Goal: Task Accomplishment & Management: Manage account settings

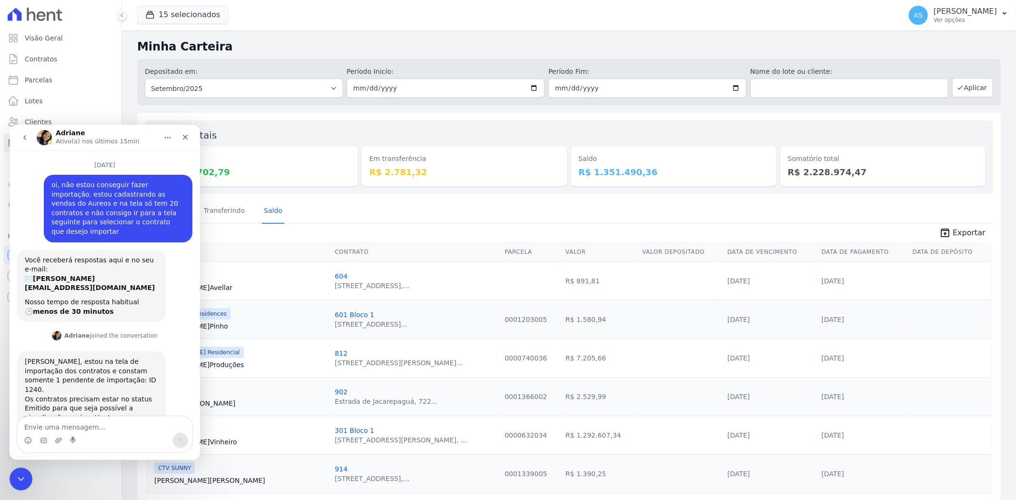
scroll to position [2367, 0]
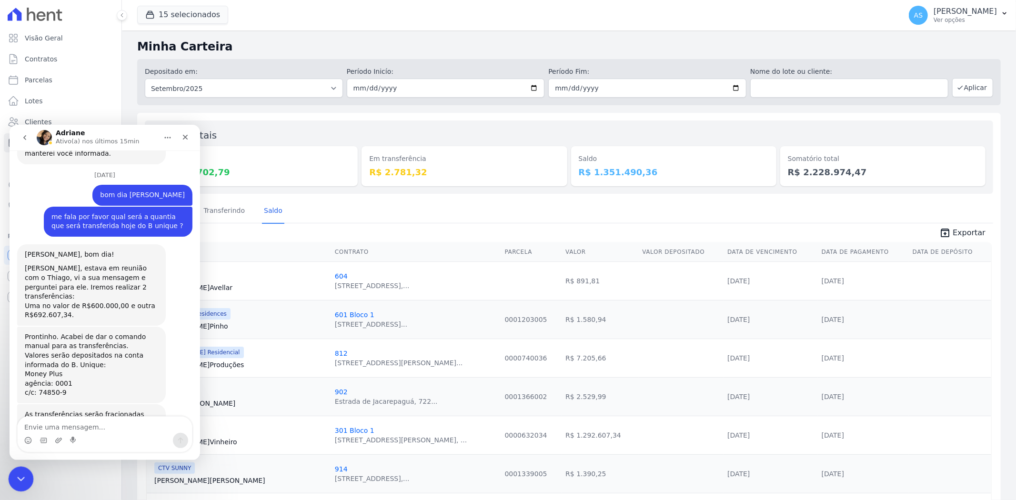
click at [21, 469] on div "Fechar mensagem da Intercom" at bounding box center [19, 477] width 23 height 23
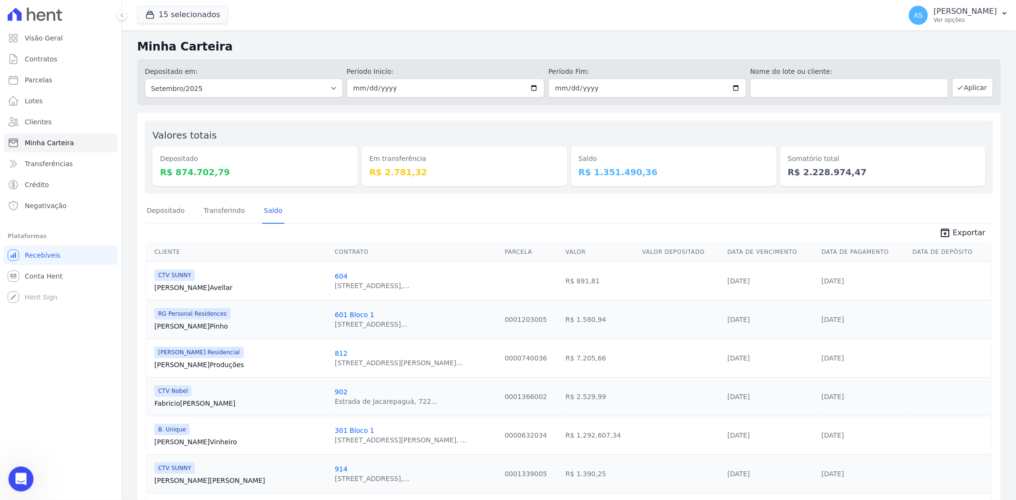
click at [22, 469] on div "Abrir mensagem da Intercom" at bounding box center [19, 477] width 31 height 31
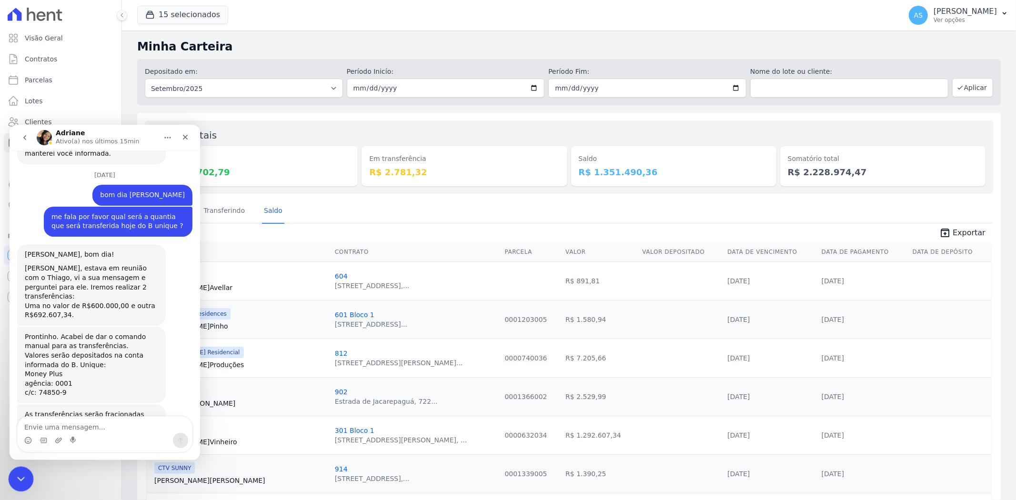
click at [20, 475] on icon "Fechar mensagem da Intercom" at bounding box center [19, 477] width 11 height 11
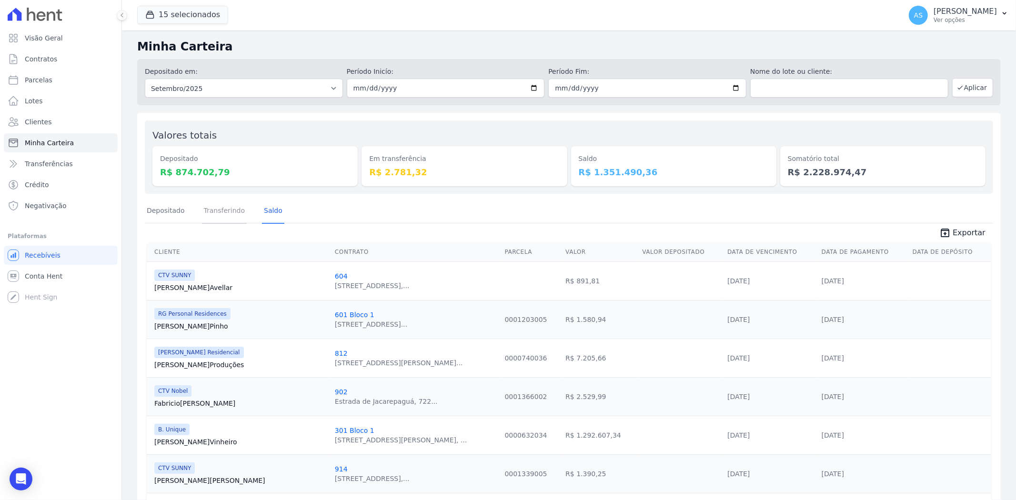
click at [220, 211] on link "Transferindo" at bounding box center [224, 211] width 45 height 25
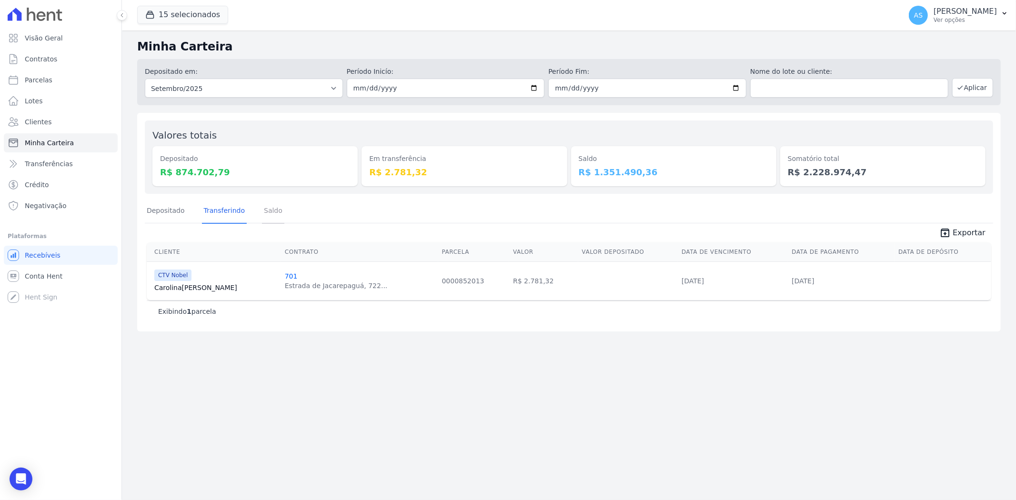
click at [267, 212] on link "Saldo" at bounding box center [273, 211] width 22 height 25
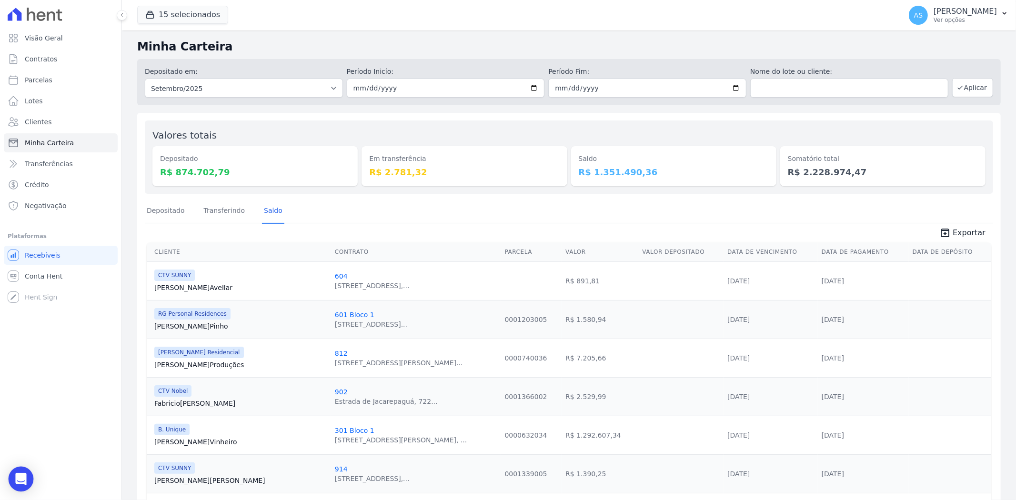
click at [29, 474] on div "Open Intercom Messenger" at bounding box center [21, 479] width 25 height 25
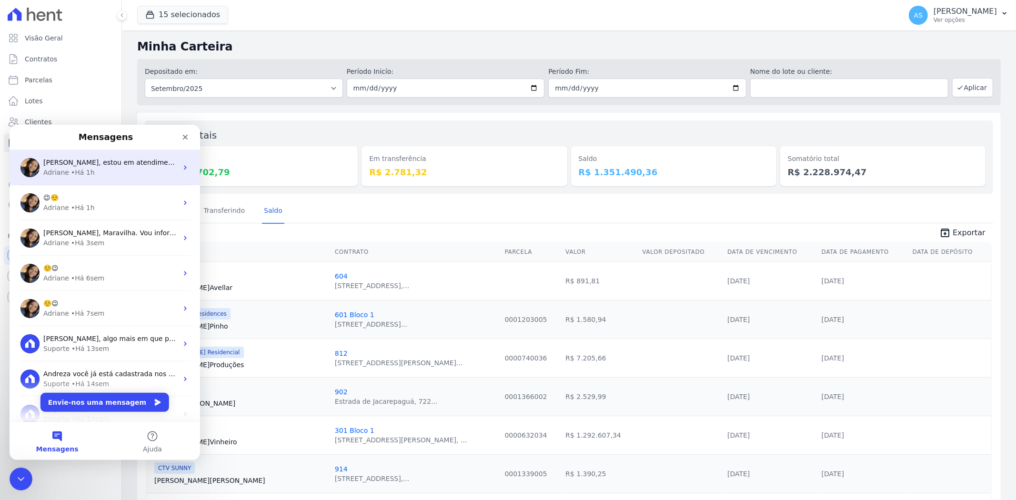
click at [120, 163] on span "[PERSON_NAME], estou em atendimento mas assim que finalizar irei confirmar." at bounding box center [175, 162] width 265 height 8
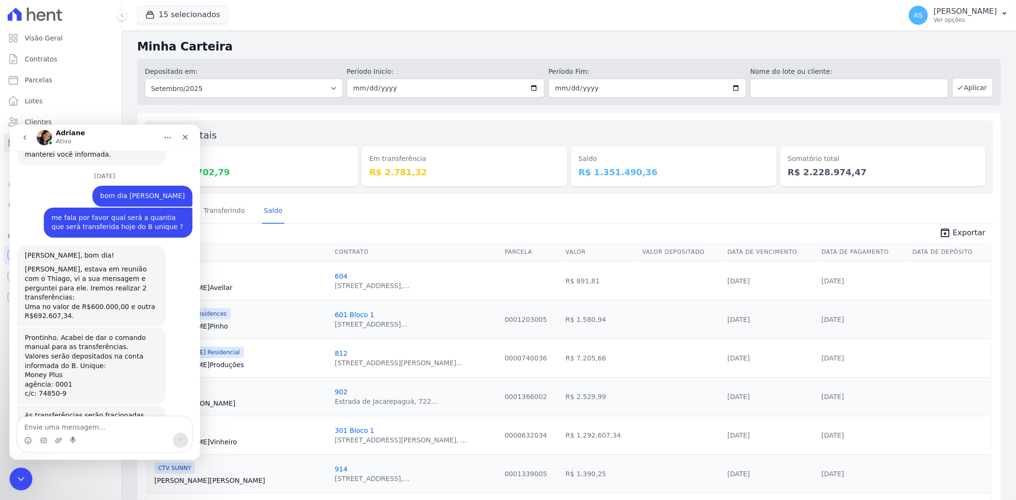
scroll to position [2367, 0]
click at [20, 472] on icon "Fechar mensagem da Intercom" at bounding box center [19, 477] width 11 height 11
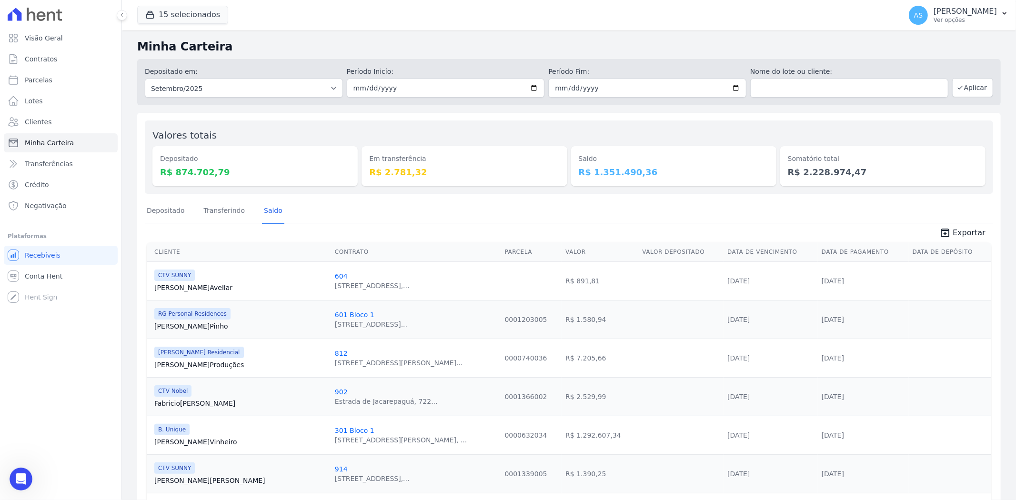
scroll to position [2464, 0]
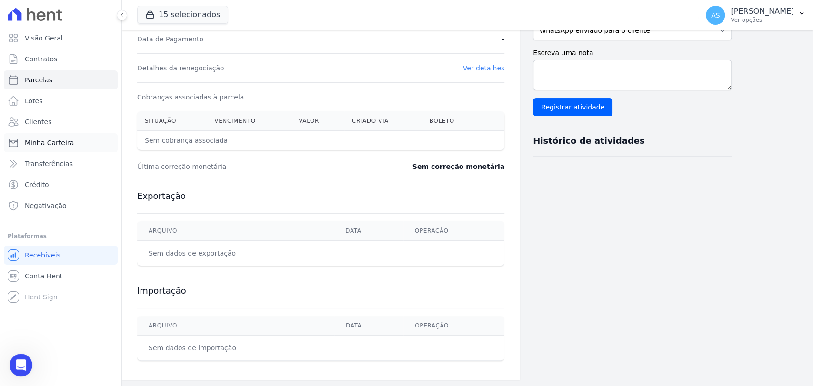
scroll to position [9040, 0]
click at [51, 139] on span "Minha Carteira" at bounding box center [49, 143] width 49 height 10
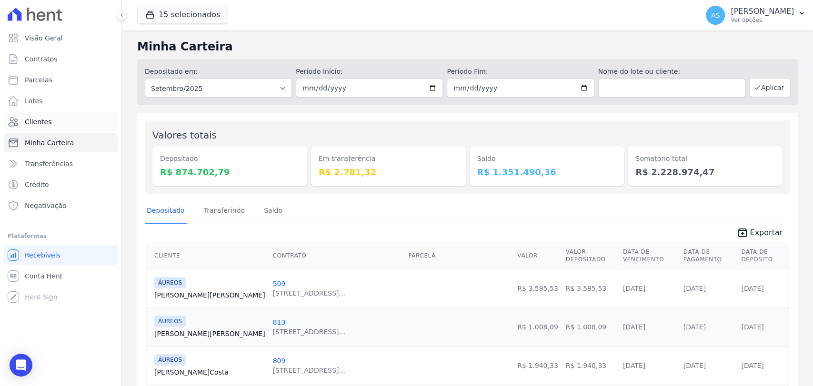
click at [31, 121] on span "Clientes" at bounding box center [38, 122] width 27 height 10
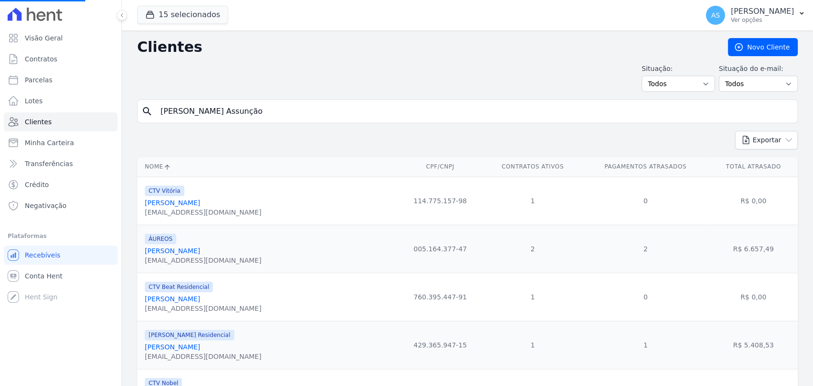
click at [288, 112] on input "[PERSON_NAME] Assunção" at bounding box center [474, 111] width 639 height 19
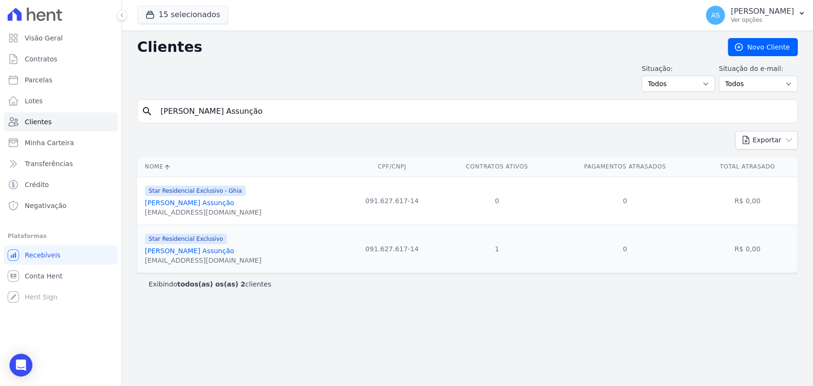
click at [179, 253] on link "[PERSON_NAME] Assunção" at bounding box center [190, 251] width 90 height 8
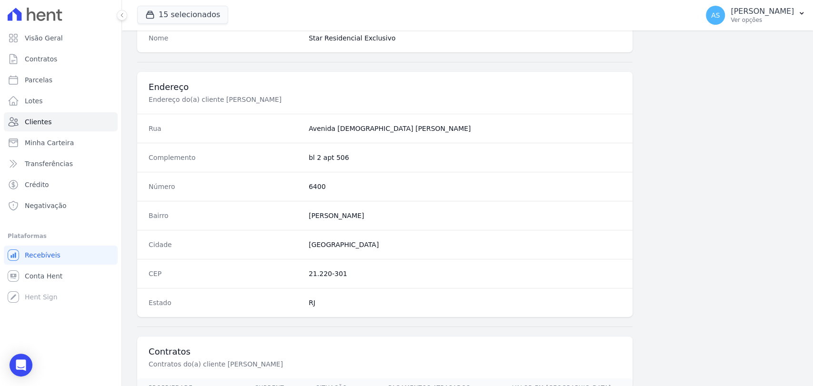
scroll to position [503, 0]
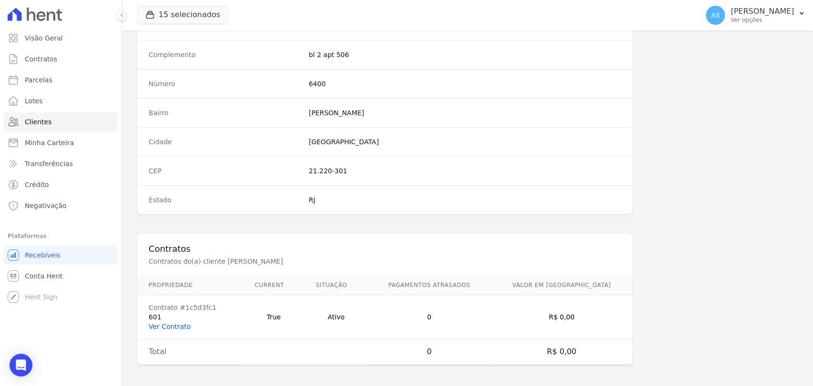
click at [159, 325] on link "Ver Contrato" at bounding box center [170, 327] width 42 height 8
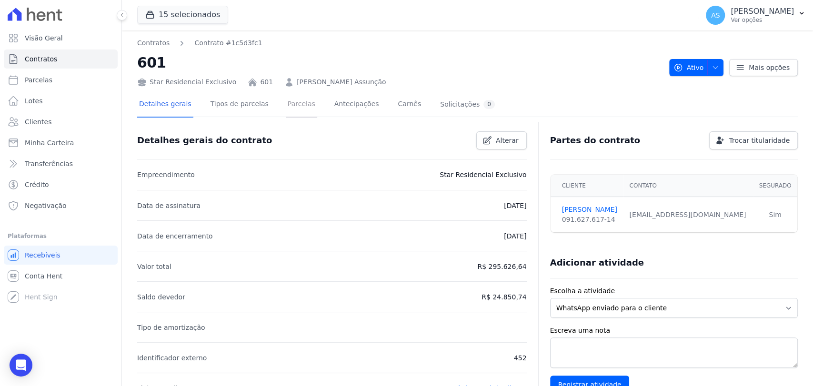
click at [286, 105] on link "Parcelas" at bounding box center [301, 104] width 31 height 25
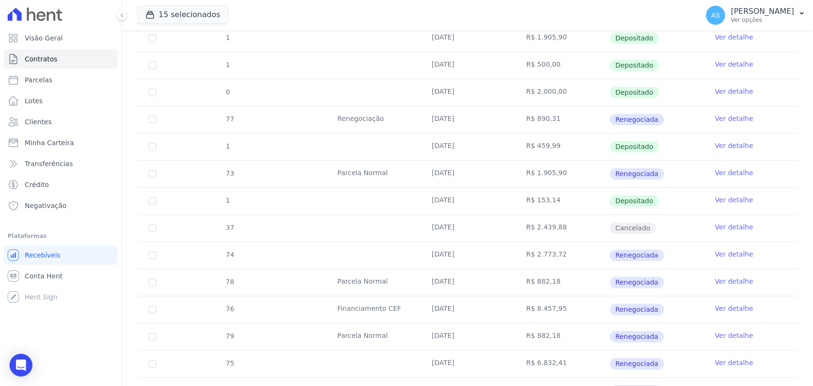
scroll to position [846, 0]
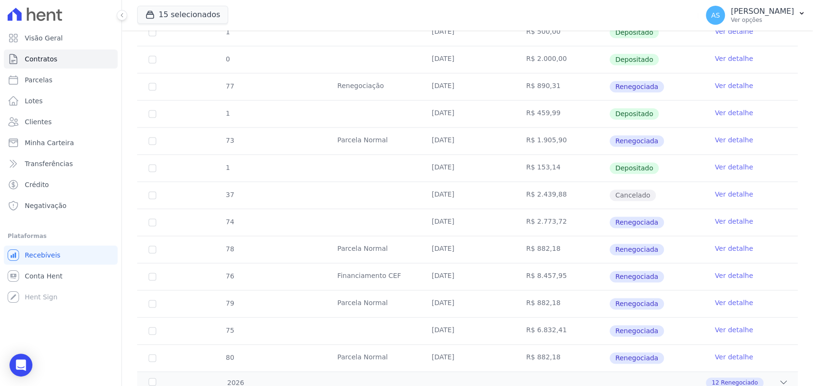
click at [731, 249] on link "Ver detalhe" at bounding box center [734, 249] width 38 height 10
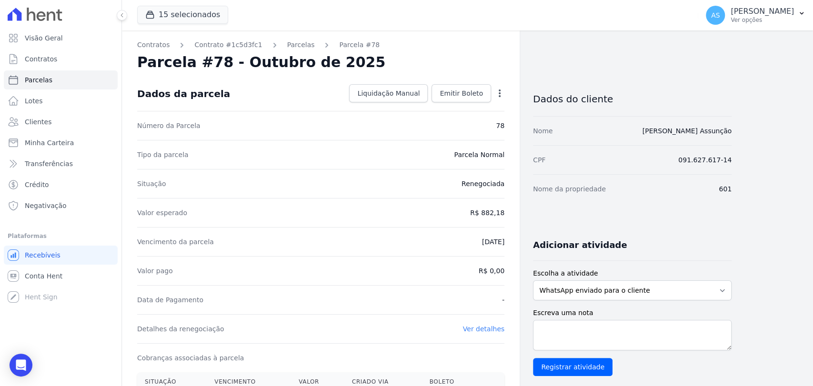
click at [498, 94] on icon "button" at bounding box center [500, 94] width 10 height 10
click at [427, 110] on link "Alterar" at bounding box center [459, 106] width 84 height 17
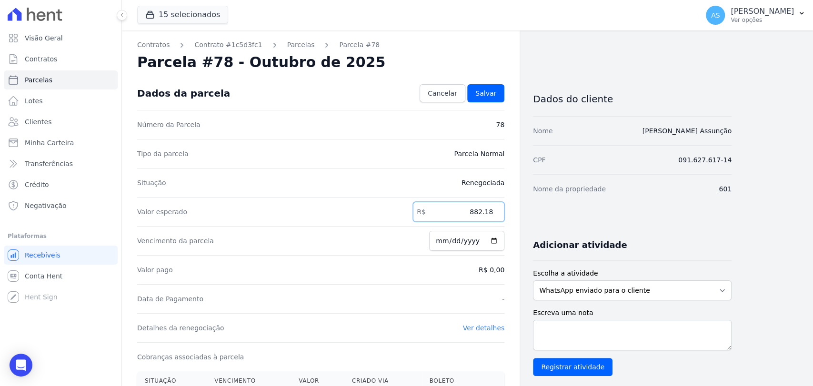
drag, startPoint x: 464, startPoint y: 214, endPoint x: 499, endPoint y: 214, distance: 35.2
click at [499, 214] on input "882.18" at bounding box center [458, 212] width 91 height 20
type input "890.21"
click at [484, 89] on span "Salvar" at bounding box center [485, 94] width 21 height 10
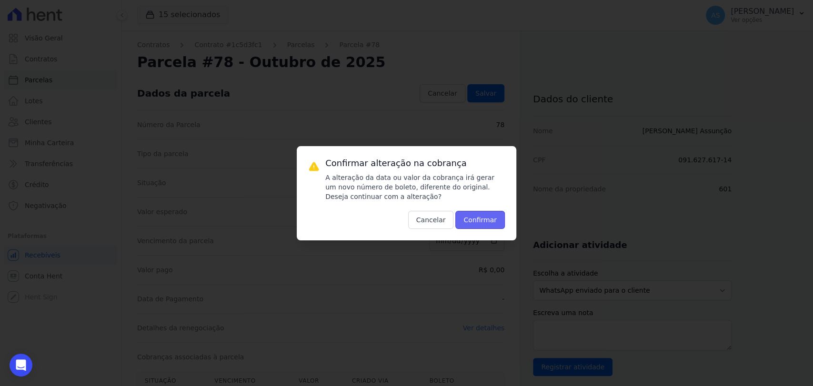
click at [483, 218] on button "Confirmar" at bounding box center [480, 220] width 50 height 18
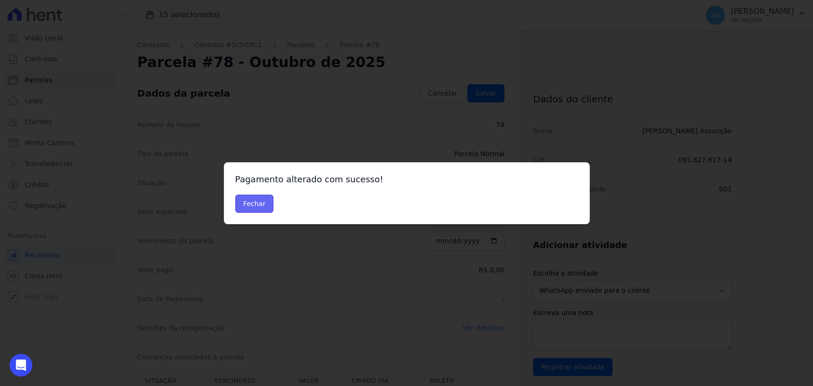
click at [249, 201] on button "Fechar" at bounding box center [254, 204] width 39 height 18
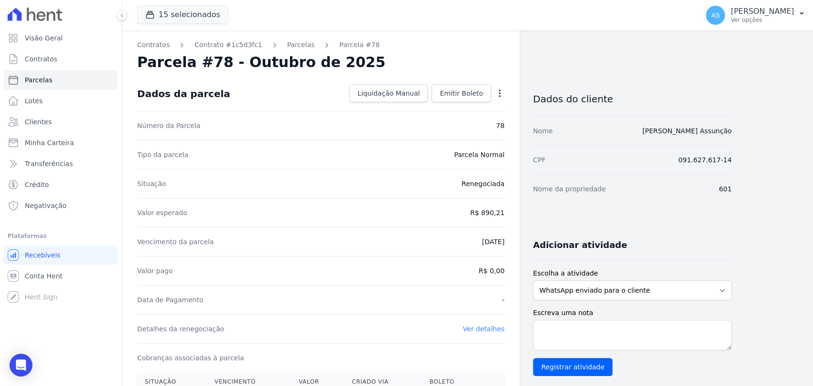
click at [499, 90] on icon "button" at bounding box center [500, 94] width 2 height 8
click at [446, 123] on link "Antecipar" at bounding box center [459, 123] width 84 height 17
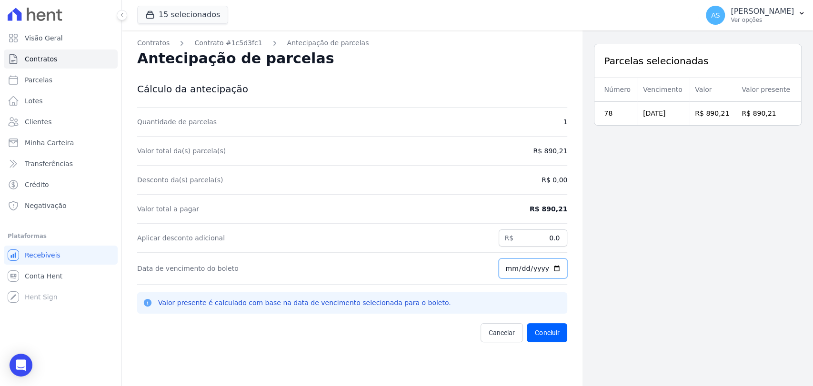
click at [549, 267] on input "[DATE]" at bounding box center [533, 269] width 69 height 20
type input "[DATE]"
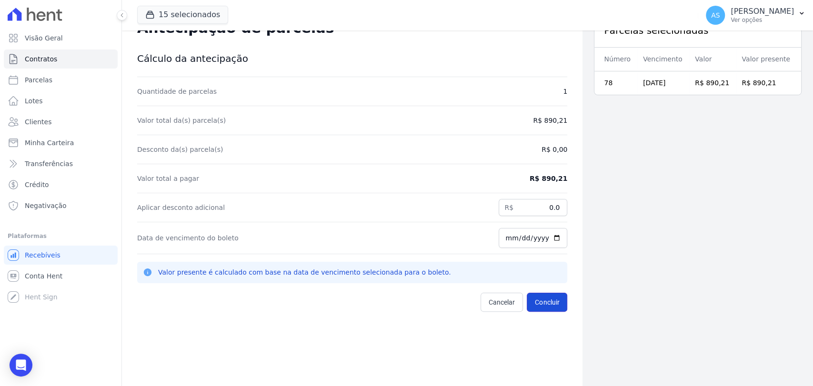
click at [546, 299] on button "Concluir" at bounding box center [547, 302] width 40 height 19
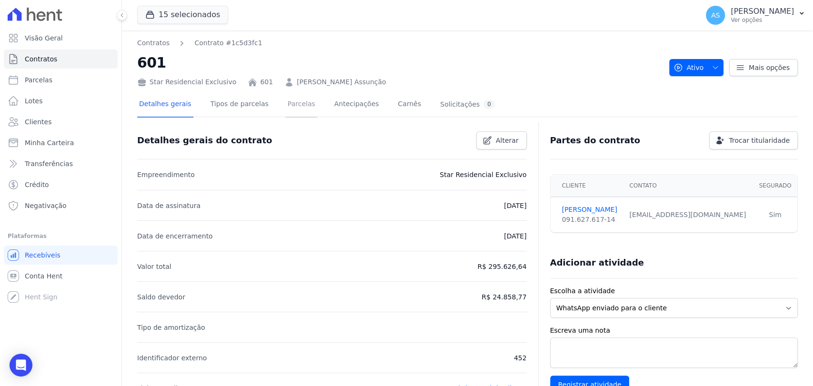
click at [288, 106] on link "Parcelas" at bounding box center [301, 104] width 31 height 25
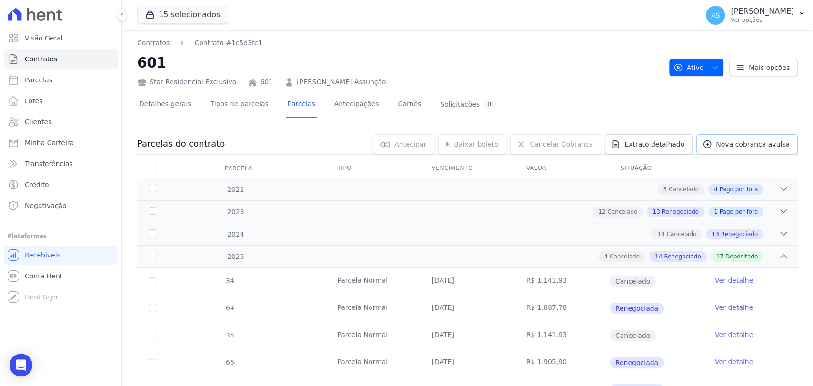
click at [720, 147] on span "Nova cobrança avulsa" at bounding box center [753, 145] width 74 height 10
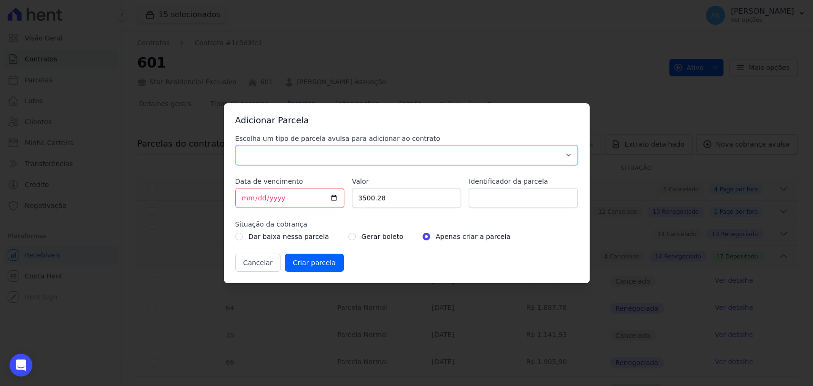
click at [245, 155] on select "Parcela Normal Sinal Caução Intercalada Chaves Pré Chaves Pós Chaves Taxas Quit…" at bounding box center [406, 155] width 343 height 20
select select "standard"
click at [235, 145] on select "Parcela Normal Sinal Caução Intercalada Chaves Pré Chaves Pós Chaves Taxas Quit…" at bounding box center [406, 155] width 343 height 20
click at [290, 200] on input "[DATE]" at bounding box center [289, 198] width 109 height 20
type input "2025-10-10"
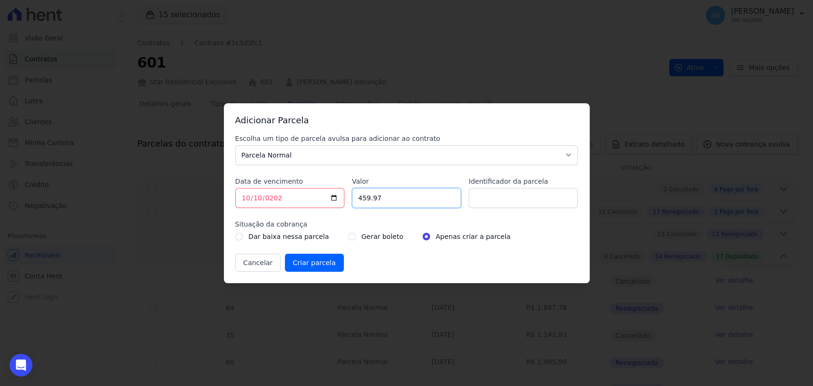
type input "459.97"
drag, startPoint x: 519, startPoint y: 199, endPoint x: 514, endPoint y: 198, distance: 5.8
click at [514, 198] on input "ITBI/REG 10/05/2025" at bounding box center [523, 198] width 109 height 20
type input "ITBI/REG [DATE]"
click at [348, 237] on input "radio" at bounding box center [352, 237] width 8 height 8
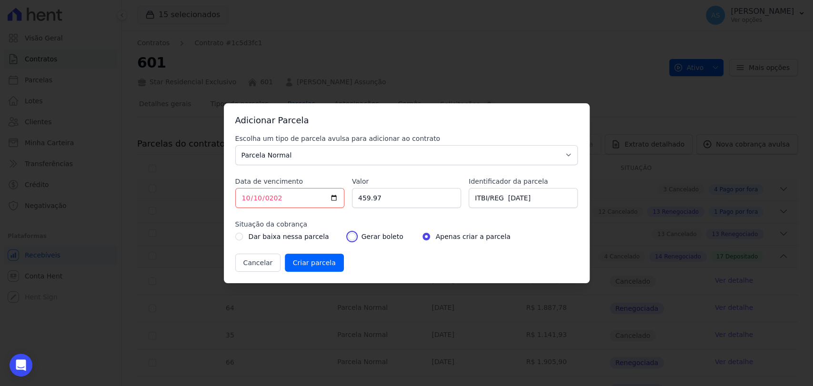
radio input "true"
click at [304, 264] on input "Criar parcela" at bounding box center [314, 263] width 59 height 18
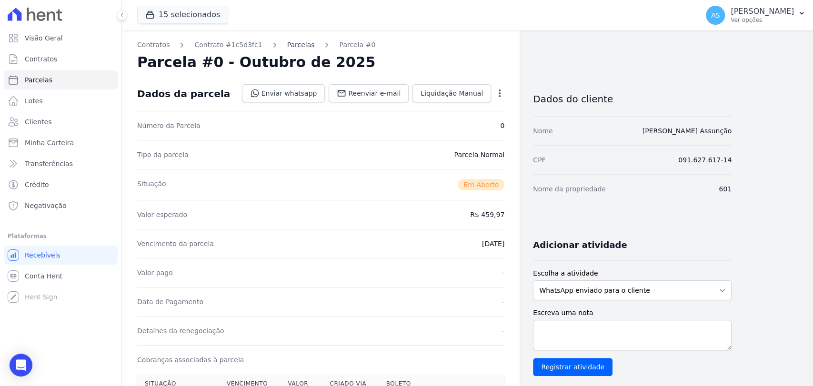
click at [287, 43] on link "Parcelas" at bounding box center [301, 45] width 28 height 10
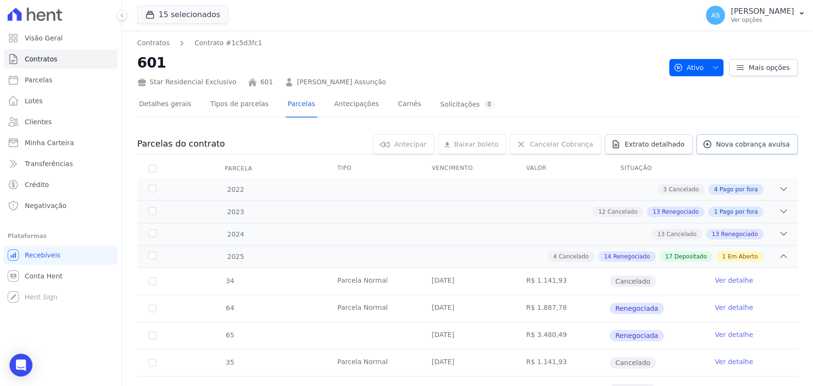
click at [748, 144] on span "Nova cobrança avulsa" at bounding box center [753, 145] width 74 height 10
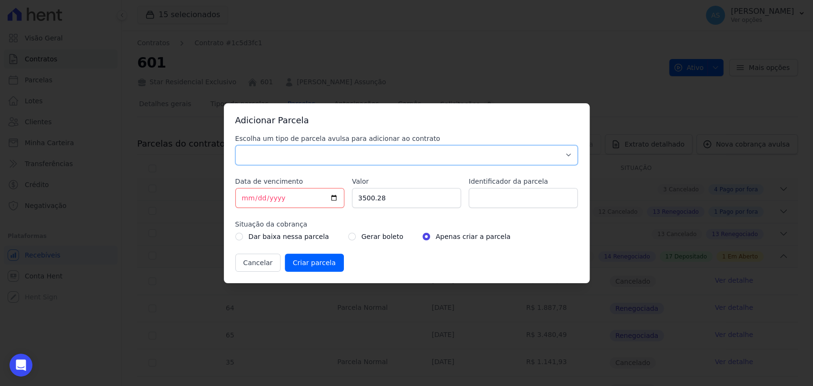
click at [260, 153] on select "Parcela Normal Sinal Caução Intercalada Chaves Pré Chaves Pós Chaves Taxas Quit…" at bounding box center [406, 155] width 343 height 20
select select "standard"
click at [235, 145] on select "Parcela Normal Sinal Caução Intercalada Chaves Pré Chaves Pós Chaves Taxas Quit…" at bounding box center [406, 155] width 343 height 20
drag, startPoint x: 293, startPoint y: 197, endPoint x: 289, endPoint y: 198, distance: 5.0
click at [291, 197] on input "[DATE]" at bounding box center [289, 198] width 109 height 20
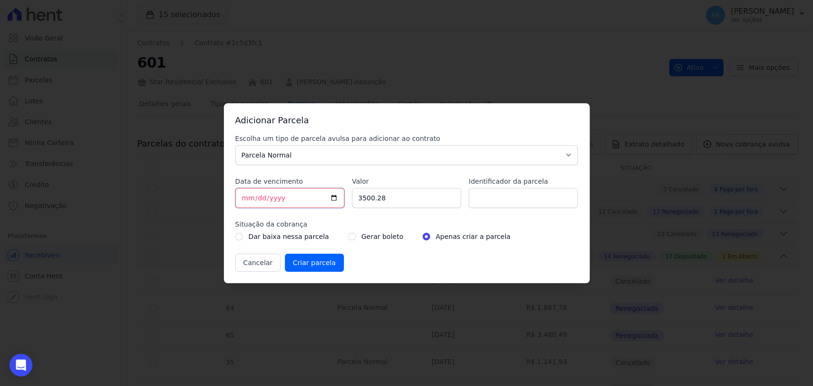
type input "2025-10-10"
drag, startPoint x: 399, startPoint y: 198, endPoint x: 316, endPoint y: 201, distance: 82.9
click at [316, 201] on div "Escolha um tipo de parcela avulsa para adicionar ao contrato Parcela Normal Sin…" at bounding box center [406, 203] width 343 height 138
type input "153.08"
click at [494, 197] on input "Identificador da parcela" at bounding box center [523, 198] width 109 height 20
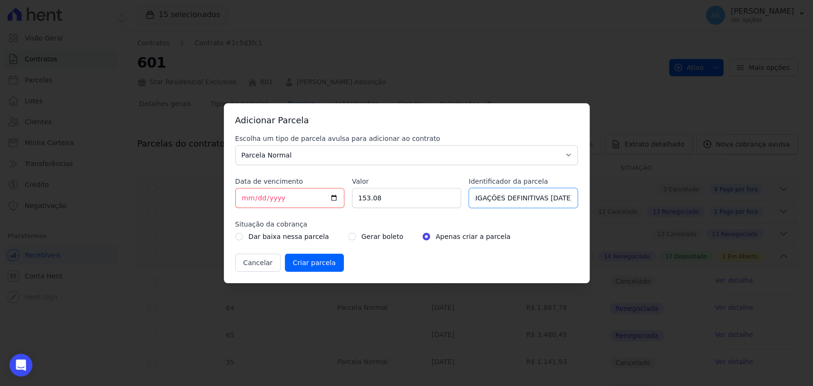
scroll to position [0, 7]
type input "LIGAÇÕES DEFINITIVAS 10/10/2025"
click at [348, 235] on input "radio" at bounding box center [352, 237] width 8 height 8
radio input "true"
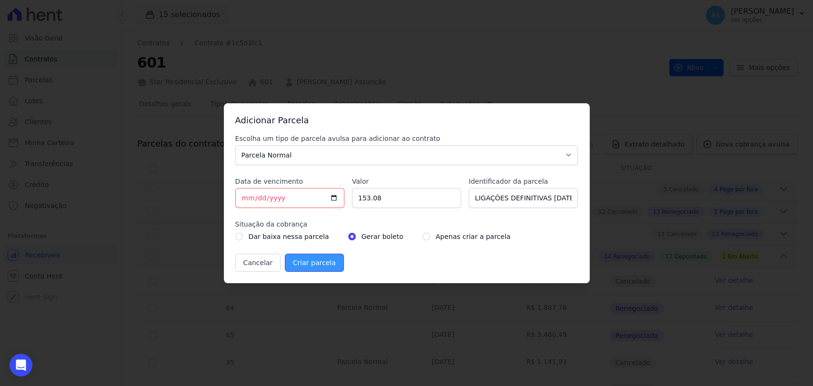
click at [305, 264] on input "Criar parcela" at bounding box center [314, 263] width 59 height 18
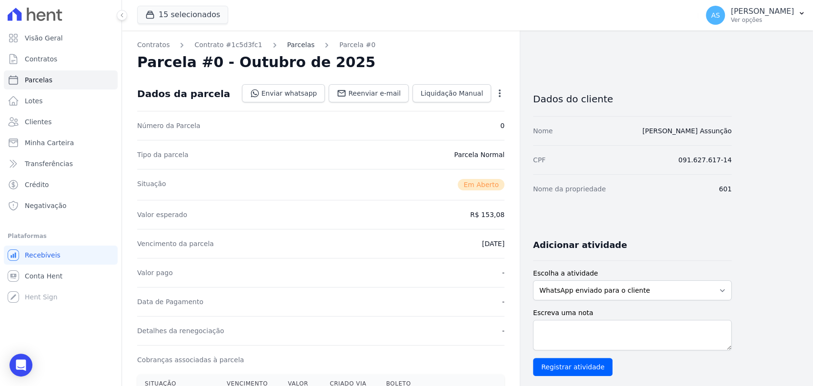
click at [287, 46] on link "Parcelas" at bounding box center [301, 45] width 28 height 10
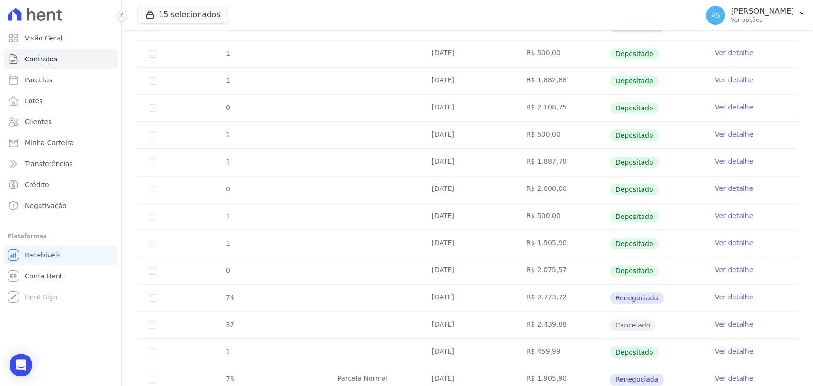
scroll to position [956, 0]
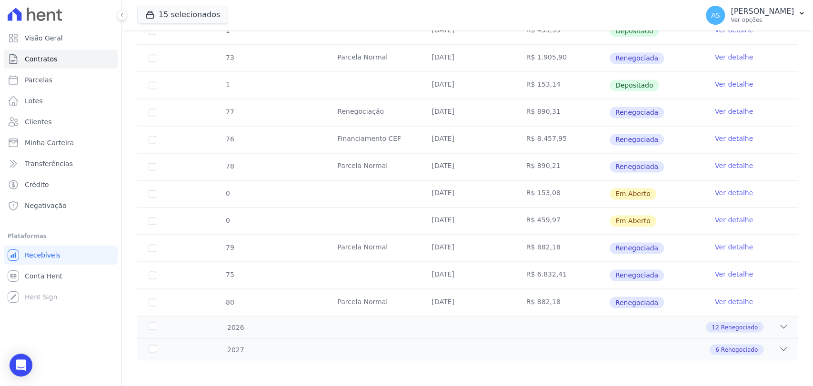
click at [716, 245] on link "Ver detalhe" at bounding box center [734, 247] width 38 height 10
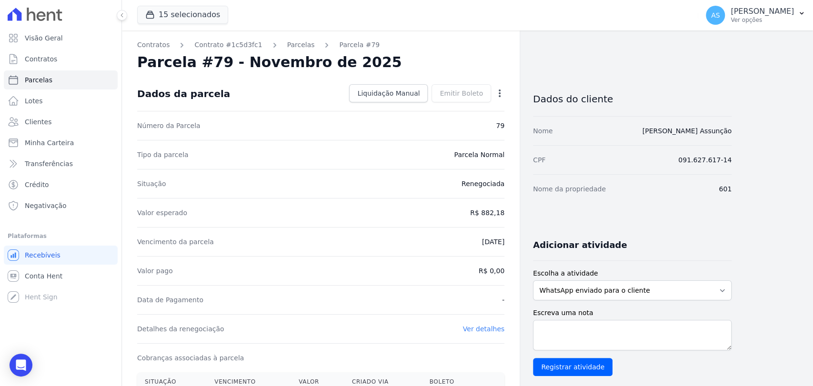
click at [499, 92] on icon "button" at bounding box center [500, 94] width 10 height 10
click at [433, 107] on link "Alterar" at bounding box center [459, 106] width 84 height 17
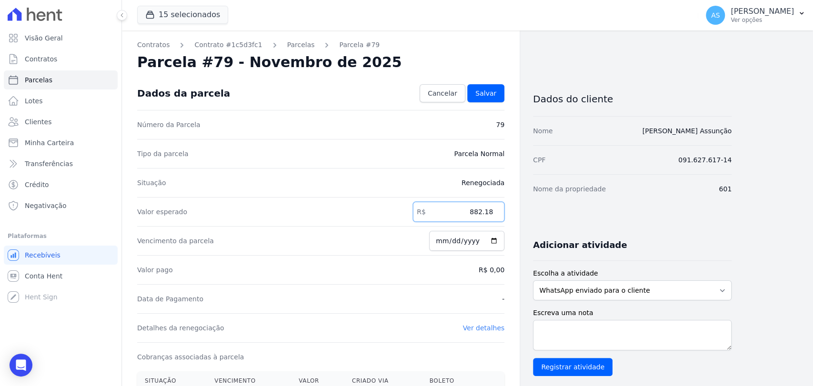
drag, startPoint x: 457, startPoint y: 214, endPoint x: 520, endPoint y: 212, distance: 63.8
click at [520, 212] on div "Contratos Contrato #1c5d3fc1 Parcelas Parcela #79 Parcela #79 - Novembro de 202…" at bounding box center [426, 334] width 609 height 609
type input "890.21"
click at [484, 97] on span "Salvar" at bounding box center [485, 94] width 21 height 10
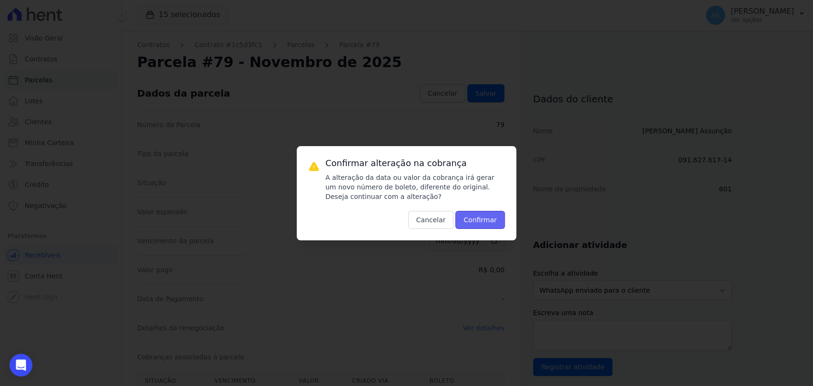
click at [480, 218] on button "Confirmar" at bounding box center [480, 220] width 50 height 18
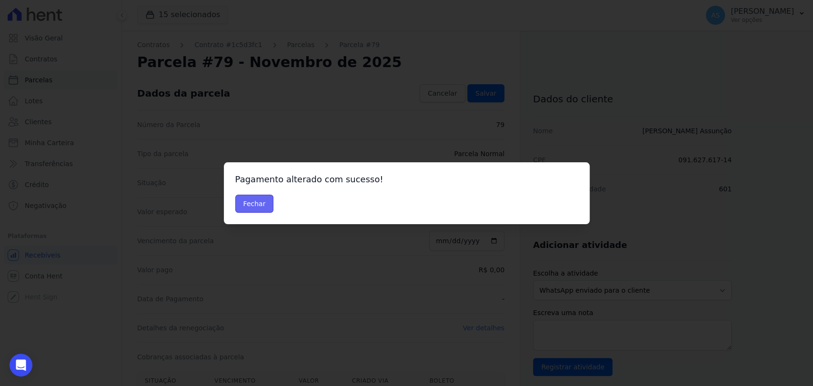
click at [251, 202] on button "Fechar" at bounding box center [254, 204] width 39 height 18
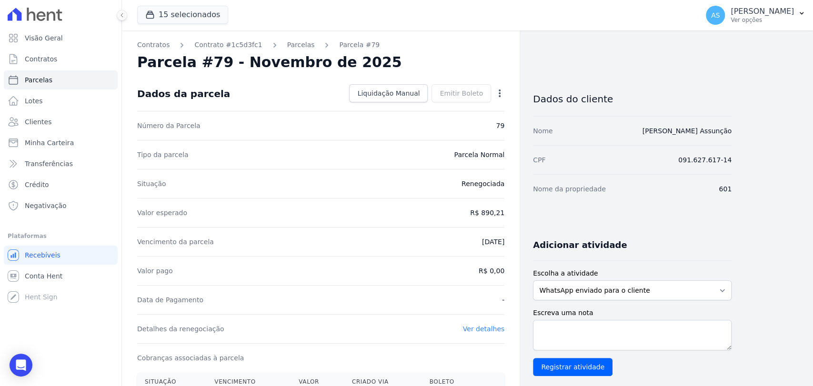
click at [499, 90] on icon "button" at bounding box center [500, 94] width 2 height 8
click at [440, 123] on link "Antecipar" at bounding box center [459, 123] width 84 height 17
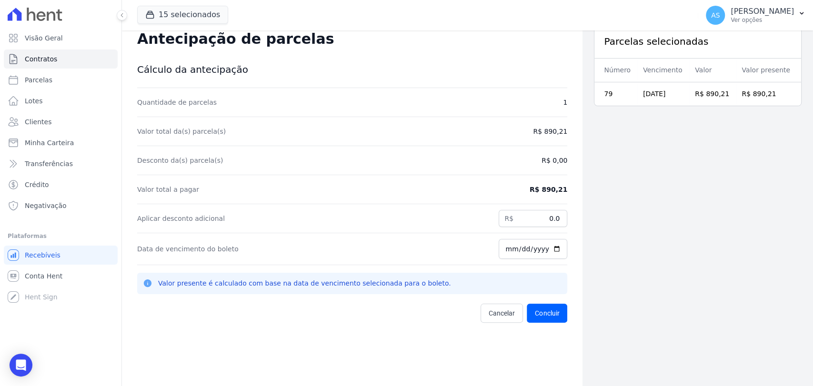
scroll to position [30, 0]
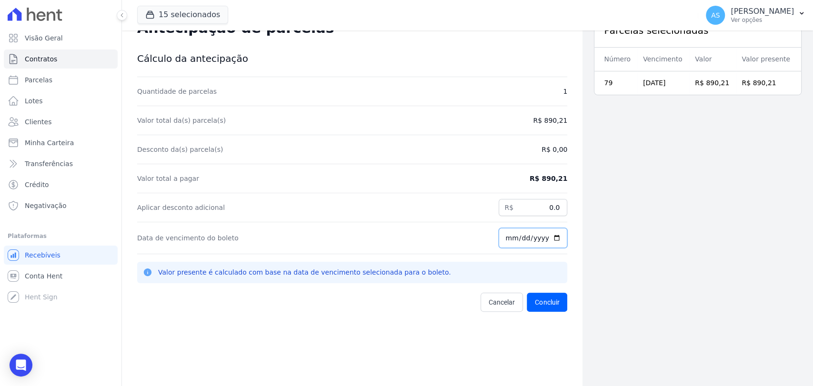
click at [551, 234] on input "[DATE]" at bounding box center [533, 238] width 69 height 20
type input "[DATE]"
click at [539, 303] on button "Concluir" at bounding box center [547, 302] width 40 height 19
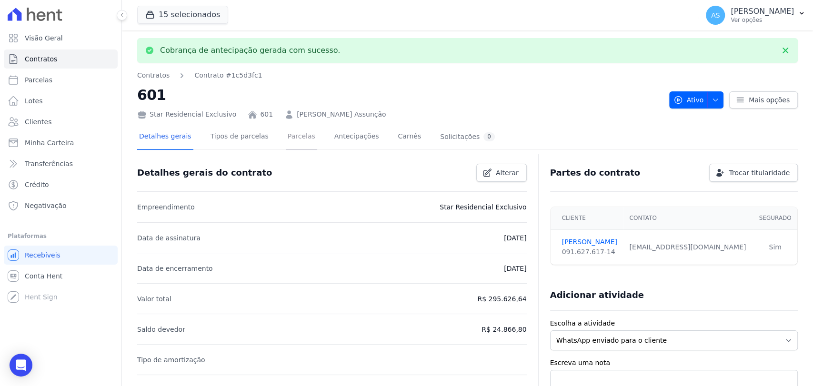
click at [286, 135] on link "Parcelas" at bounding box center [301, 137] width 31 height 25
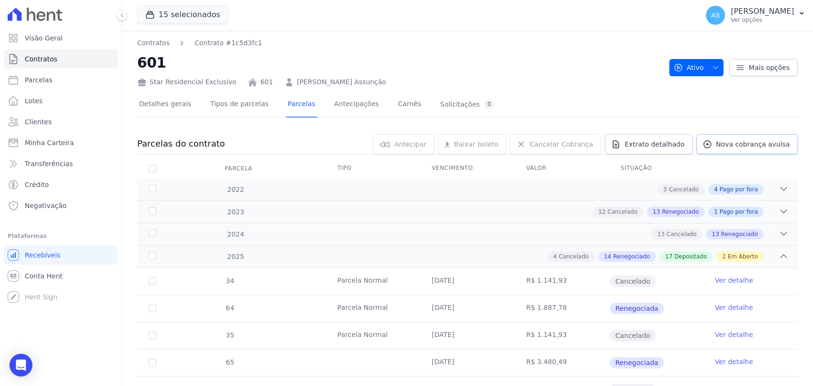
click at [758, 143] on span "Nova cobrança avulsa" at bounding box center [753, 145] width 74 height 10
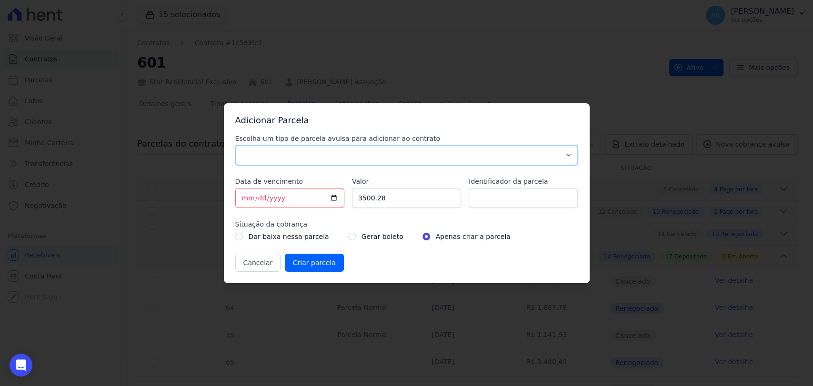
click at [235, 151] on select "Parcela Normal Sinal Caução Intercalada Chaves Pré Chaves Pós Chaves Taxas Quit…" at bounding box center [406, 155] width 343 height 20
select select "standard"
click at [235, 145] on select "Parcela Normal Sinal Caução Intercalada Chaves Pré Chaves Pós Chaves Taxas Quit…" at bounding box center [406, 155] width 343 height 20
click at [239, 200] on input "[DATE]" at bounding box center [289, 198] width 109 height 20
type input "2025-11-10"
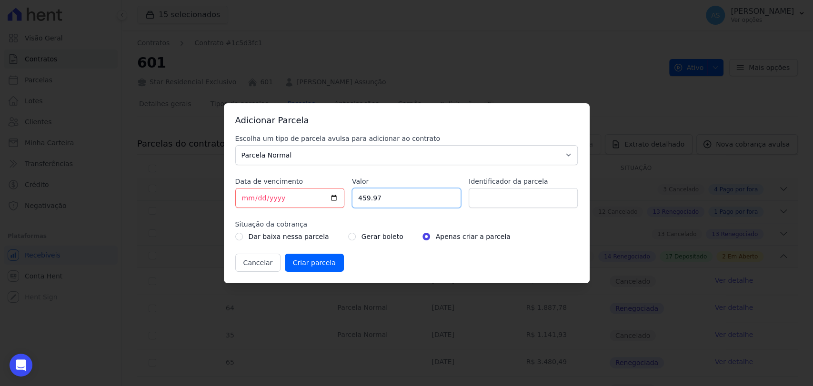
type input "459.97"
click at [519, 198] on input "ITBI/REG 10/10/2025" at bounding box center [523, 198] width 109 height 20
type input "ITBI/REG 10/11/2025"
click at [348, 235] on input "radio" at bounding box center [352, 237] width 8 height 8
radio input "true"
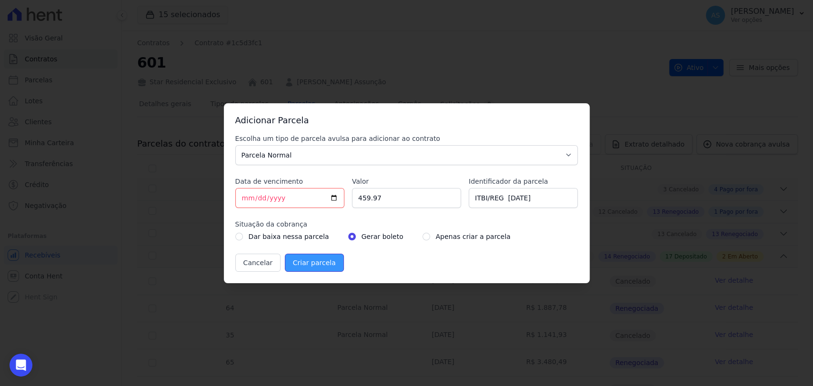
click at [302, 264] on input "Criar parcela" at bounding box center [314, 263] width 59 height 18
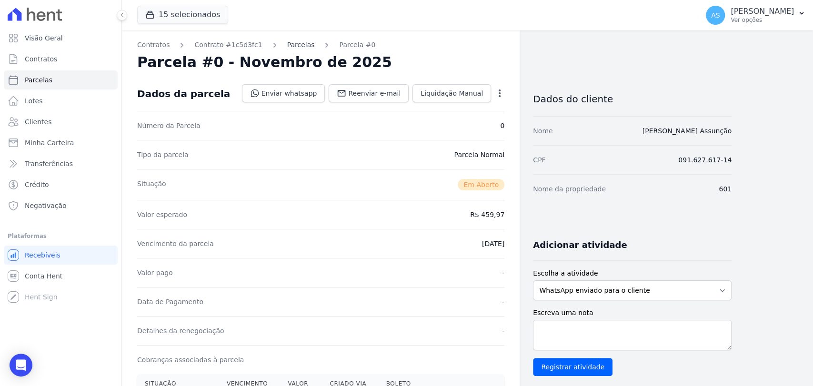
click at [287, 49] on link "Parcelas" at bounding box center [301, 45] width 28 height 10
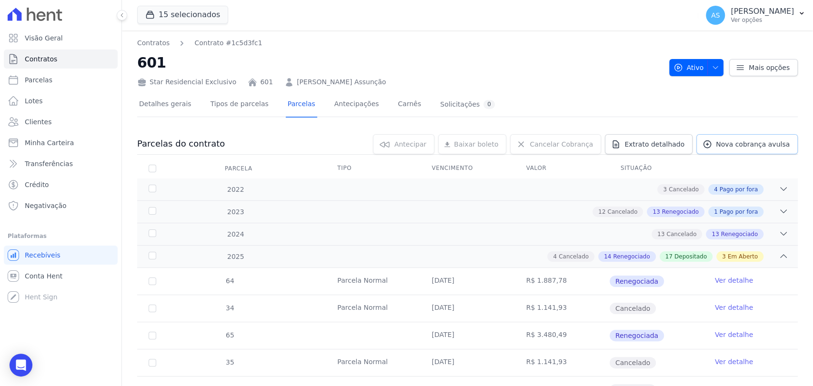
click at [760, 143] on span "Nova cobrança avulsa" at bounding box center [753, 145] width 74 height 10
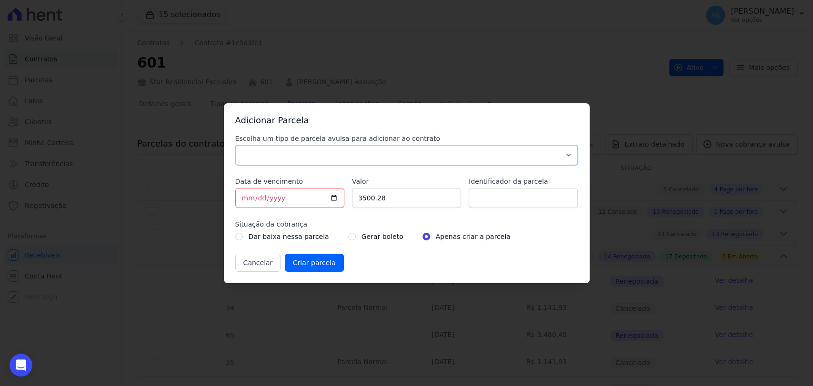
click at [263, 148] on select "Parcela Normal Sinal Caução Intercalada Chaves Pré Chaves Pós Chaves Taxas Quit…" at bounding box center [406, 155] width 343 height 20
select select "standard"
click at [235, 145] on select "Parcela Normal Sinal Caução Intercalada Chaves Pré Chaves Pós Chaves Taxas Quit…" at bounding box center [406, 155] width 343 height 20
click at [244, 199] on input "[DATE]" at bounding box center [289, 198] width 109 height 20
type input "2025-11-10"
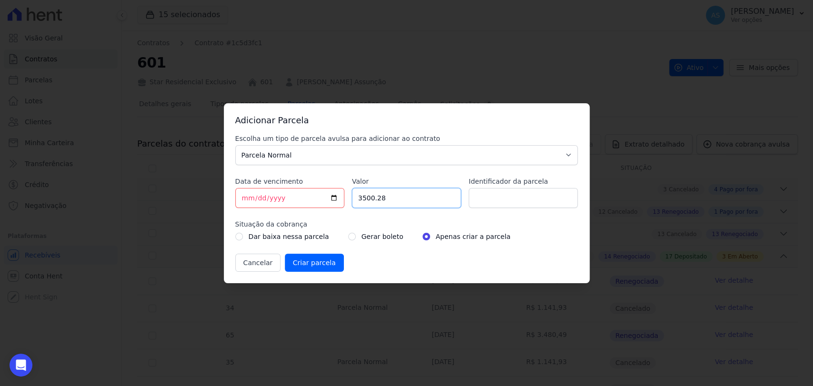
drag, startPoint x: 395, startPoint y: 199, endPoint x: 301, endPoint y: 195, distance: 93.4
click at [301, 195] on div "Escolha um tipo de parcela avulsa para adicionar ao contrato Parcela Normal Sin…" at bounding box center [406, 203] width 343 height 138
type input "153.08"
click at [472, 201] on input "Identificador da parcela" at bounding box center [523, 198] width 109 height 20
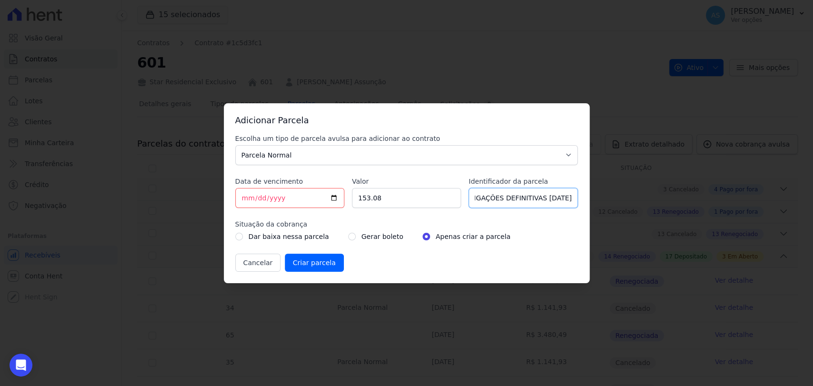
type input "LIGAÇÕES DEFINITIVAS 10/11/2025"
click at [348, 238] on input "radio" at bounding box center [352, 237] width 8 height 8
radio input "true"
click at [304, 263] on input "Criar parcela" at bounding box center [314, 263] width 59 height 18
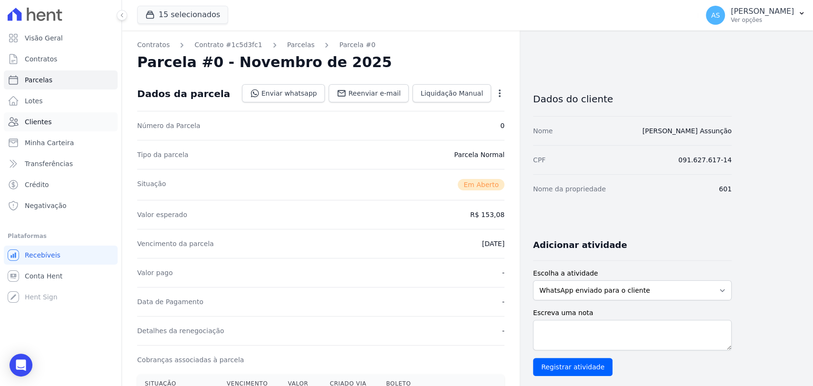
click at [35, 124] on span "Clientes" at bounding box center [38, 122] width 27 height 10
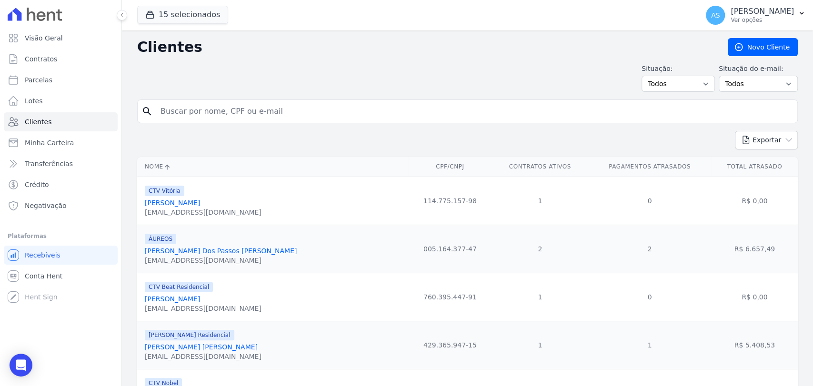
click at [185, 107] on input "search" at bounding box center [474, 111] width 639 height 19
paste input "Nathalia Nunes Nogueira"
type input "Nathalia Nunes Nogueira"
click at [735, 131] on button "Exportar" at bounding box center [766, 140] width 63 height 19
click at [268, 111] on input "Nathalia Nunes Nogueira" at bounding box center [474, 111] width 639 height 19
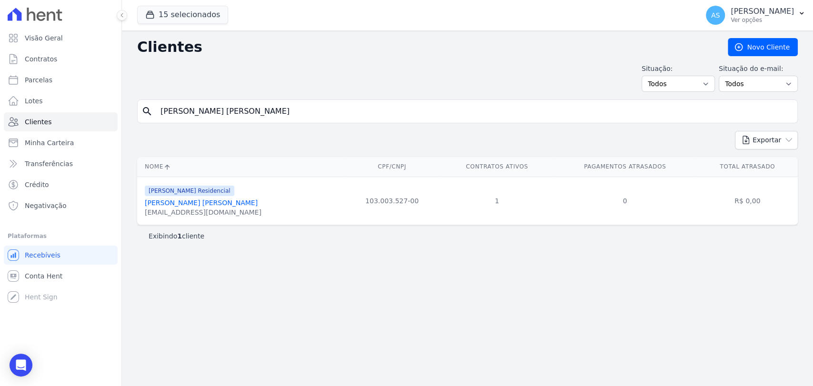
click at [181, 200] on link "Nathalia Nunes Nogueira" at bounding box center [201, 203] width 113 height 8
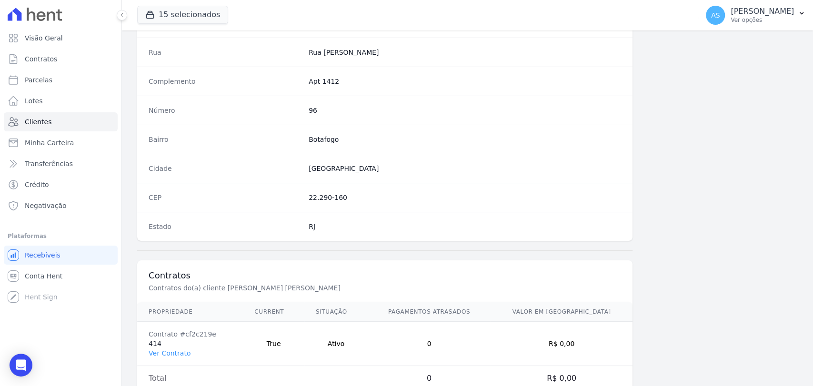
scroll to position [503, 0]
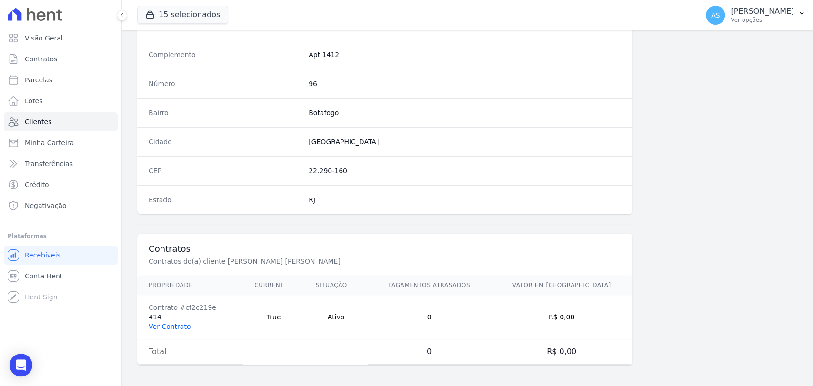
click at [162, 325] on link "Ver Contrato" at bounding box center [170, 327] width 42 height 8
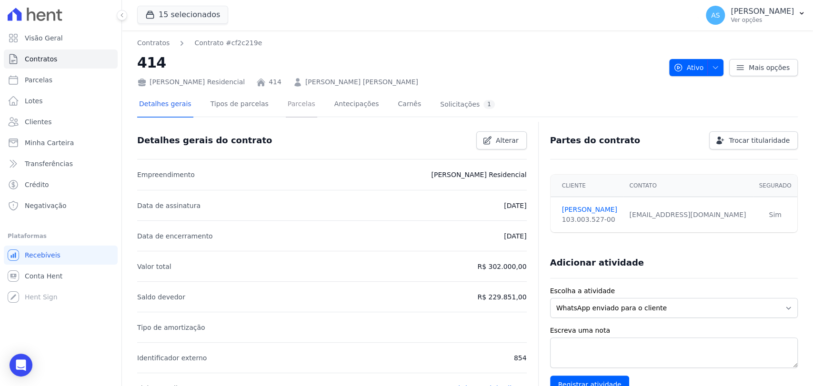
click at [286, 106] on link "Parcelas" at bounding box center [301, 104] width 31 height 25
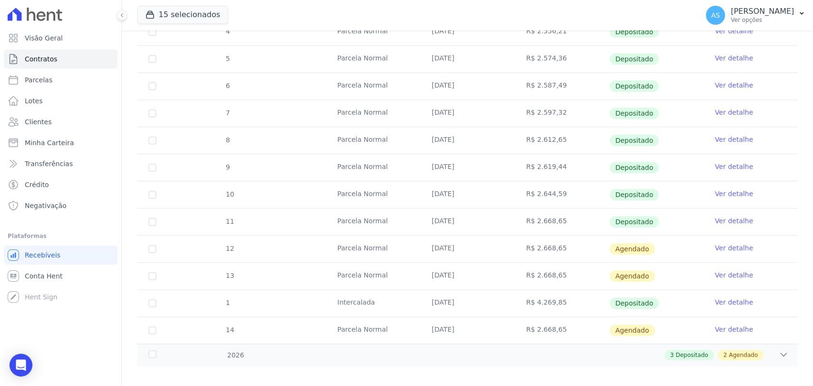
scroll to position [239, 0]
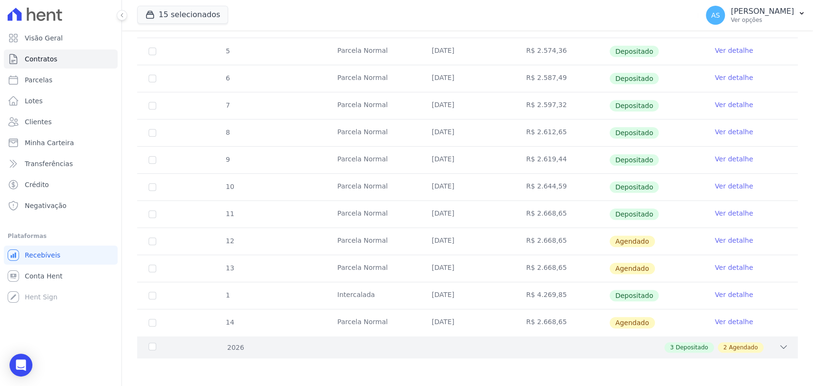
click at [778, 345] on icon at bounding box center [783, 347] width 10 height 10
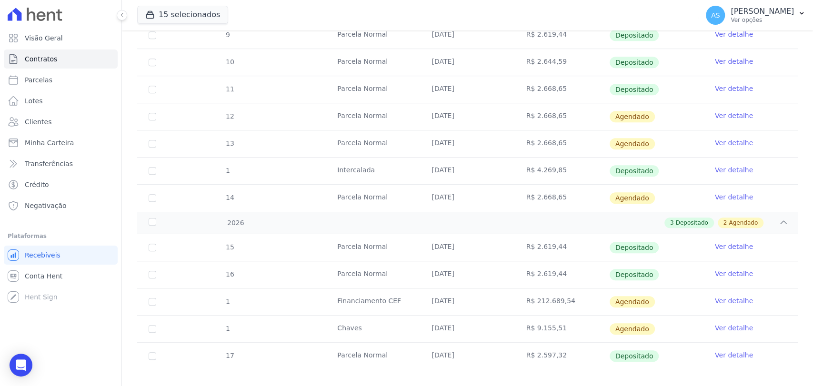
scroll to position [375, 0]
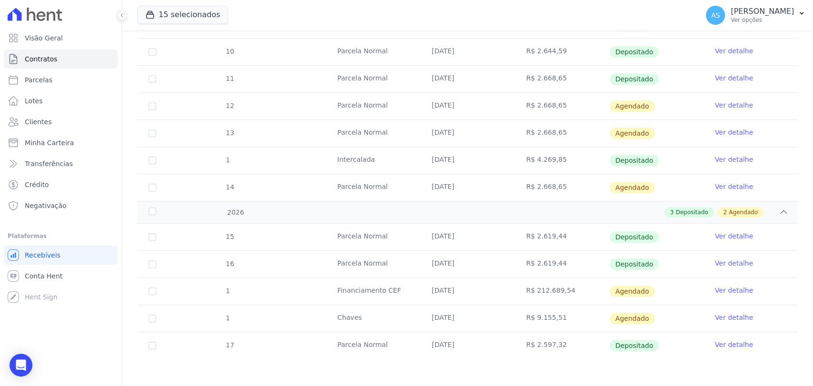
click at [727, 317] on link "Ver detalhe" at bounding box center [734, 318] width 38 height 10
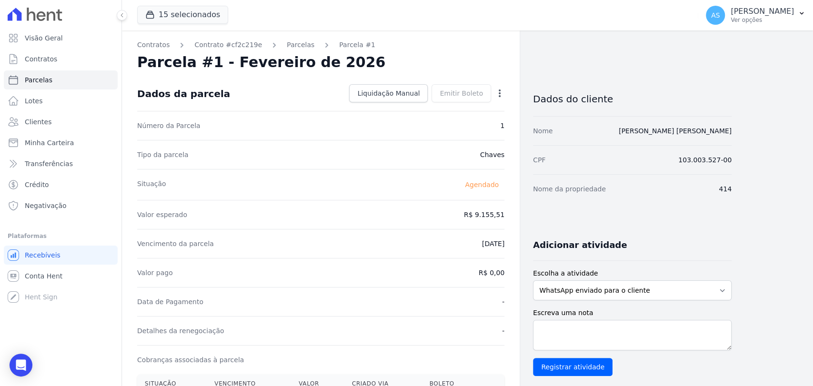
click at [502, 90] on icon "button" at bounding box center [500, 94] width 10 height 10
click at [427, 105] on link "Alterar" at bounding box center [459, 106] width 84 height 17
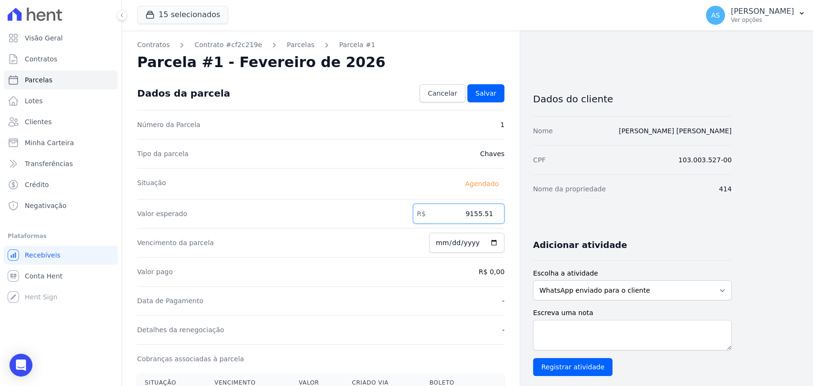
drag, startPoint x: 453, startPoint y: 214, endPoint x: 533, endPoint y: 214, distance: 80.0
click at [533, 214] on div "Contratos Contrato #cf2c219e Parcelas Parcela #1 Parcela #1 - Fevereiro de 2026…" at bounding box center [426, 335] width 609 height 611
type input "9713.90"
click at [484, 94] on span "Salvar" at bounding box center [485, 94] width 21 height 10
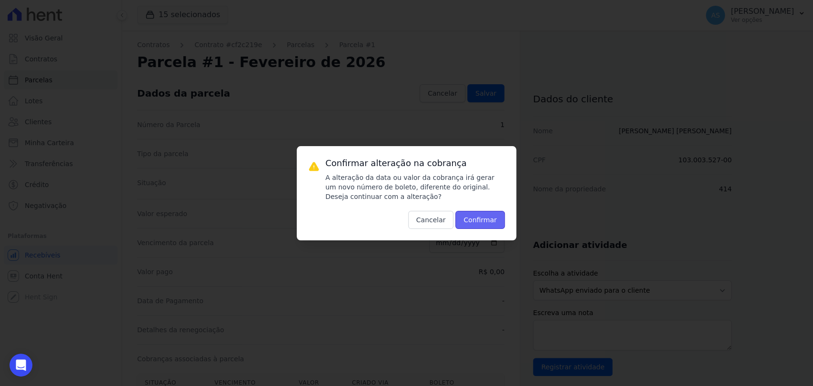
click at [480, 215] on button "Confirmar" at bounding box center [480, 220] width 50 height 18
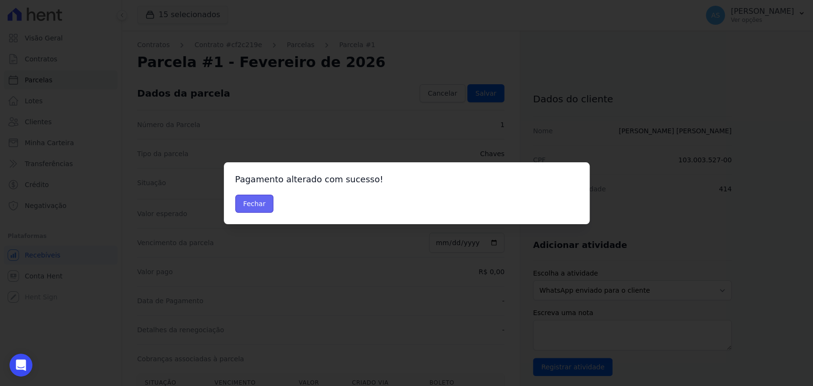
click at [261, 206] on button "Fechar" at bounding box center [254, 204] width 39 height 18
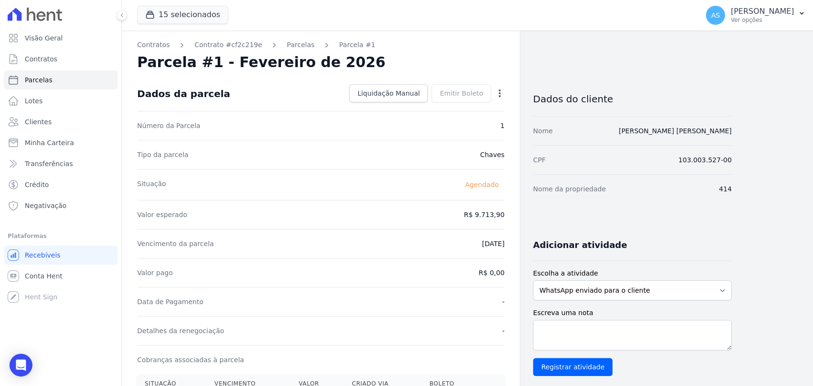
click at [499, 91] on icon "button" at bounding box center [500, 94] width 10 height 10
click at [429, 127] on link "Antecipar" at bounding box center [459, 123] width 84 height 17
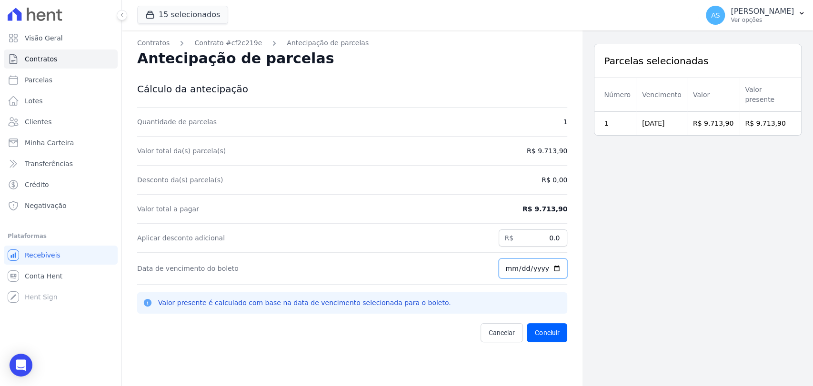
click at [551, 266] on input "[DATE]" at bounding box center [533, 269] width 69 height 20
type input "2025-09-30"
click at [548, 332] on button "Concluir" at bounding box center [547, 332] width 40 height 19
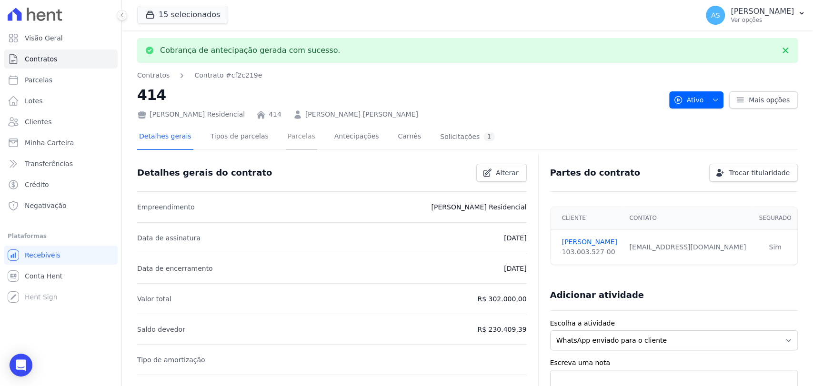
click at [286, 134] on link "Parcelas" at bounding box center [301, 137] width 31 height 25
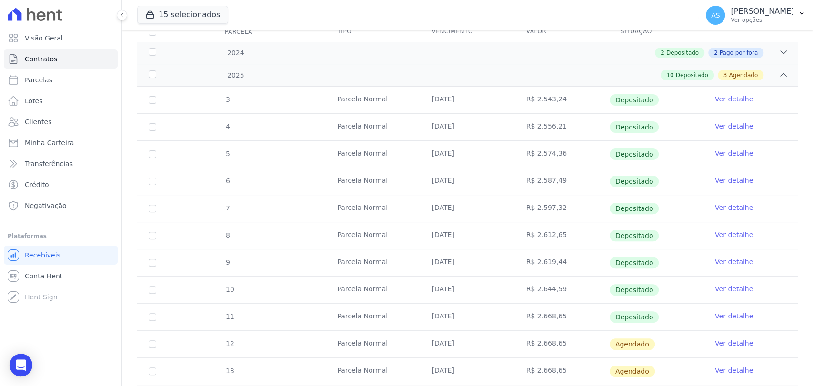
scroll to position [239, 0]
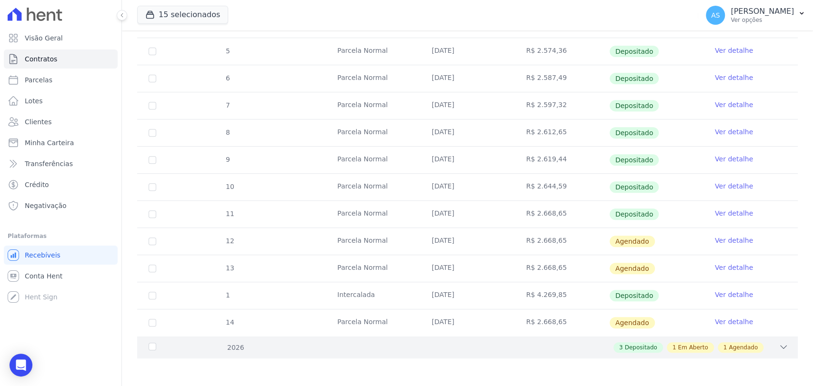
click at [778, 344] on icon at bounding box center [783, 347] width 10 height 10
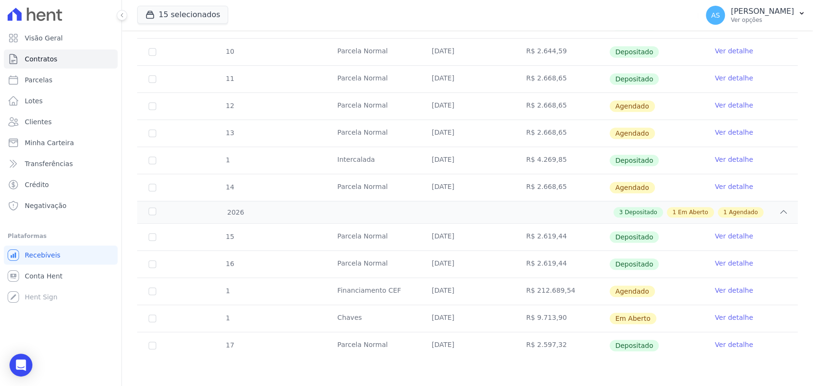
click at [724, 313] on link "Ver detalhe" at bounding box center [734, 318] width 38 height 10
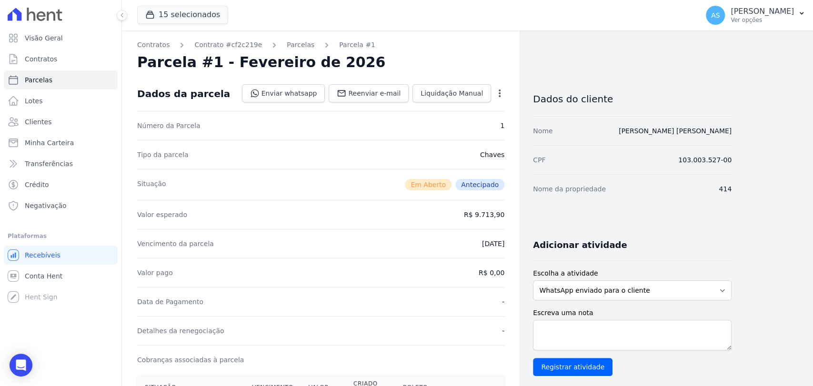
scroll to position [265, 0]
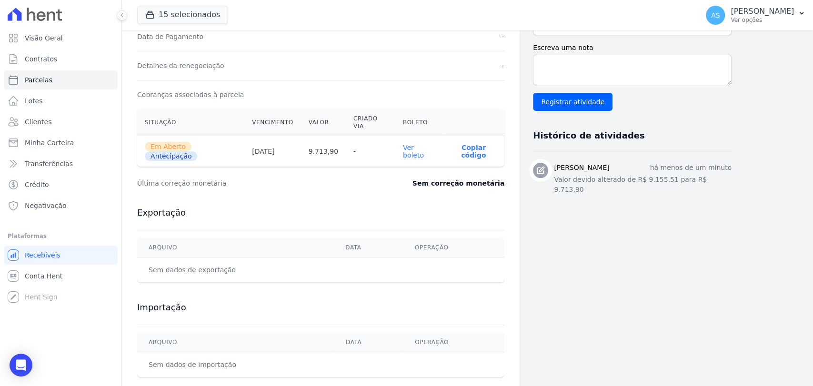
click at [418, 144] on link "Ver boleto" at bounding box center [413, 151] width 21 height 15
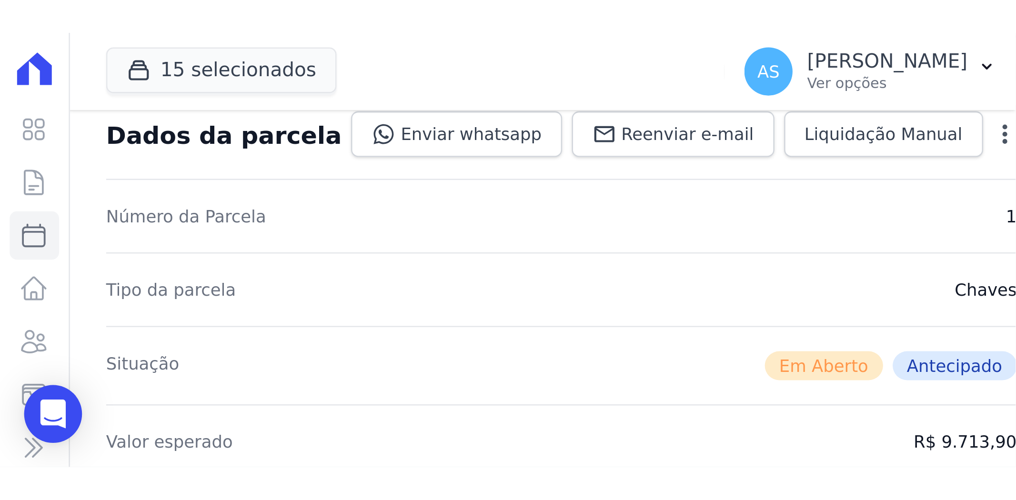
scroll to position [54, 0]
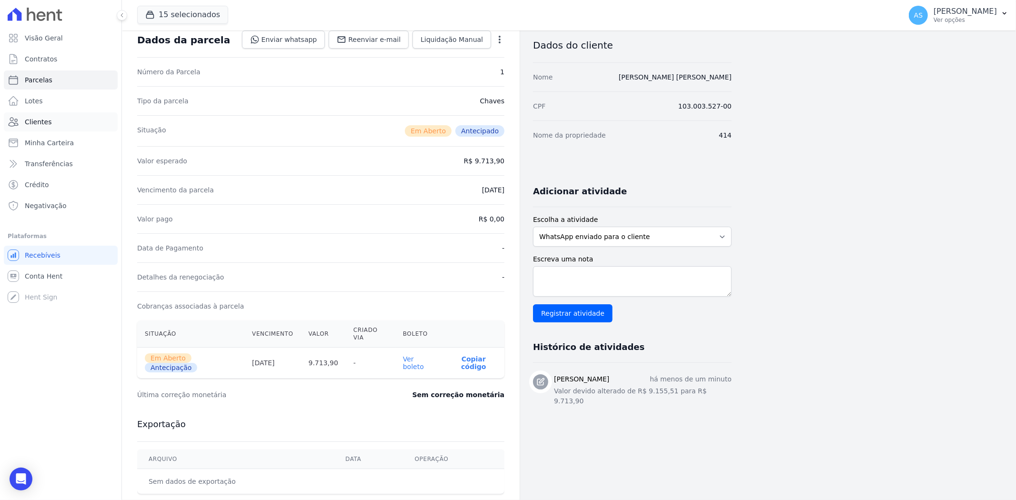
click at [35, 121] on span "Clientes" at bounding box center [38, 122] width 27 height 10
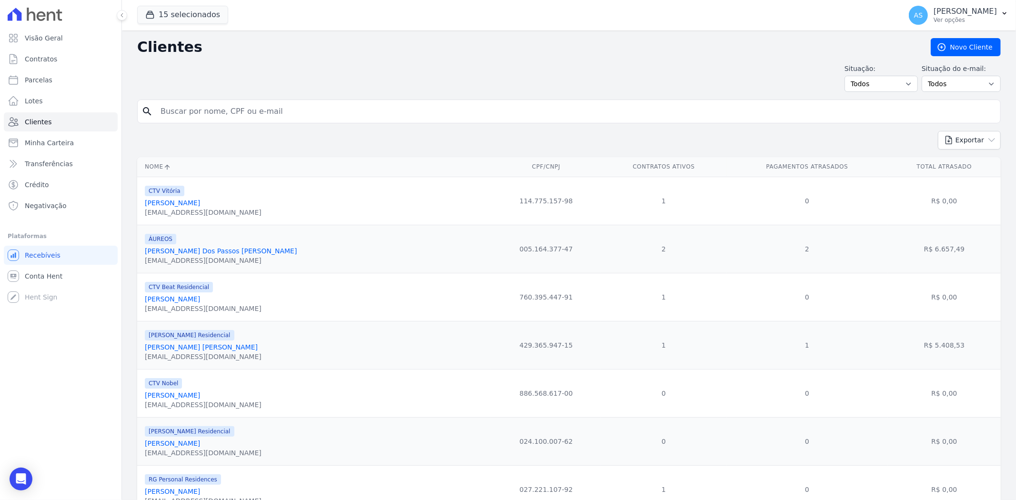
click at [179, 113] on input "search" at bounding box center [575, 111] width 841 height 19
type input "[PERSON_NAME] Serra"
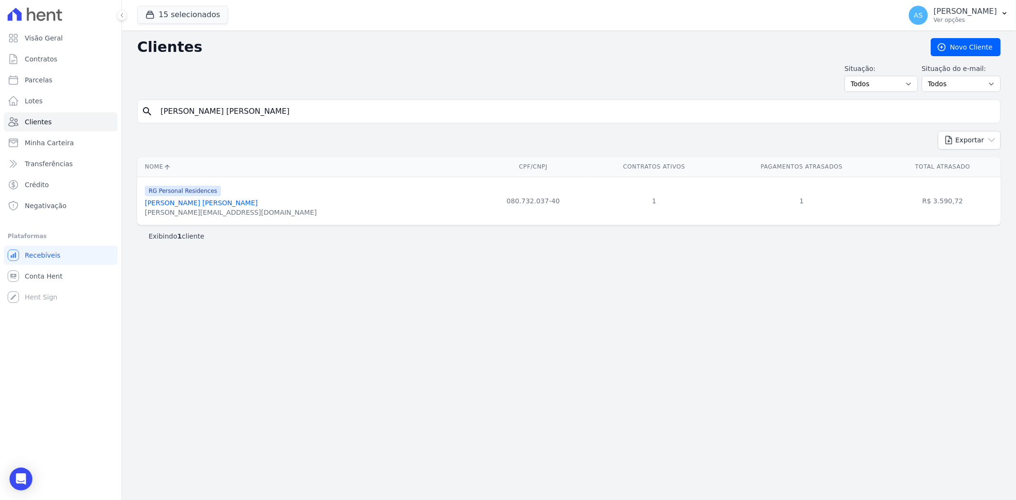
click at [192, 200] on link "[PERSON_NAME] Serra" at bounding box center [201, 203] width 113 height 8
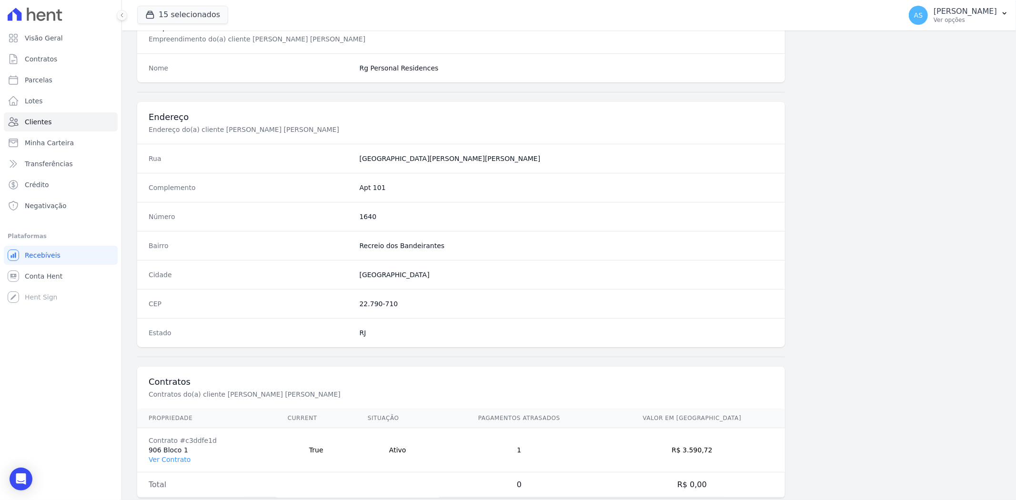
scroll to position [392, 0]
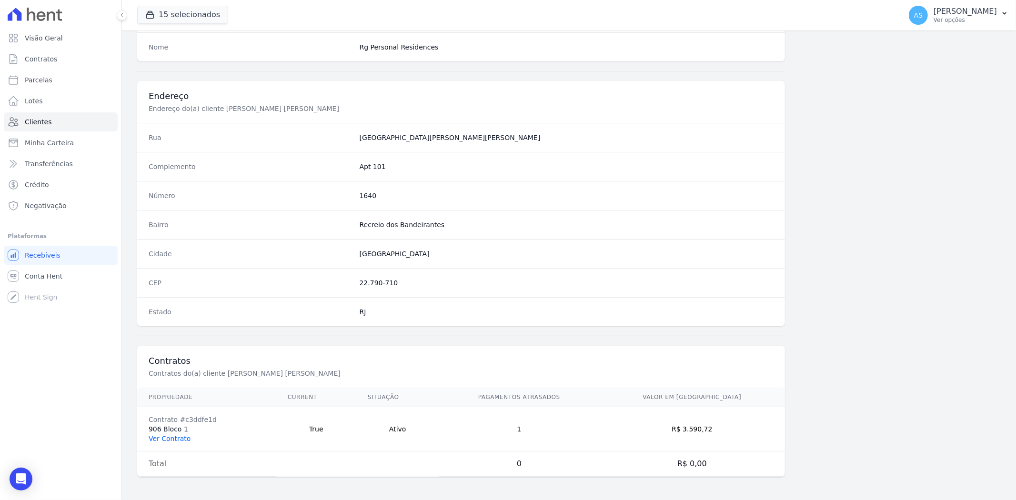
click at [159, 386] on link "Ver Contrato" at bounding box center [170, 439] width 42 height 8
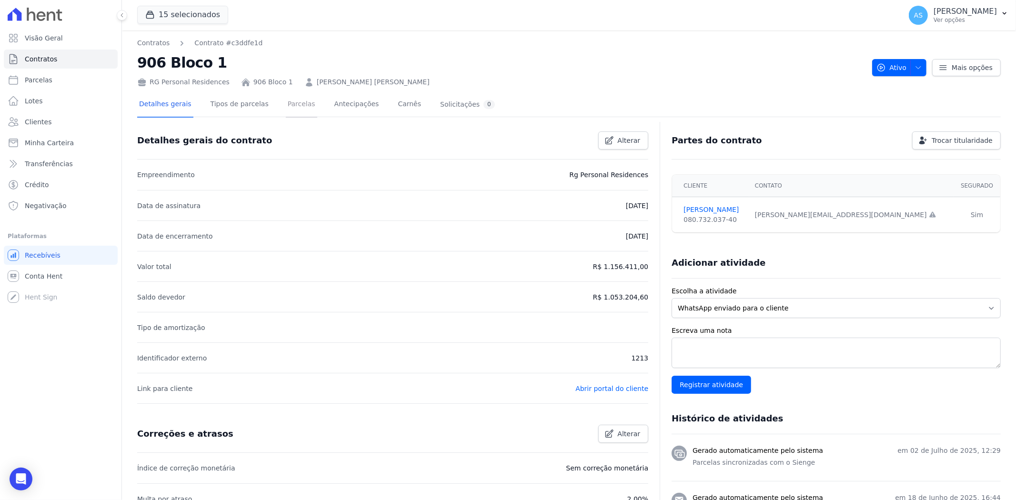
click at [287, 105] on link "Parcelas" at bounding box center [301, 104] width 31 height 25
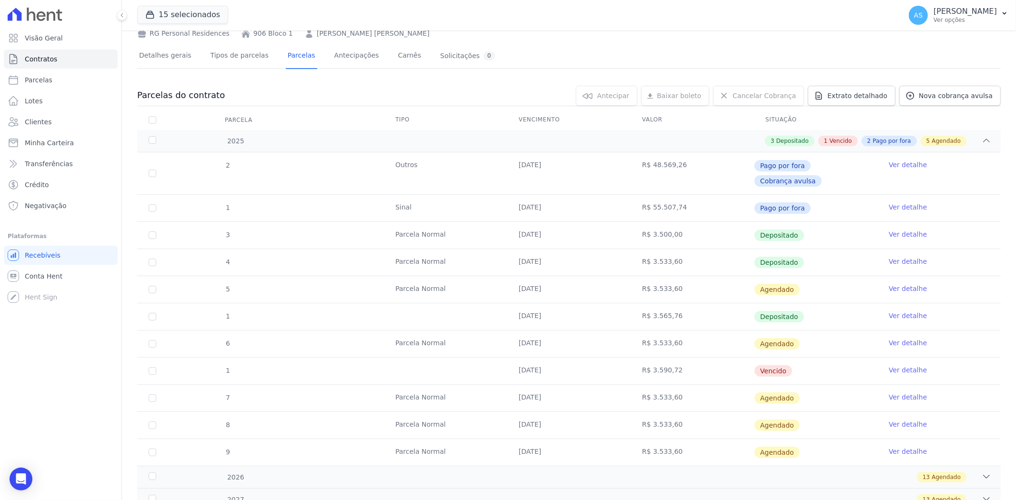
scroll to position [95, 0]
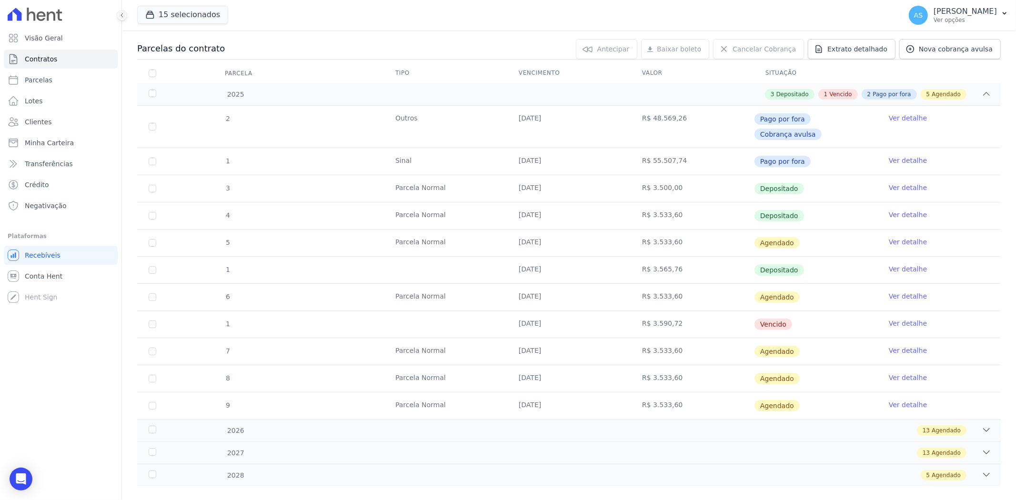
click at [812, 319] on link "Ver detalhe" at bounding box center [907, 324] width 38 height 10
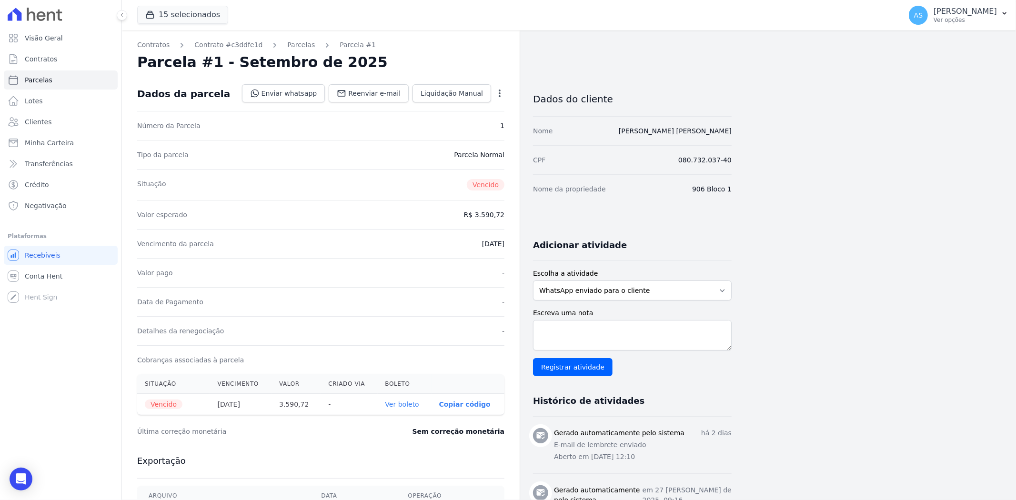
click at [501, 91] on icon "button" at bounding box center [500, 94] width 10 height 10
click at [446, 105] on link "Alterar" at bounding box center [459, 106] width 84 height 17
click at [494, 240] on input "2025-09-10" at bounding box center [466, 243] width 75 height 20
type input "2025-09-12"
click at [488, 91] on span "Salvar" at bounding box center [485, 94] width 21 height 10
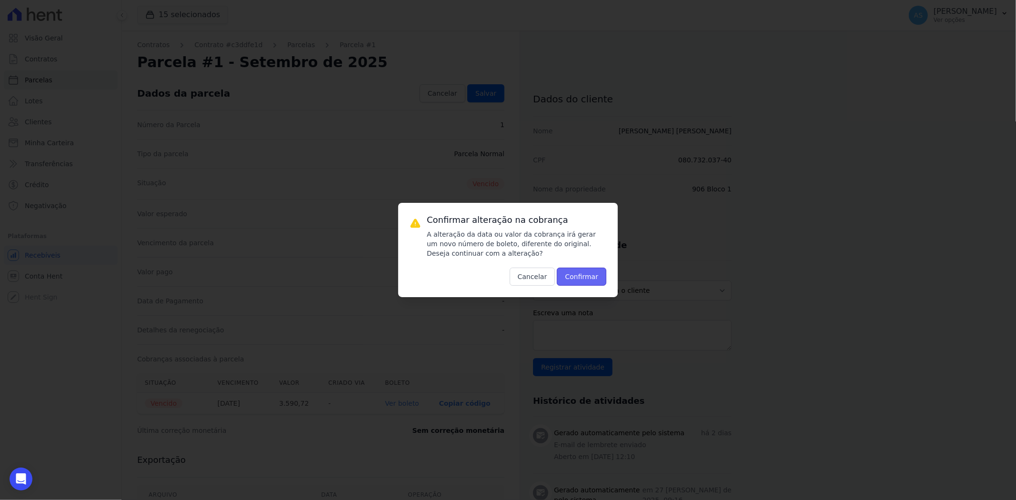
click at [579, 279] on button "Confirmar" at bounding box center [582, 277] width 50 height 18
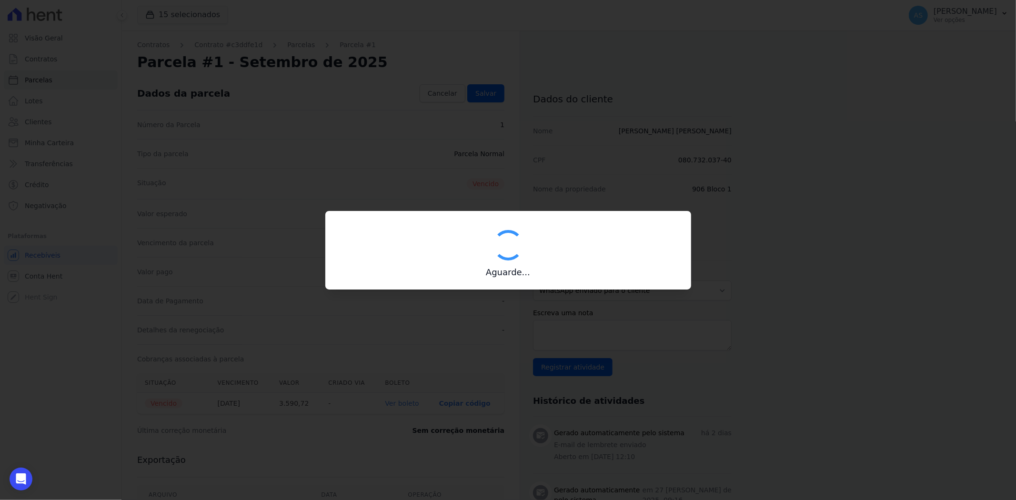
type input "00190000090335103300000657624177812000000359072"
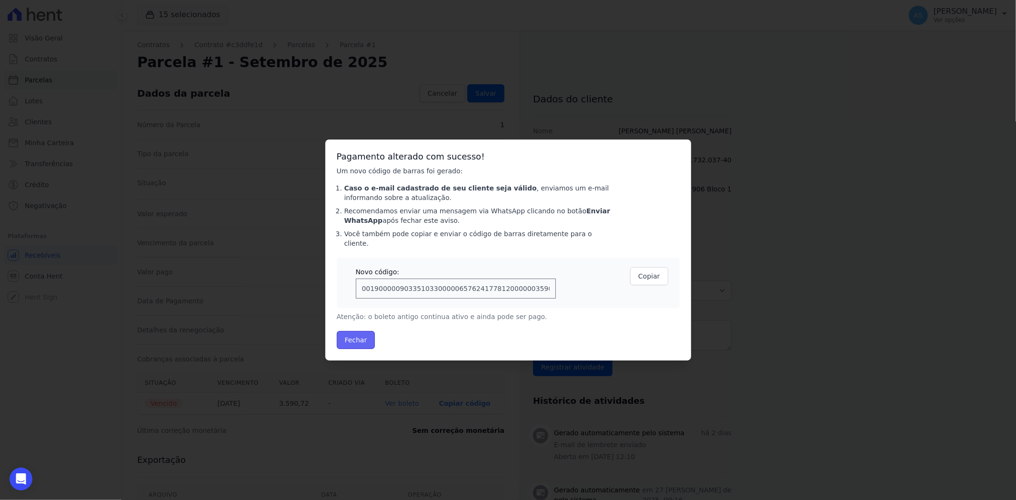
click at [349, 335] on button "Fechar" at bounding box center [356, 340] width 39 height 18
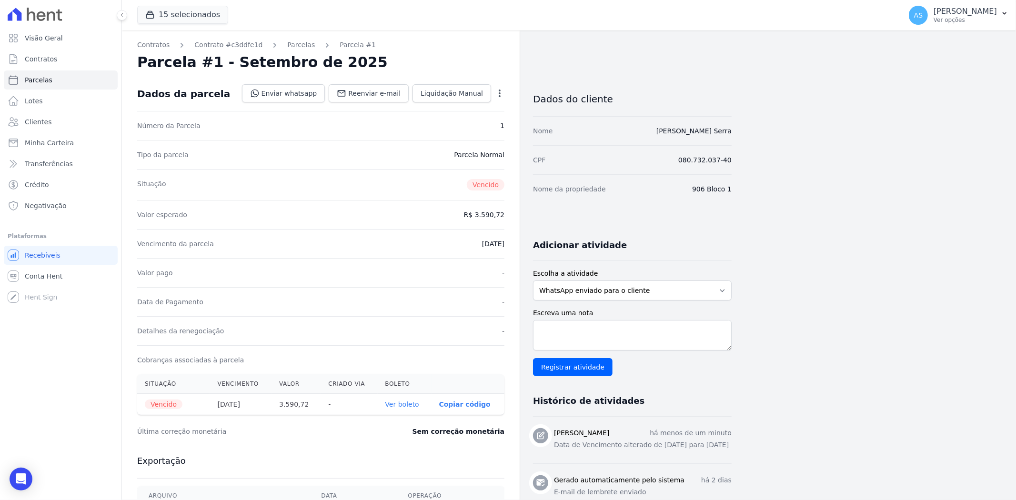
click at [397, 405] on link "Ver boleto" at bounding box center [402, 404] width 34 height 8
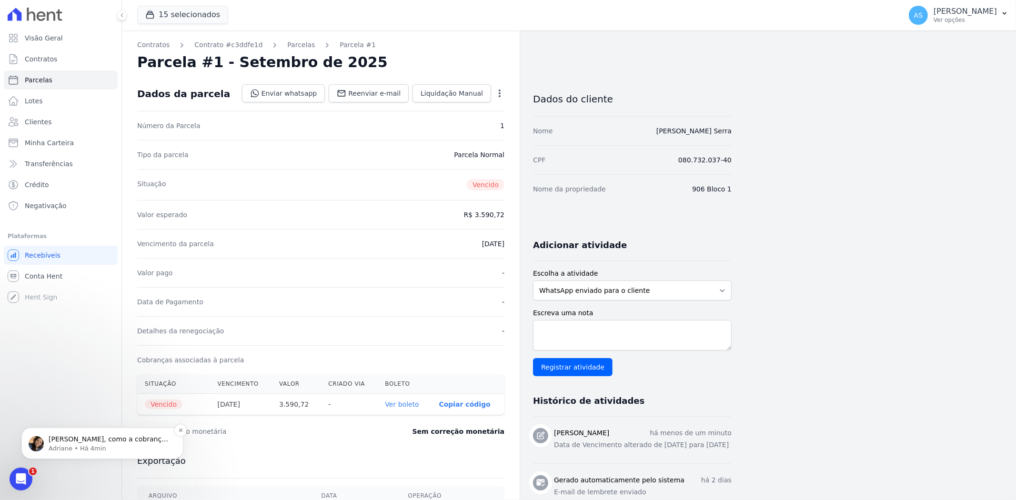
click at [62, 444] on p "Adriane • Há 4min" at bounding box center [110, 448] width 123 height 9
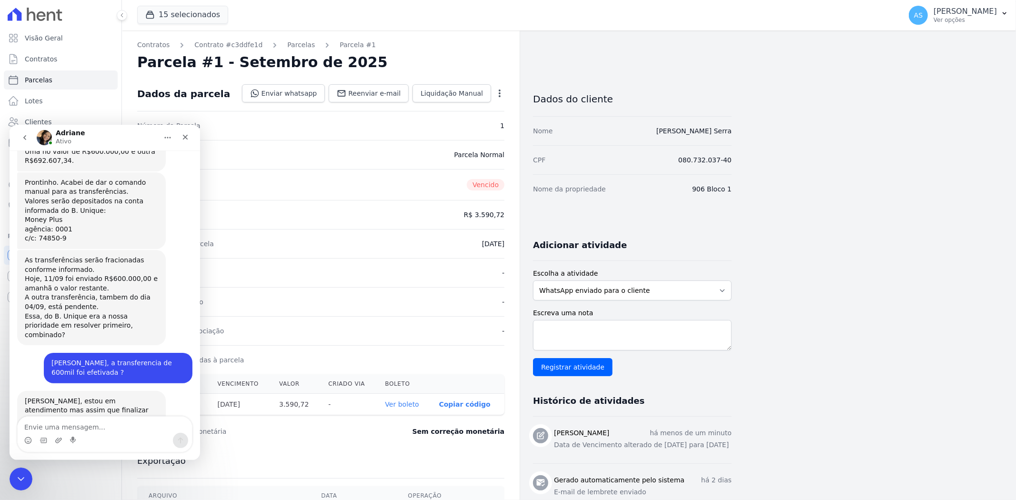
scroll to position [2526, 0]
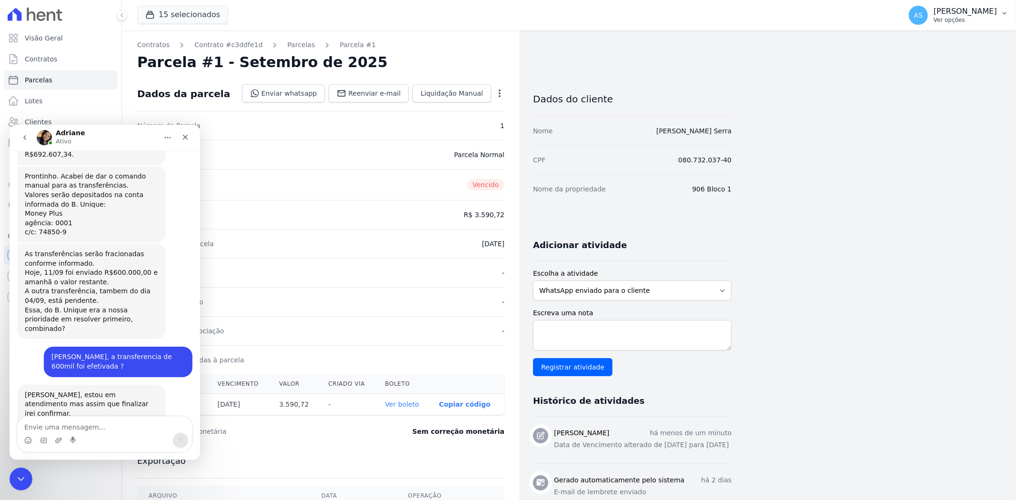
click at [1004, 13] on icon "button" at bounding box center [1004, 14] width 8 height 8
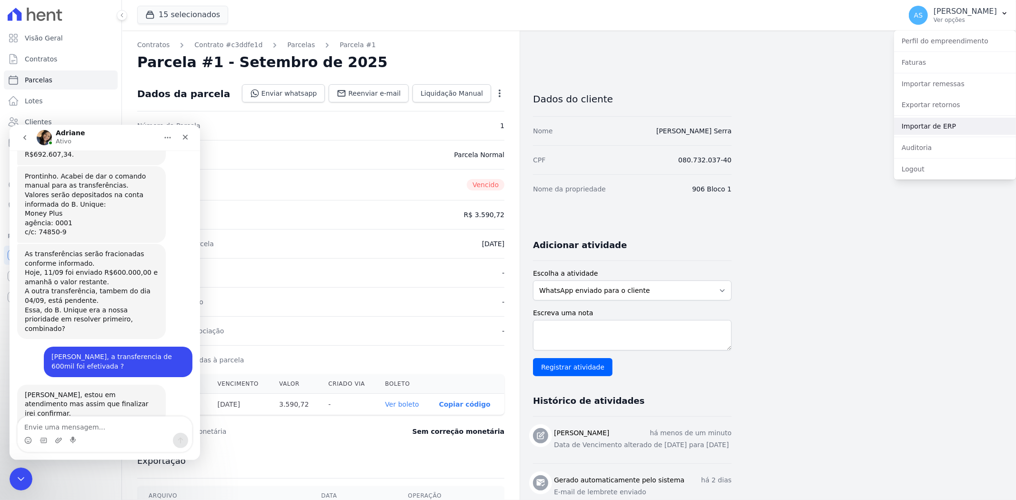
click at [912, 124] on link "Importar de ERP" at bounding box center [955, 126] width 122 height 17
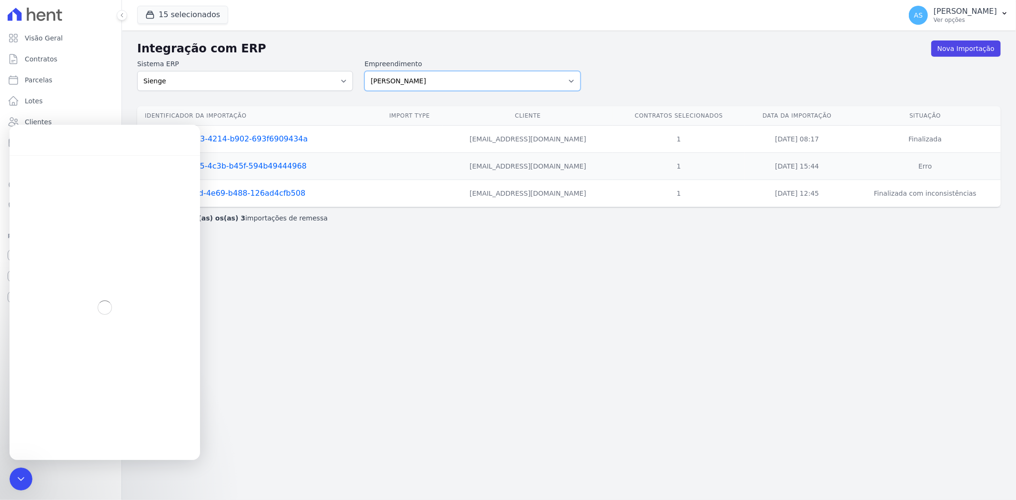
click at [570, 76] on select "[PERSON_NAME] Art Prime - [PERSON_NAME] Unique CTV Beat Residencial CTV Mob CTV…" at bounding box center [472, 81] width 216 height 20
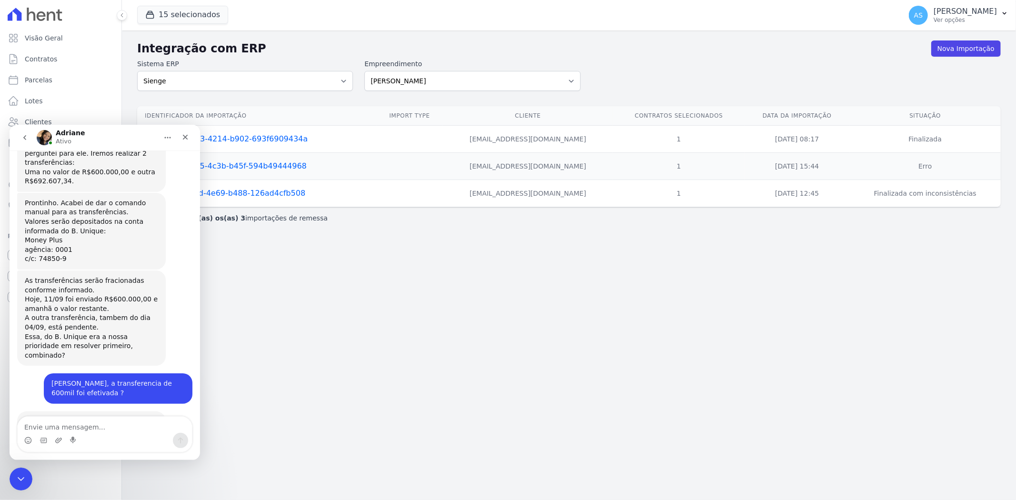
scroll to position [2511, 0]
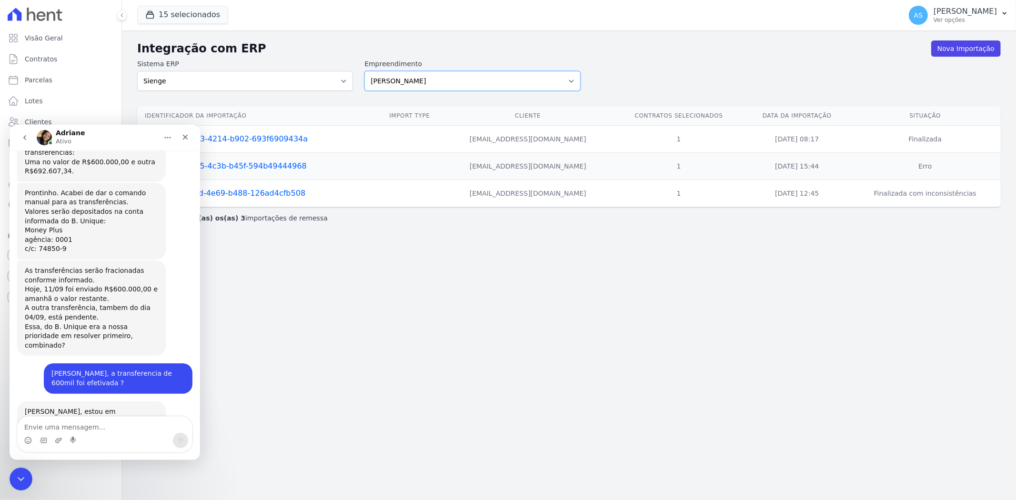
click at [569, 80] on select "[PERSON_NAME] Art Prime - [PERSON_NAME] Unique CTV Beat Residencial CTV Mob CTV…" at bounding box center [472, 81] width 216 height 20
select select "9db4d767-ec98-4519-aed7-f9568aa0b04c"
click at [364, 71] on select "[PERSON_NAME] Art Prime - [PERSON_NAME] Unique CTV Beat Residencial CTV Mob CTV…" at bounding box center [472, 81] width 216 height 20
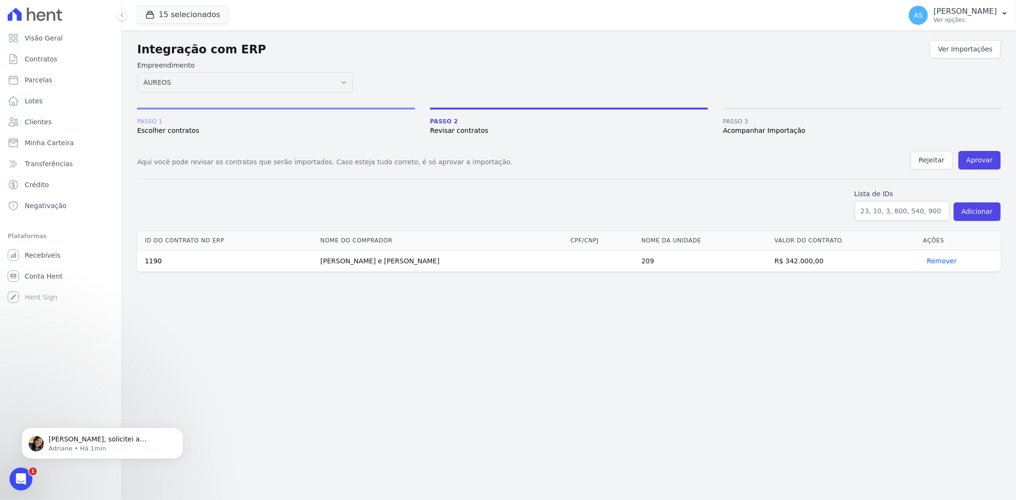
scroll to position [9370, 0]
click at [70, 445] on p "Adriane • Há 1min" at bounding box center [110, 448] width 123 height 9
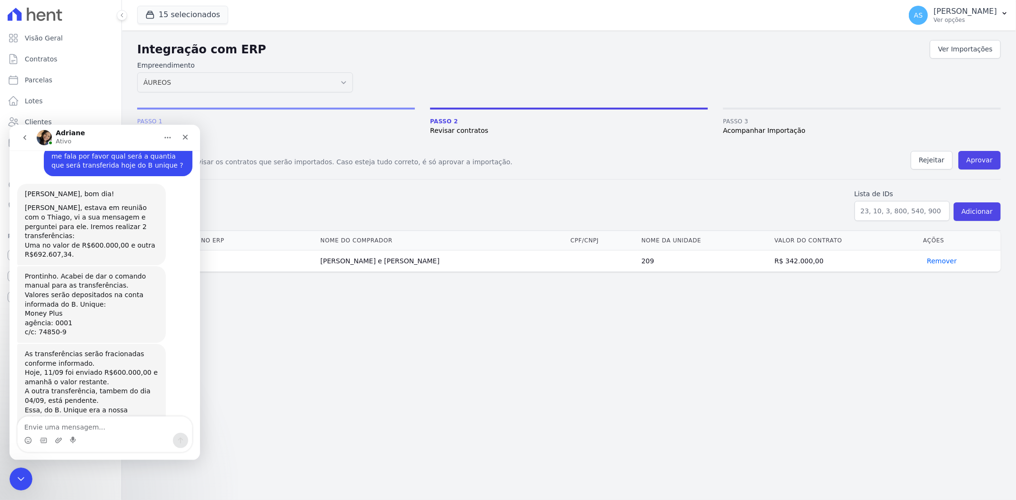
scroll to position [2433, 0]
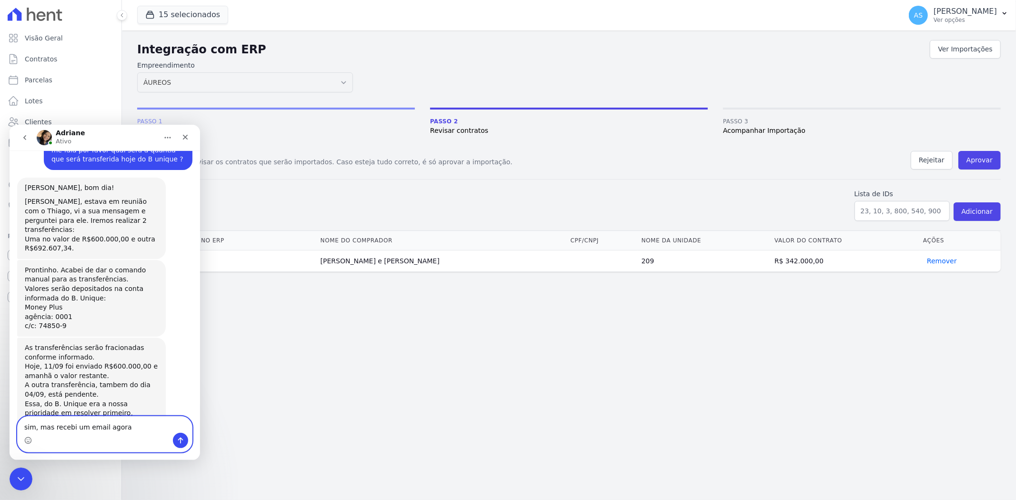
click at [125, 431] on textarea "sim, mas recebi um email agora" at bounding box center [105, 424] width 174 height 16
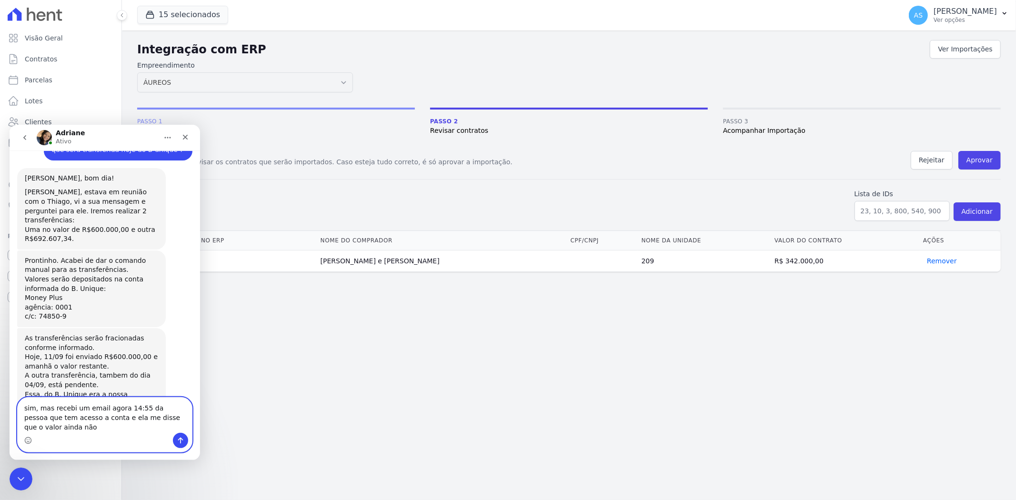
scroll to position [2452, 0]
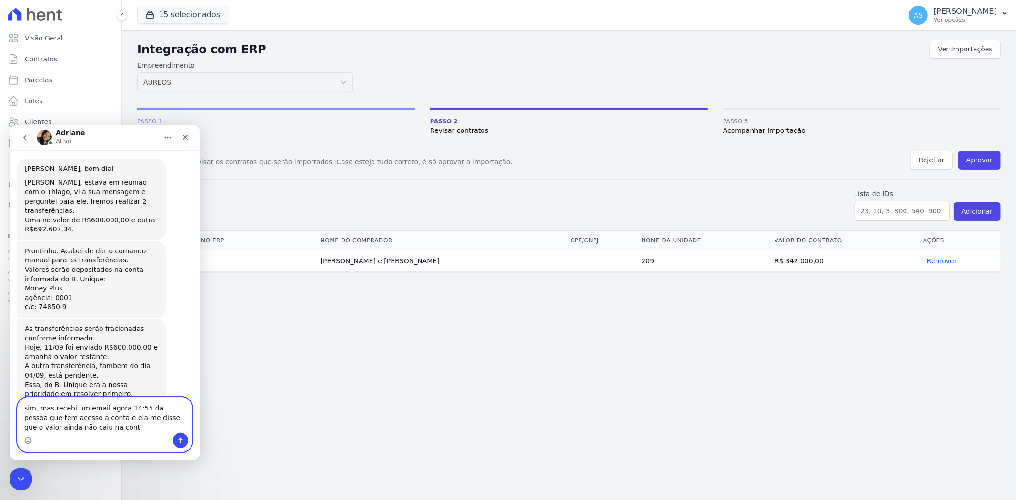
type textarea "sim, mas recebi um email agora 14:55 da pessoa que tem acesso a conta e ela me …"
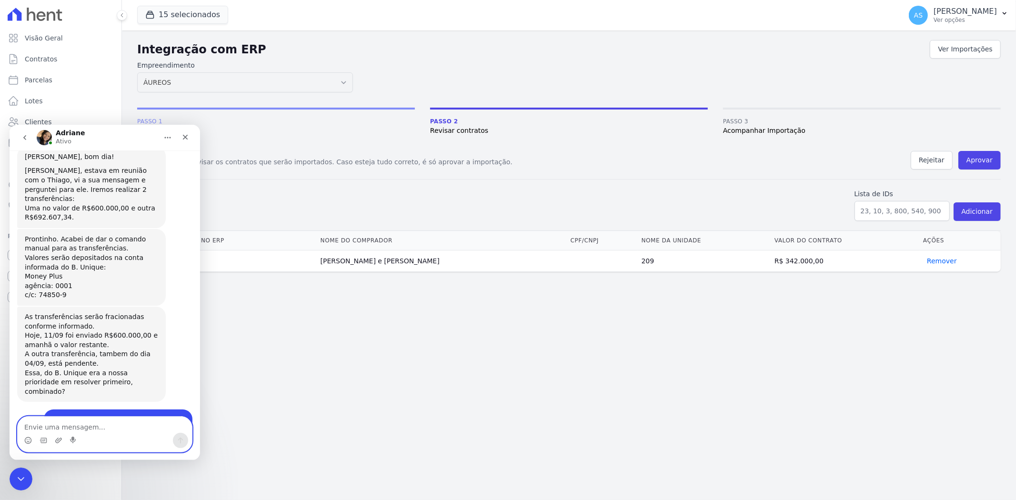
scroll to position [2464, 0]
click at [18, 476] on icon "Fechar mensagem da Intercom" at bounding box center [19, 477] width 11 height 11
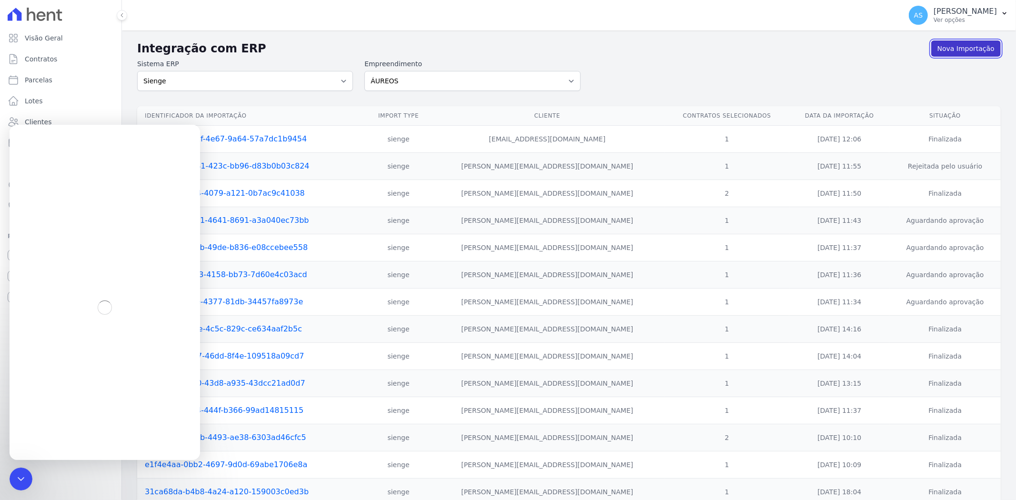
click at [954, 50] on link "Nova Importação" at bounding box center [966, 48] width 70 height 16
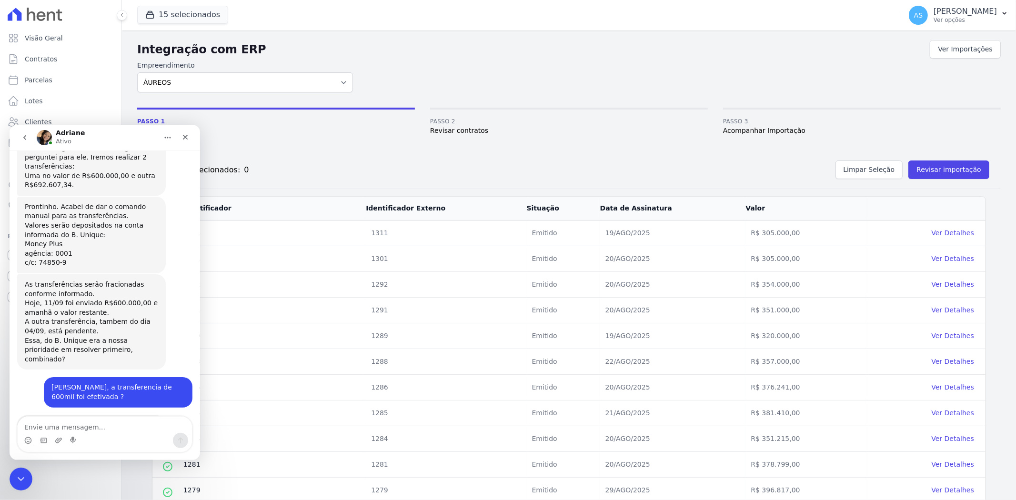
scroll to position [2510, 0]
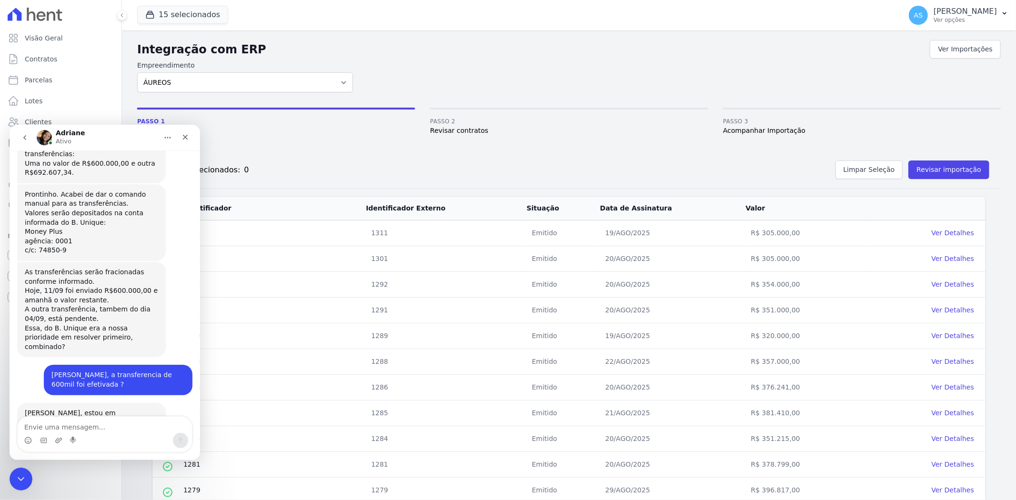
click at [183, 140] on icon "Fechar" at bounding box center [185, 137] width 8 height 8
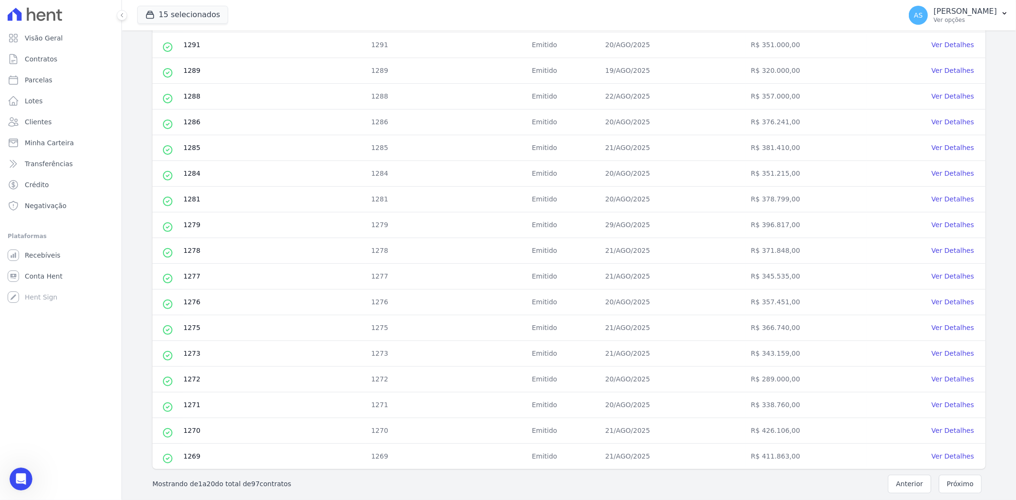
scroll to position [272, 0]
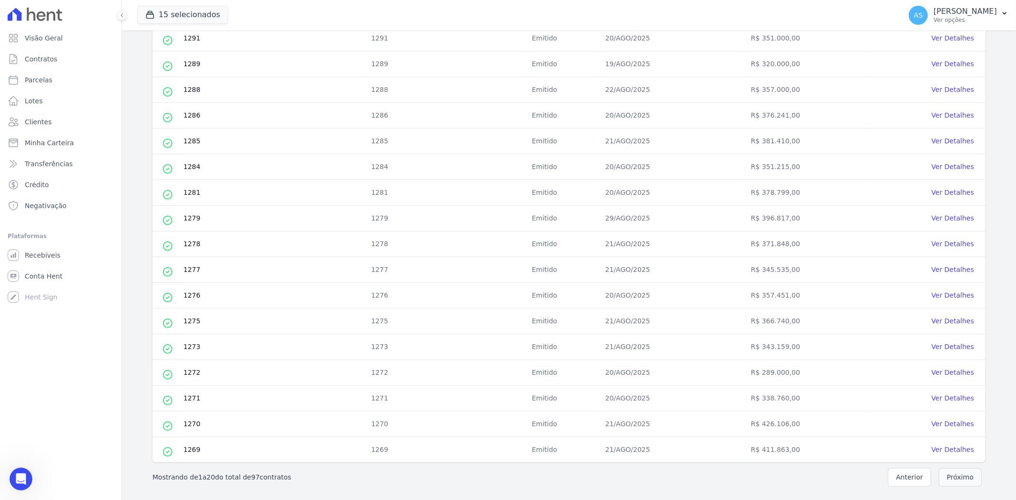
click at [946, 479] on button "Próximo" at bounding box center [959, 477] width 43 height 19
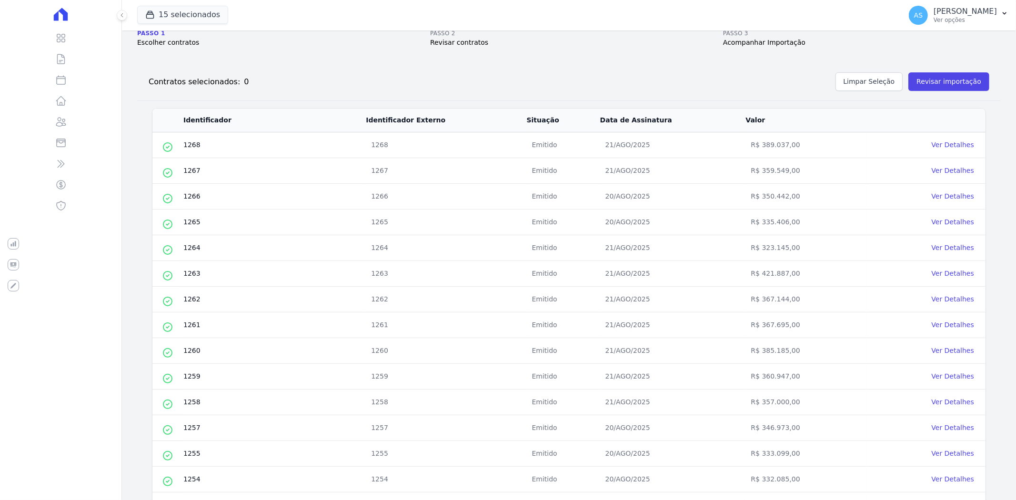
scroll to position [264, 0]
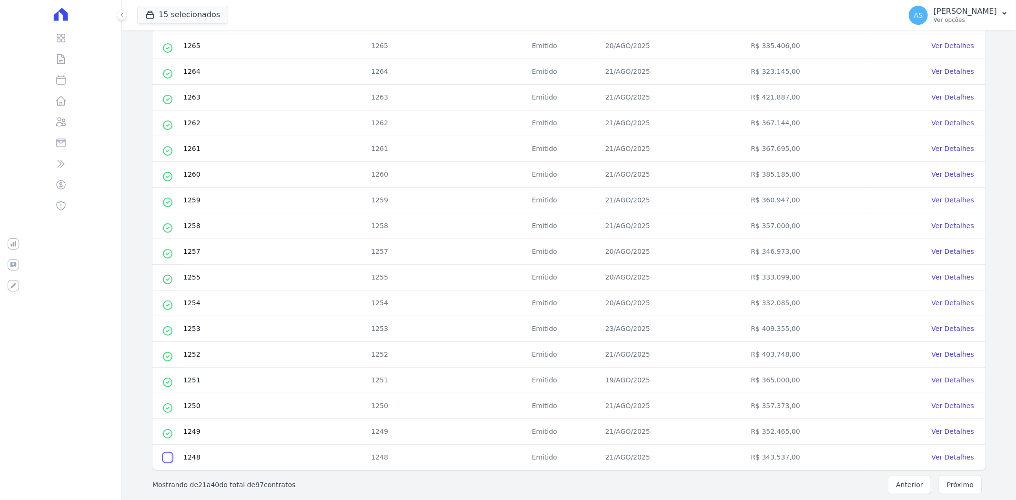
click at [164, 458] on input "checkbox" at bounding box center [168, 458] width 8 height 8
checkbox input "true"
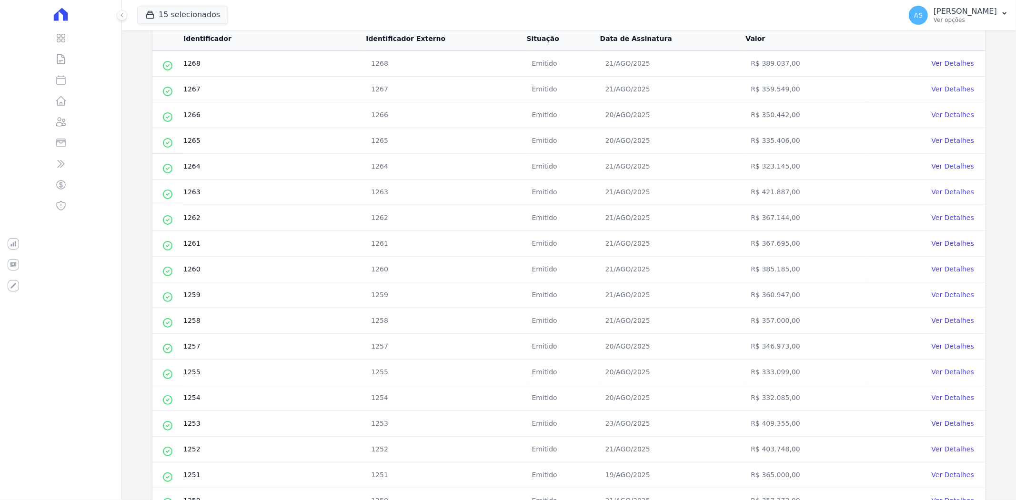
scroll to position [0, 0]
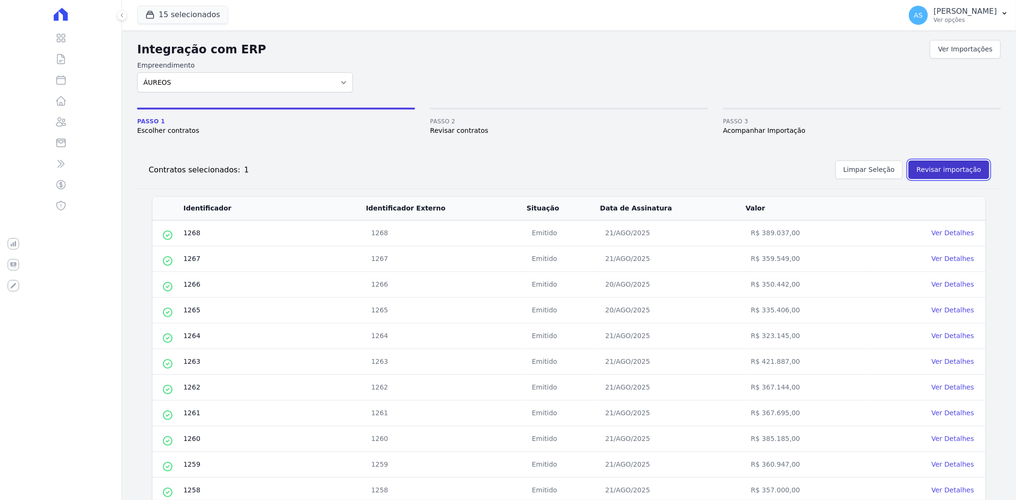
click at [949, 174] on button "Revisar importação" at bounding box center [948, 169] width 81 height 19
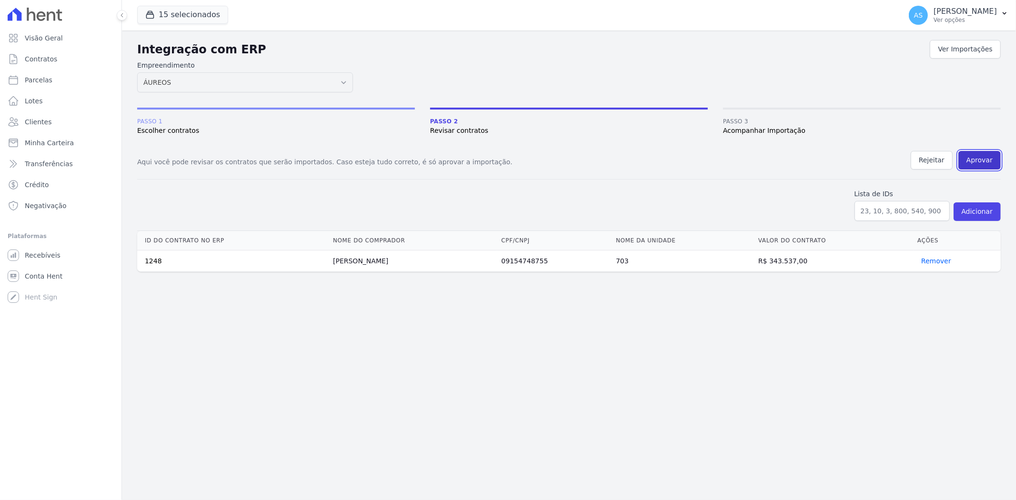
click at [981, 161] on button "Aprovar" at bounding box center [979, 160] width 42 height 19
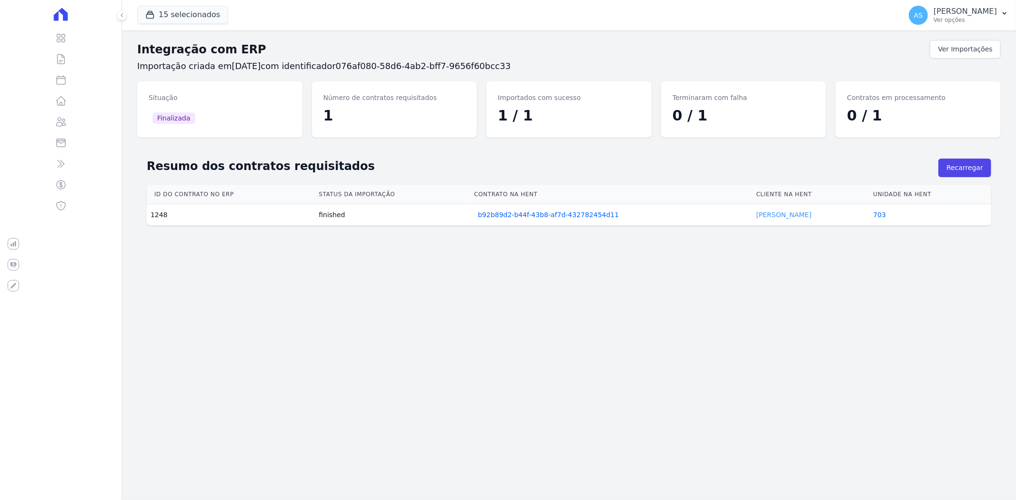
click at [779, 214] on link "Raquel Silva" at bounding box center [783, 215] width 55 height 8
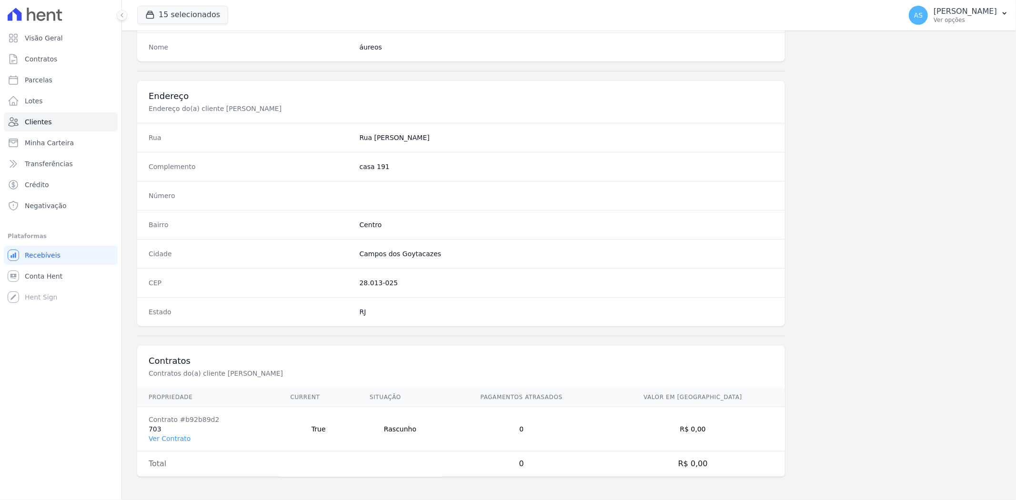
scroll to position [392, 0]
click at [154, 439] on link "Ver Contrato" at bounding box center [170, 439] width 42 height 8
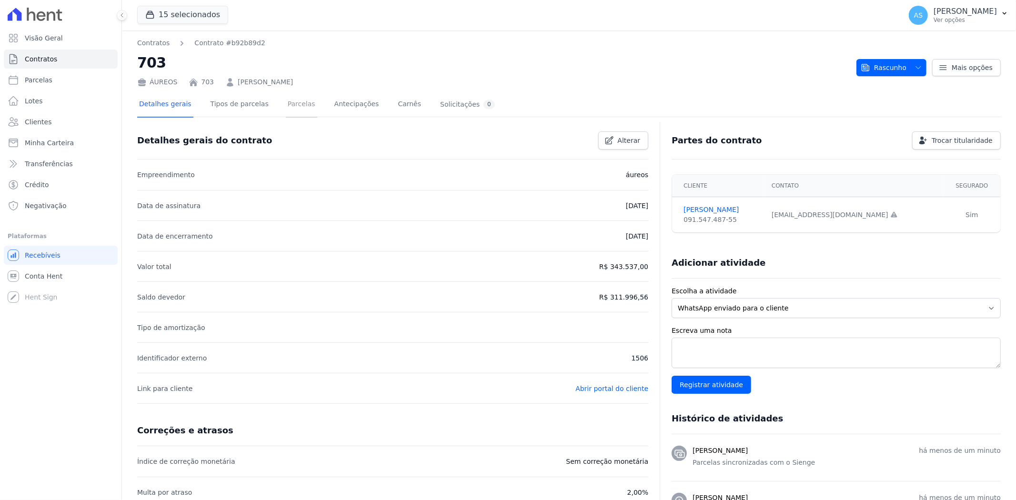
click at [286, 108] on link "Parcelas" at bounding box center [301, 104] width 31 height 25
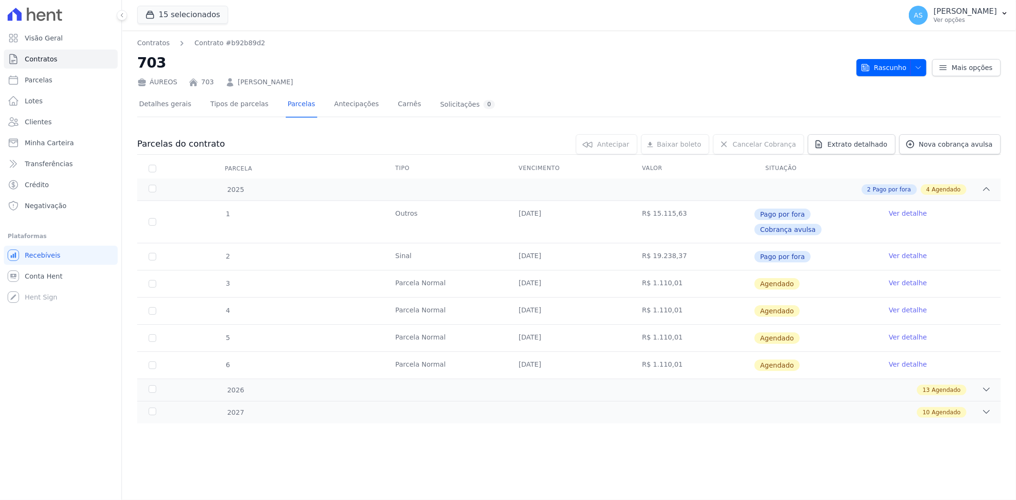
click at [891, 278] on link "Ver detalhe" at bounding box center [907, 283] width 38 height 10
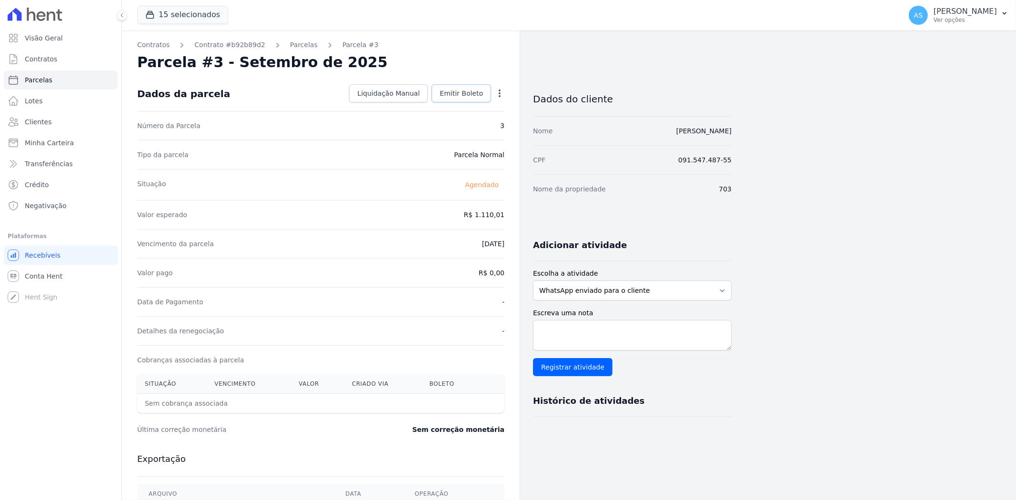
click at [459, 91] on span "Emitir Boleto" at bounding box center [460, 94] width 43 height 10
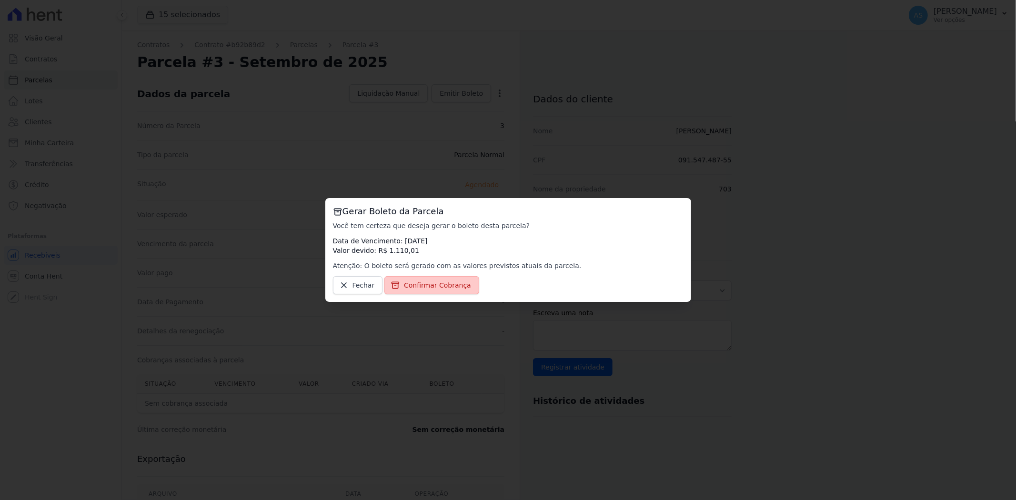
click at [404, 283] on span "Confirmar Cobrança" at bounding box center [437, 285] width 67 height 10
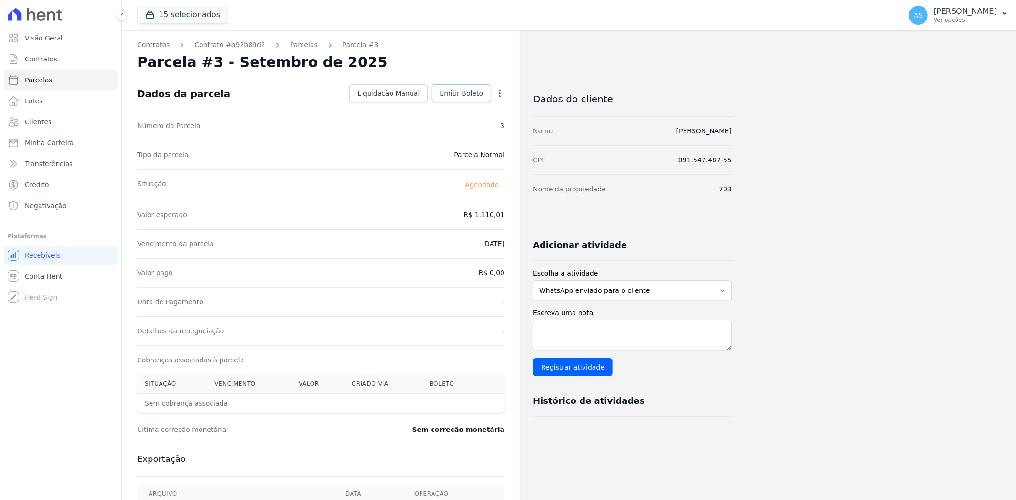
click at [450, 92] on span "Emitir Boleto" at bounding box center [460, 94] width 43 height 10
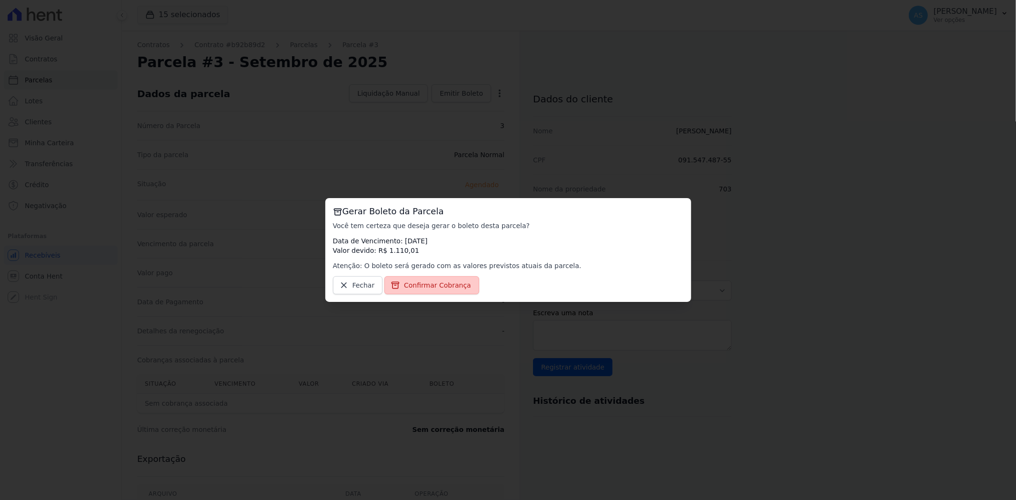
click at [415, 284] on span "Confirmar Cobrança" at bounding box center [437, 285] width 67 height 10
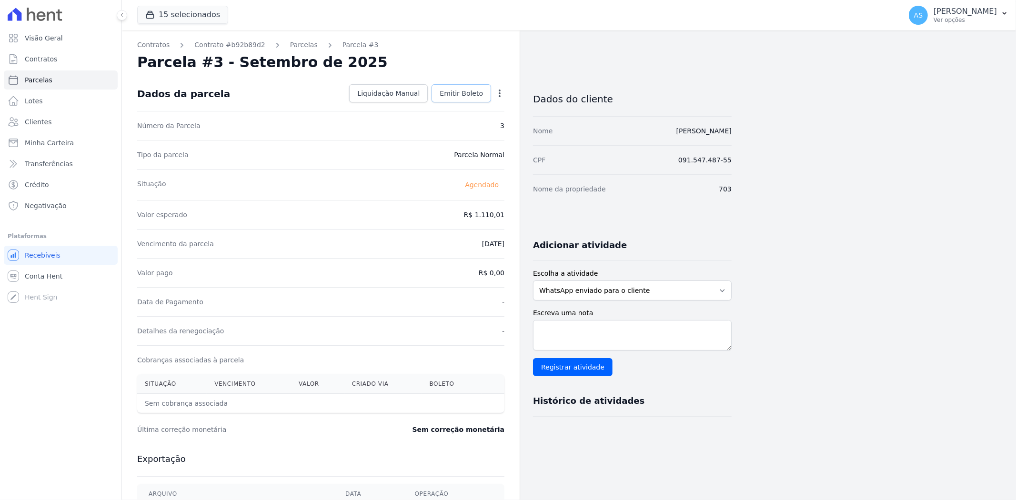
click at [460, 95] on span "Emitir Boleto" at bounding box center [460, 94] width 43 height 10
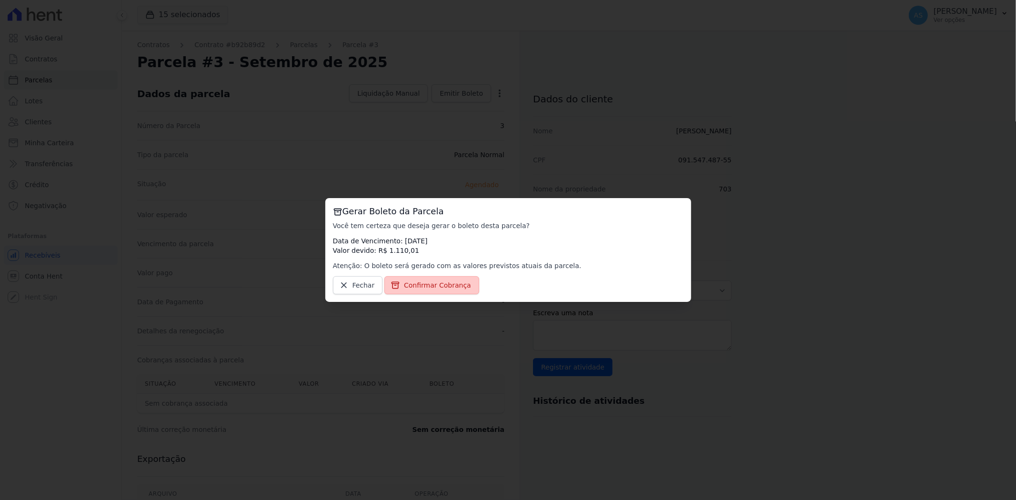
click at [420, 281] on span "Confirmar Cobrança" at bounding box center [437, 285] width 67 height 10
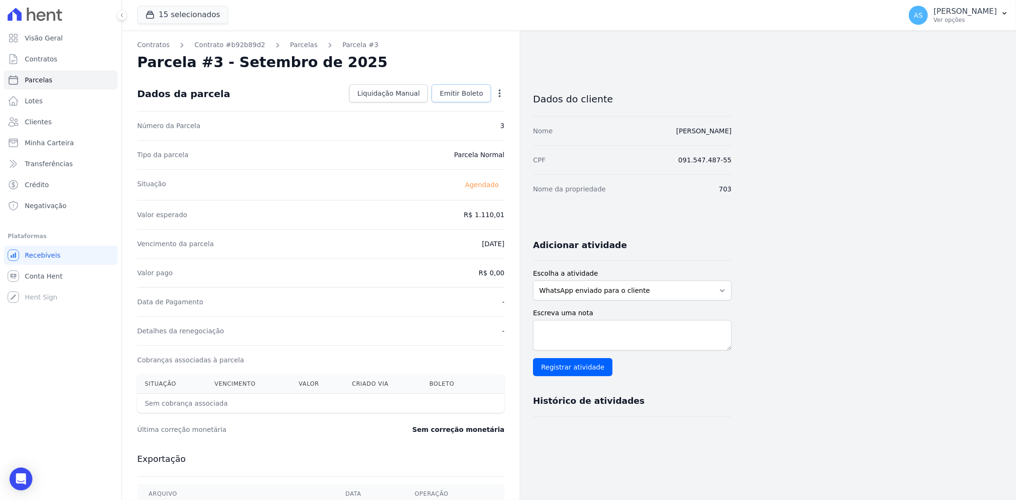
click at [463, 95] on span "Emitir Boleto" at bounding box center [460, 94] width 43 height 10
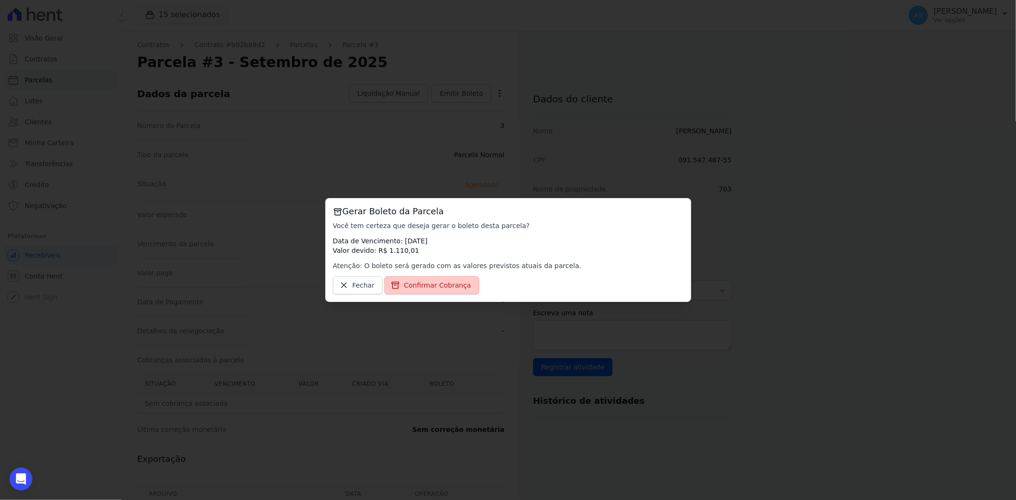
click at [420, 289] on span "Confirmar Cobrança" at bounding box center [437, 285] width 67 height 10
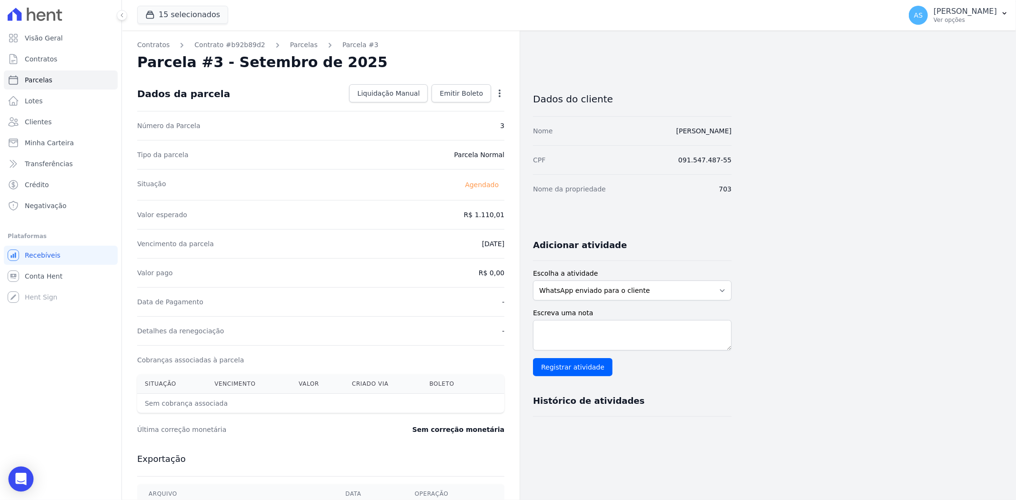
click at [26, 476] on icon "Open Intercom Messenger" at bounding box center [21, 479] width 12 height 12
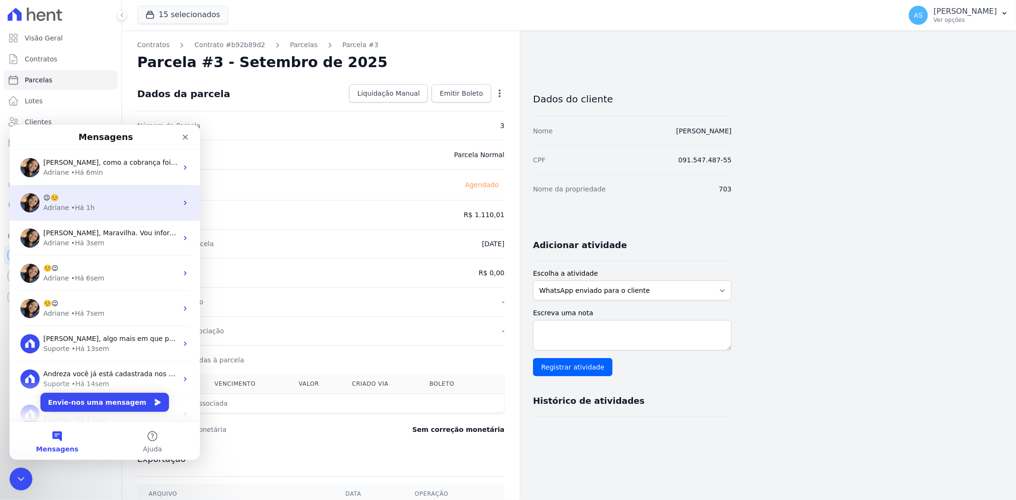
click at [56, 204] on div "Adriane" at bounding box center [56, 207] width 26 height 10
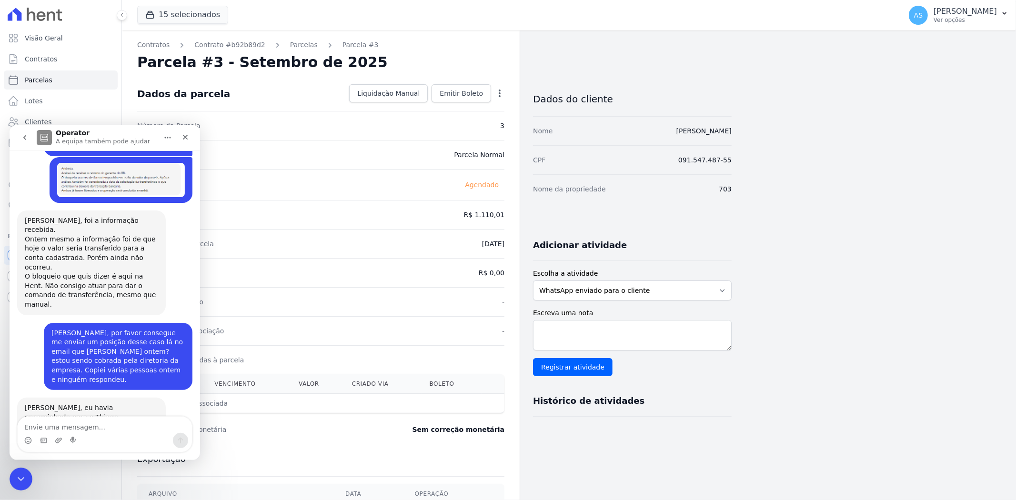
scroll to position [8972, 0]
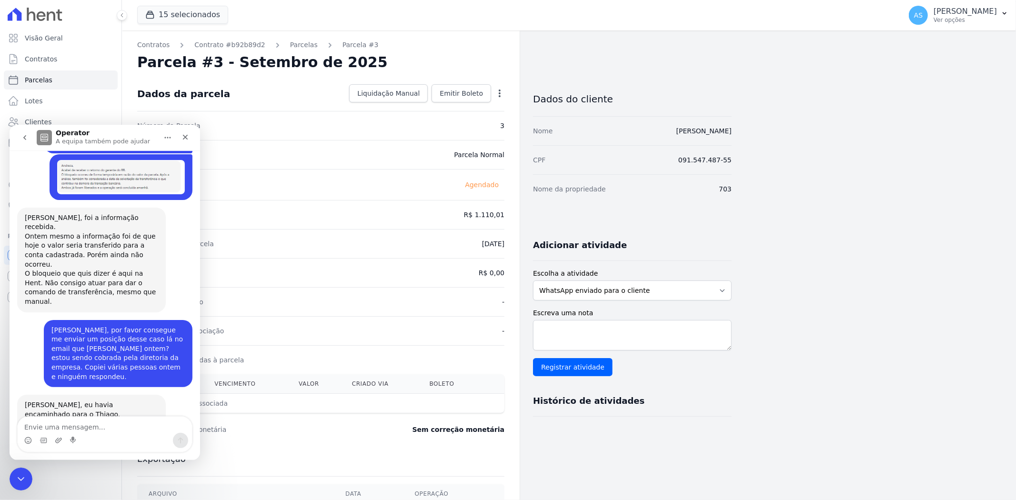
click at [35, 427] on textarea "Envie uma mensagem..." at bounding box center [105, 424] width 174 height 16
type textarea "estou clicando em emitir boleto e não emite"
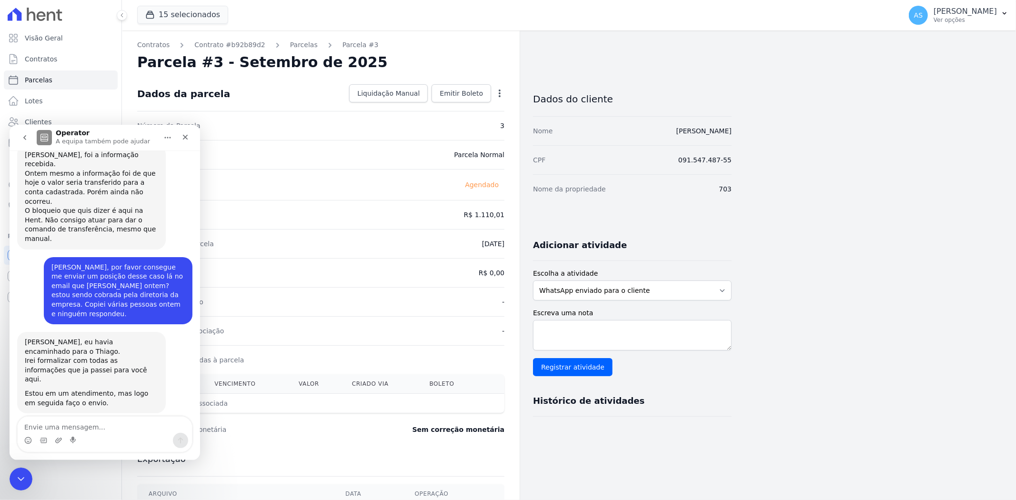
scroll to position [9109, 0]
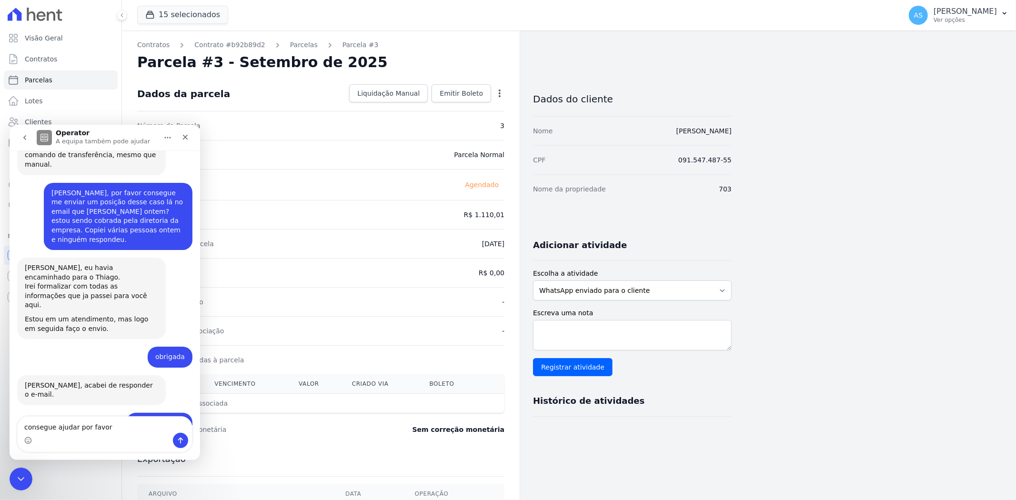
type textarea "consegue ajudar por favor ?"
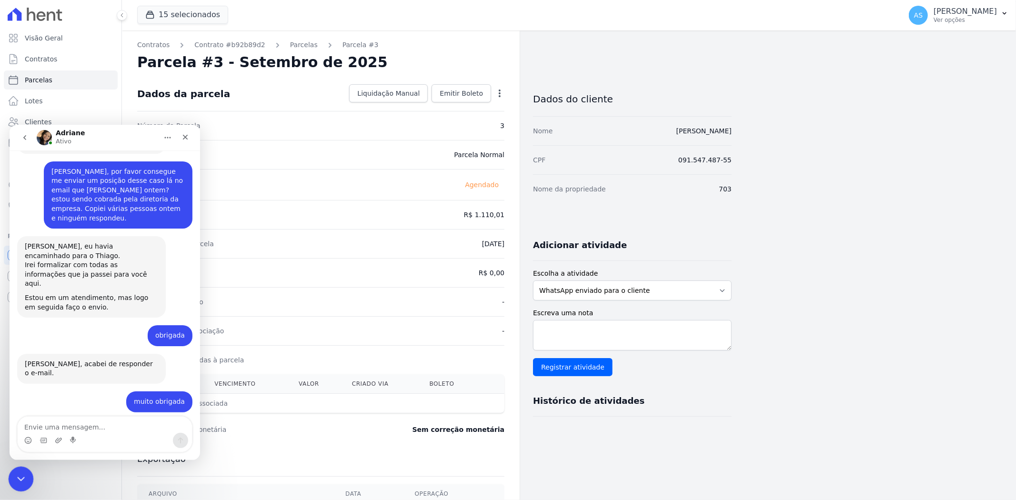
drag, startPoint x: 78, startPoint y: 935, endPoint x: 17, endPoint y: 479, distance: 459.7
click at [17, 479] on icon "Fechar mensagem da Intercom" at bounding box center [19, 477] width 11 height 11
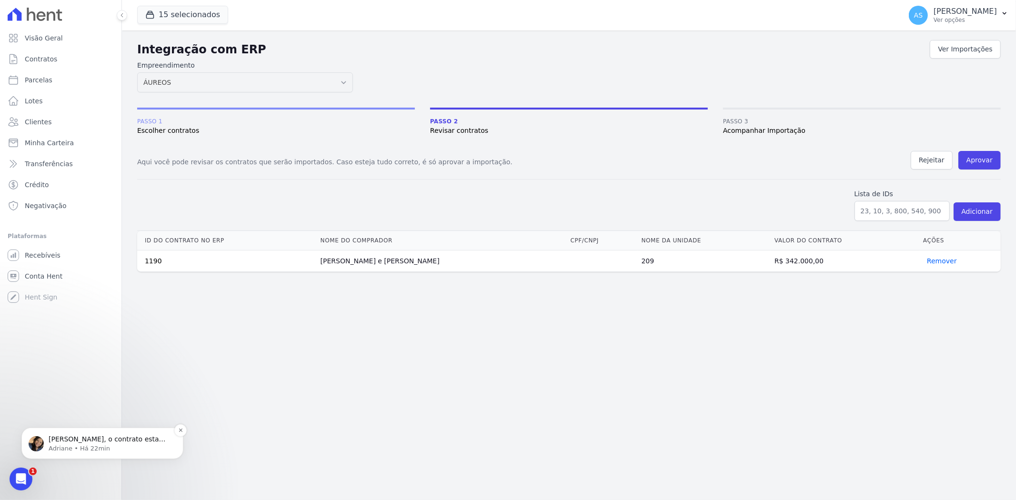
scroll to position [1, 0]
click at [86, 439] on p "[PERSON_NAME], o contrato esta ativo? Somente contratos ativos podem receber co…" at bounding box center [110, 439] width 123 height 10
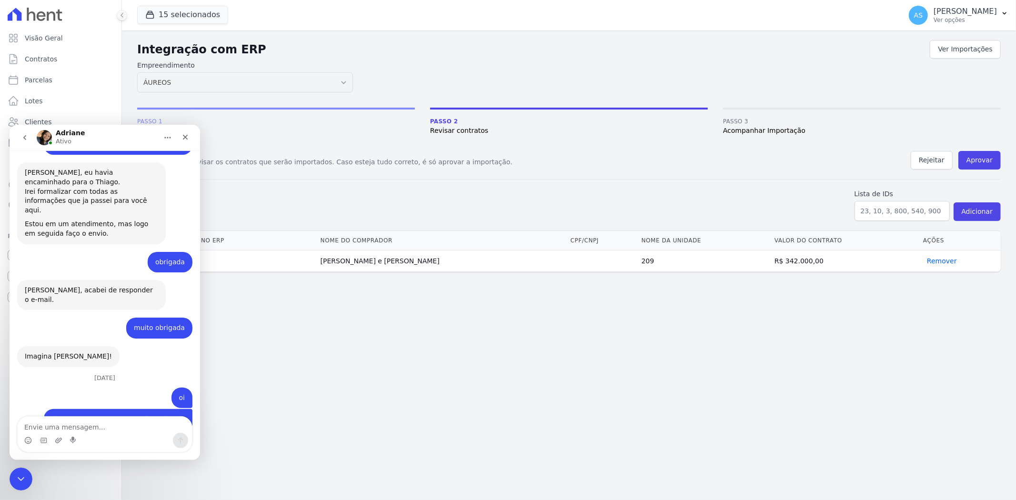
scroll to position [9591, 0]
click at [21, 479] on icon "Fechar mensagem da Intercom" at bounding box center [19, 477] width 11 height 11
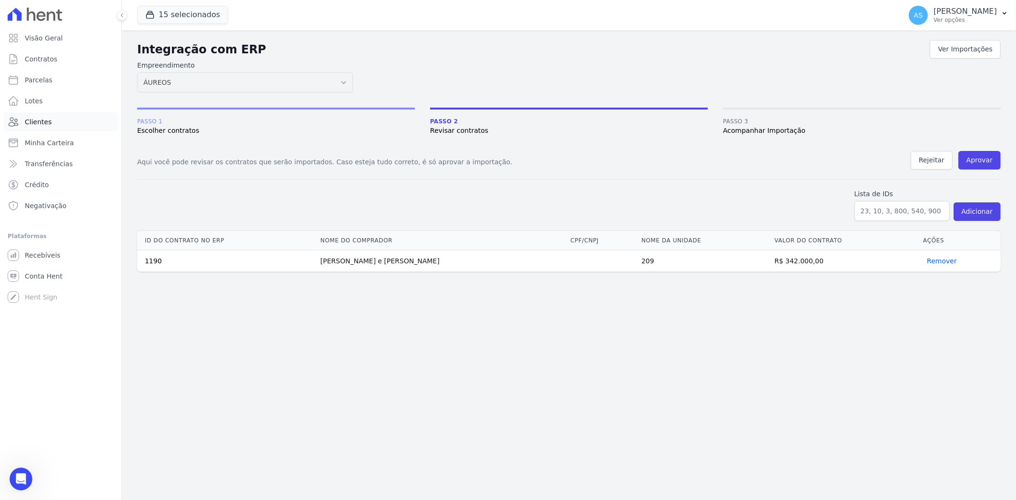
click at [26, 124] on span "Clientes" at bounding box center [38, 122] width 27 height 10
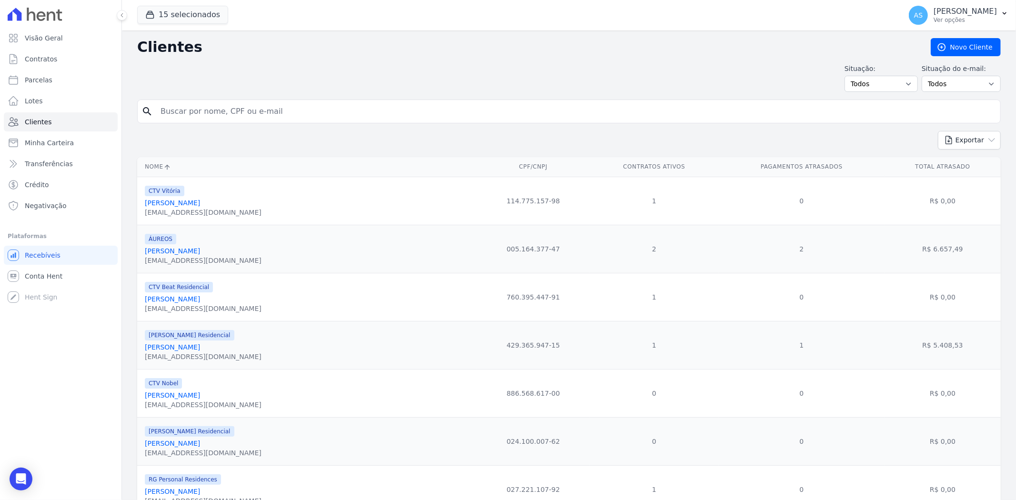
click at [188, 113] on input "search" at bounding box center [575, 111] width 841 height 19
paste input "[PERSON_NAME]"
type input "[PERSON_NAME]"
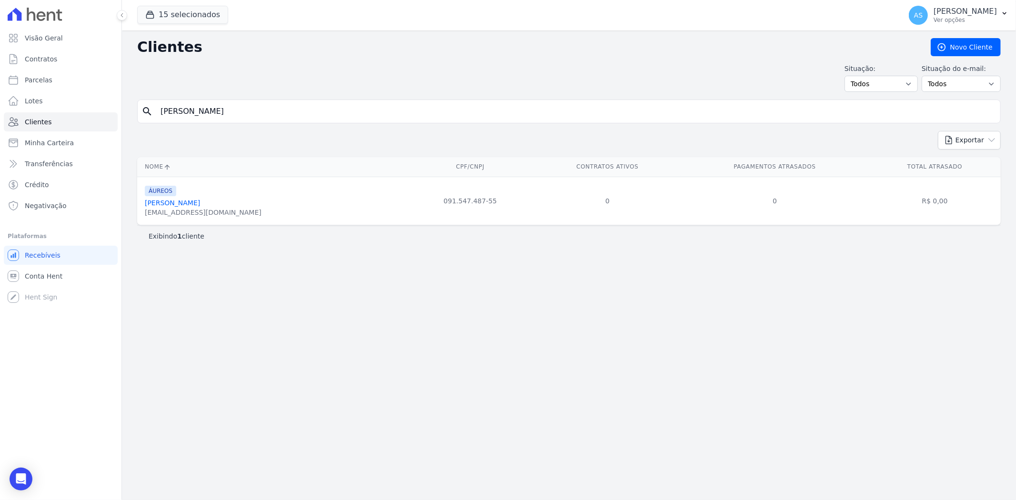
click at [179, 205] on link "[PERSON_NAME]" at bounding box center [172, 203] width 55 height 8
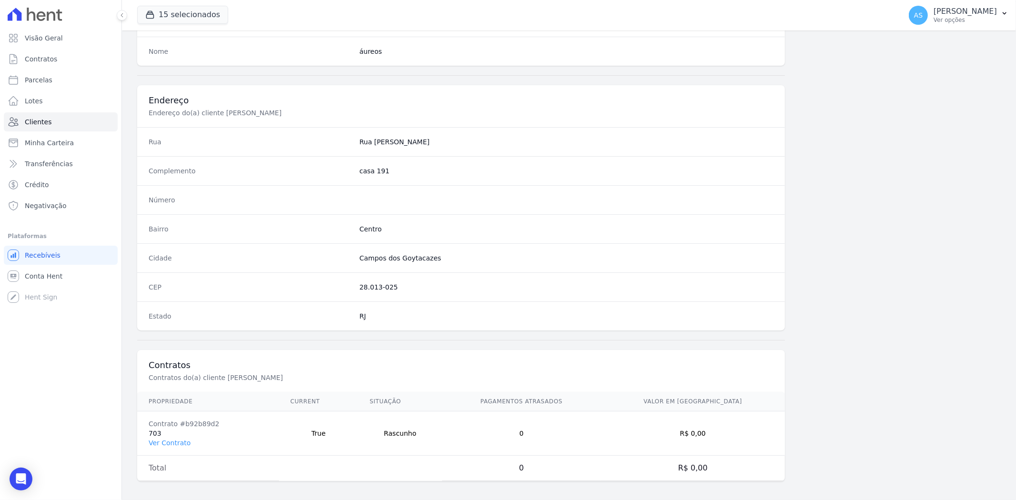
scroll to position [392, 0]
click at [172, 439] on link "Ver Contrato" at bounding box center [170, 439] width 42 height 8
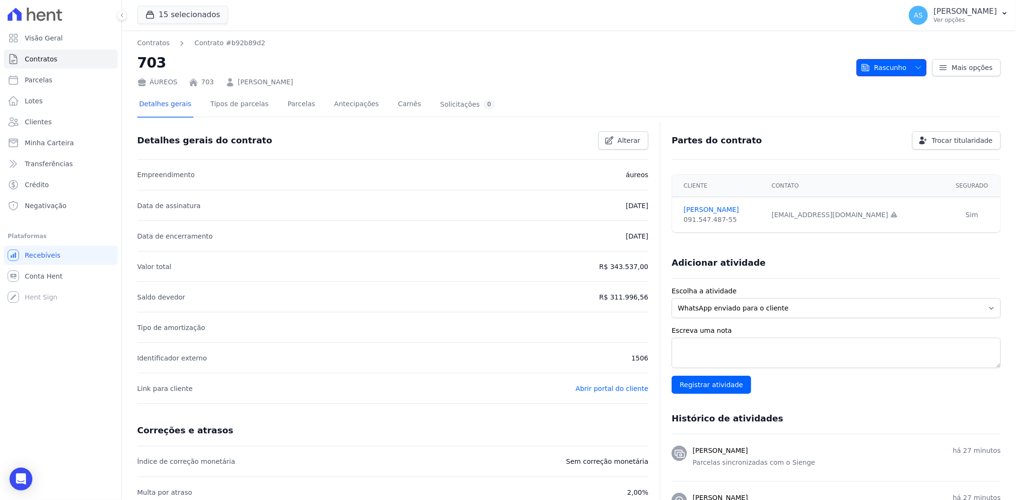
click at [914, 65] on icon "button" at bounding box center [918, 68] width 8 height 8
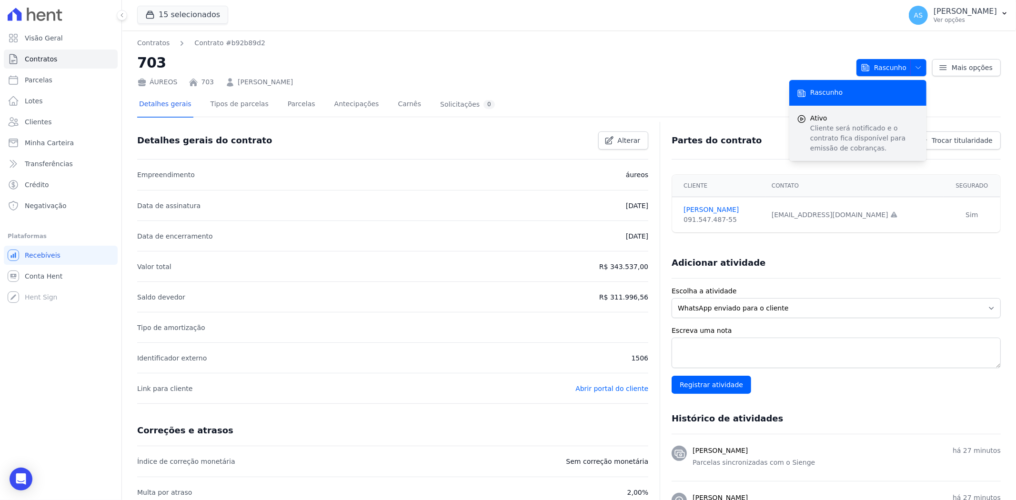
click at [816, 149] on p "Cliente será notificado e o contrato fica disponível para emissão de cobranças." at bounding box center [864, 138] width 109 height 30
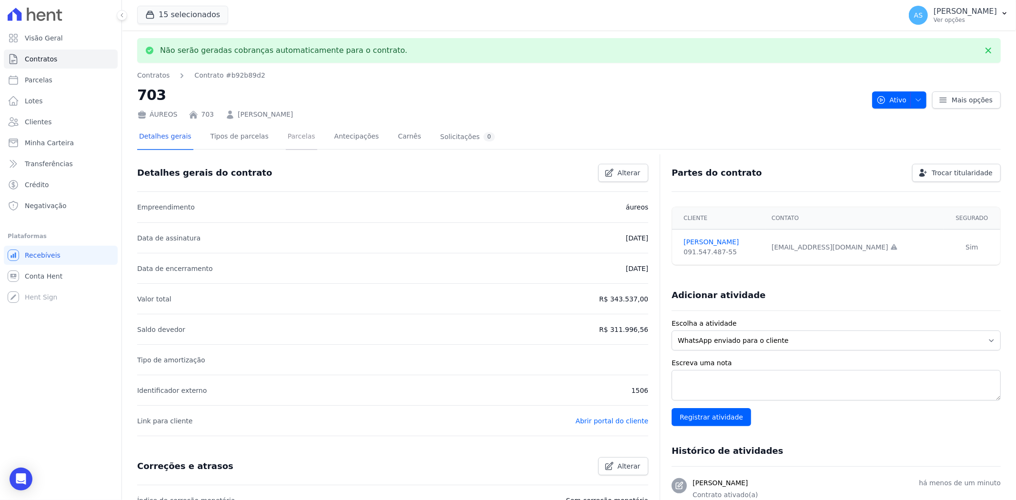
click at [286, 135] on link "Parcelas" at bounding box center [301, 137] width 31 height 25
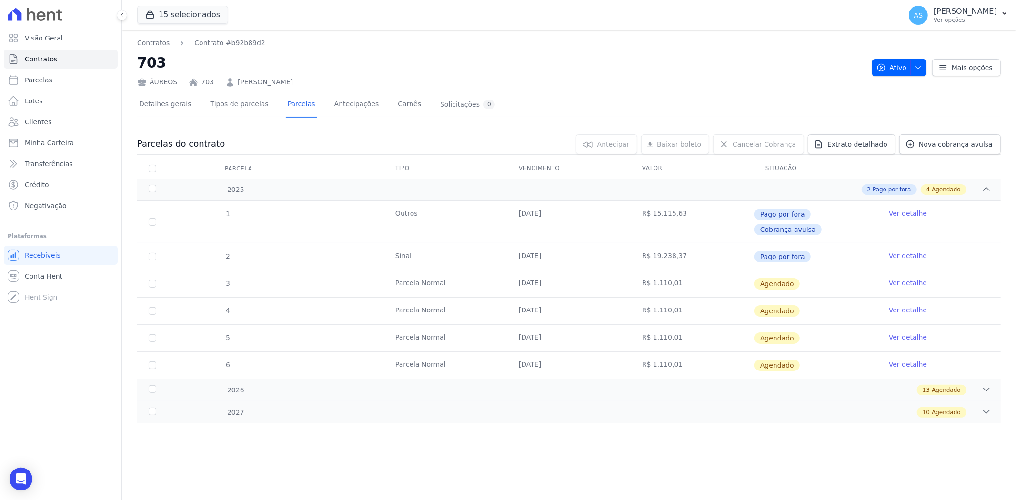
click at [913, 278] on link "Ver detalhe" at bounding box center [907, 283] width 38 height 10
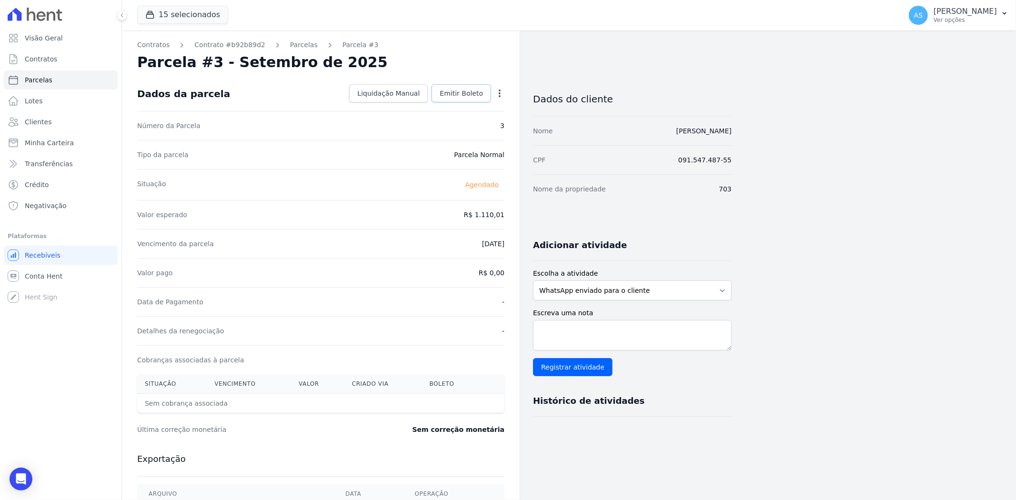
click at [459, 94] on span "Emitir Boleto" at bounding box center [460, 94] width 43 height 10
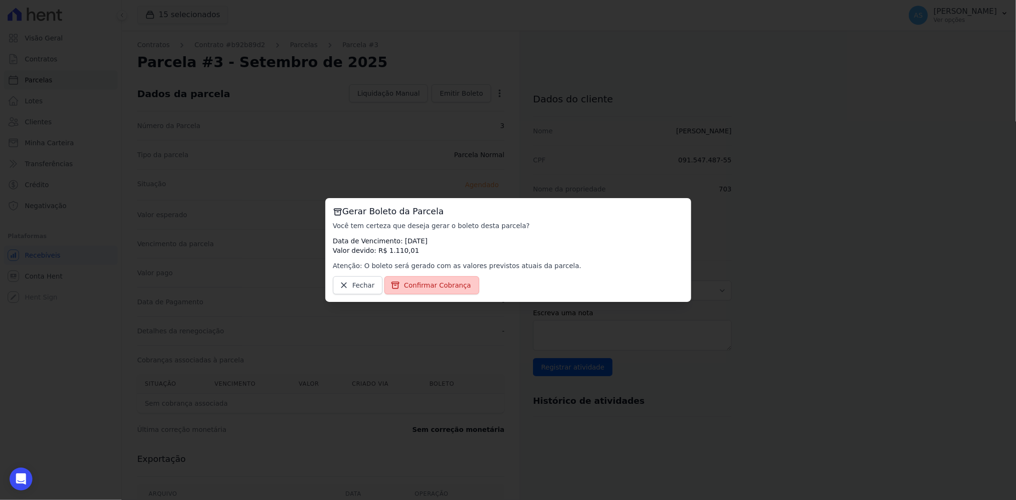
click at [420, 289] on span "Confirmar Cobrança" at bounding box center [437, 285] width 67 height 10
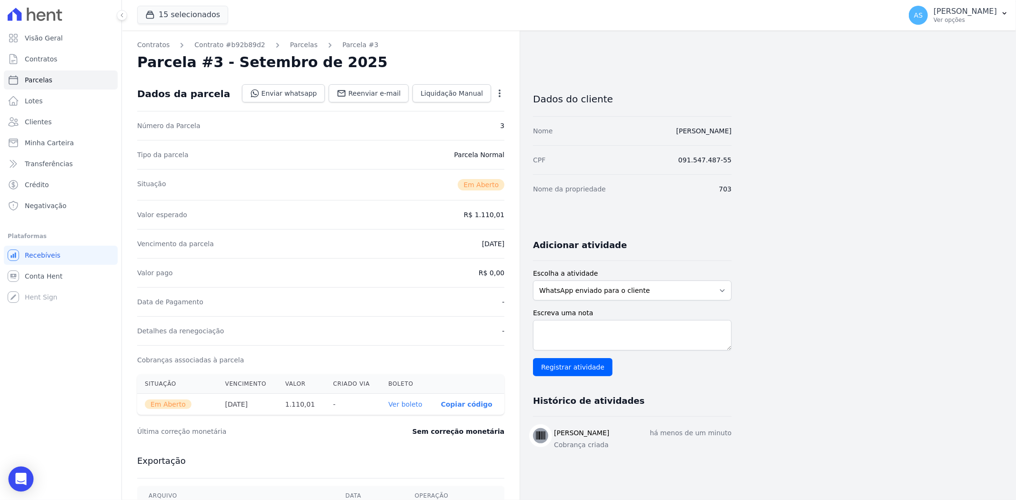
click at [28, 479] on div "Open Intercom Messenger" at bounding box center [21, 479] width 25 height 25
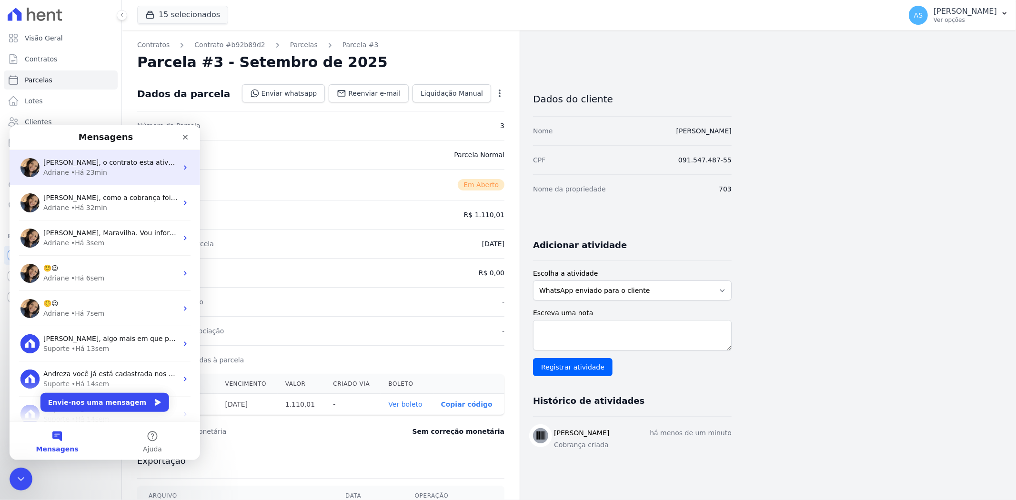
click at [100, 164] on span "[PERSON_NAME], o contrato esta ativo? Somente contratos ativos podem receber co…" at bounding box center [203, 162] width 321 height 8
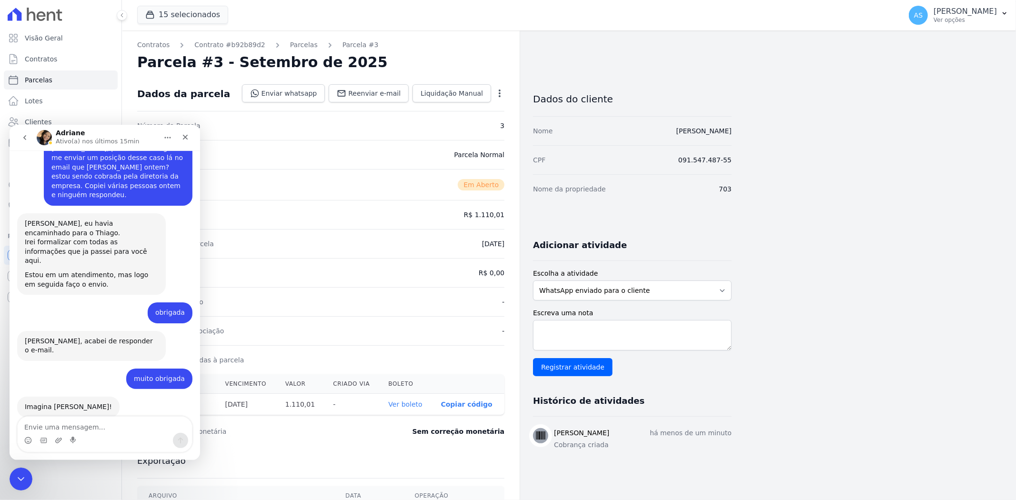
scroll to position [9063, 0]
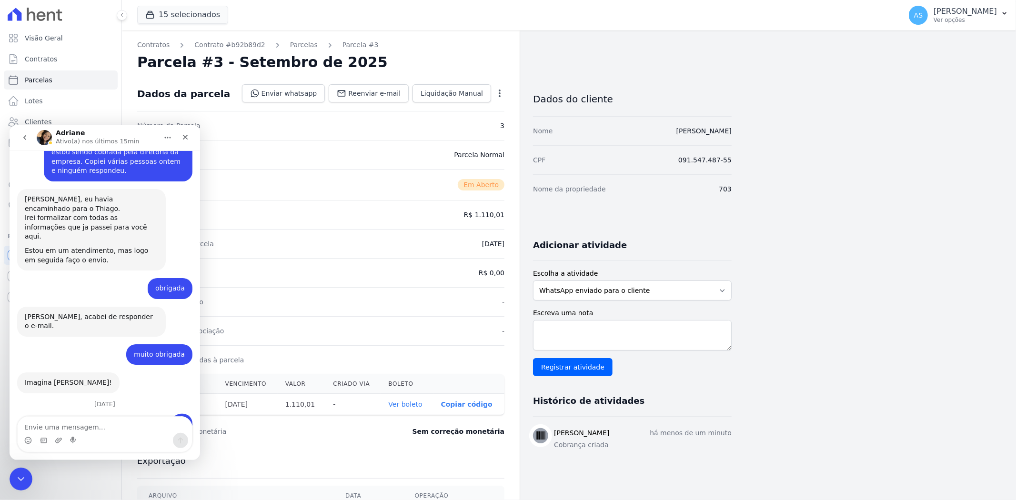
click at [35, 426] on textarea "Envie uma mensagem..." at bounding box center [105, 424] width 174 height 16
type textarea "Desculpe, estava em rascunho"
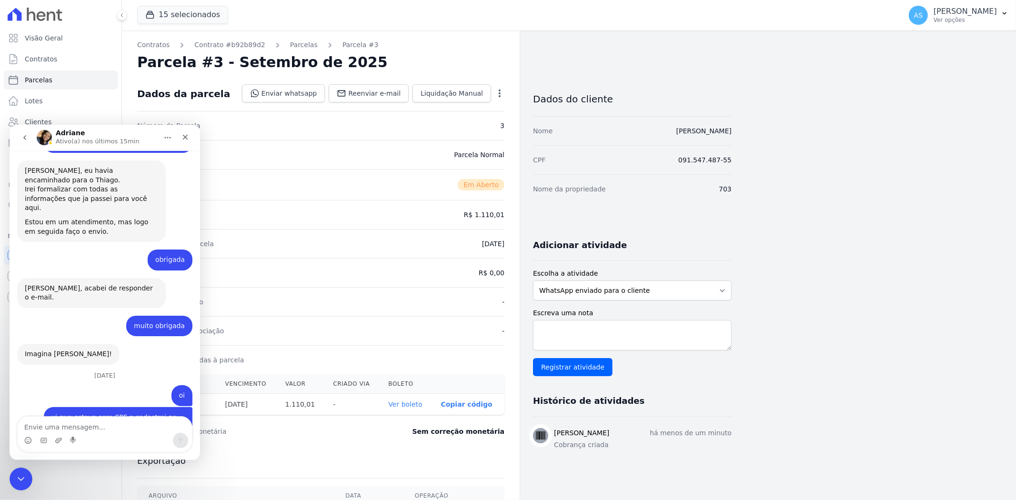
scroll to position [9091, 0]
drag, startPoint x: 24, startPoint y: 470, endPoint x: 11, endPoint y: 938, distance: 467.7
click at [24, 469] on div "Fechar mensagem da Intercom" at bounding box center [19, 477] width 23 height 23
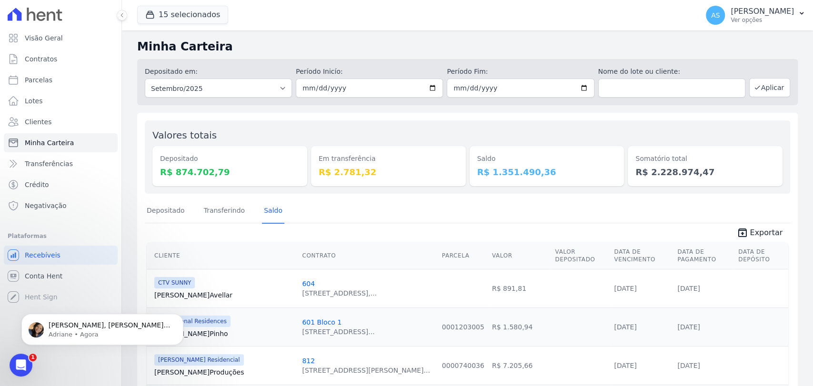
scroll to position [2512, 0]
click at [79, 323] on p "Imagina, Andreza! = )" at bounding box center [110, 326] width 123 height 10
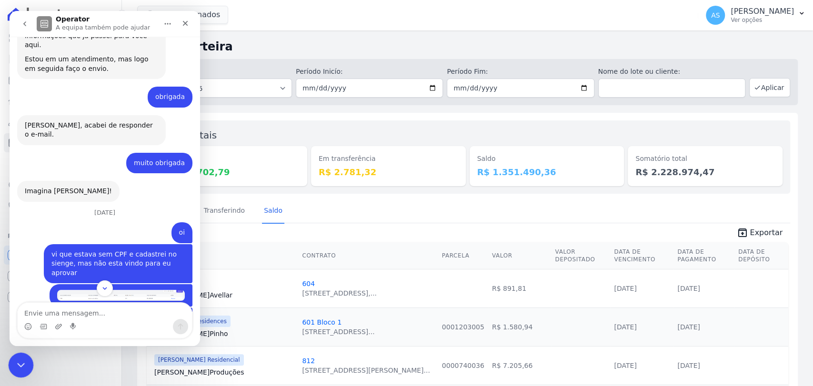
scroll to position [9169, 0]
drag, startPoint x: 20, startPoint y: 366, endPoint x: 116, endPoint y: 613, distance: 265.4
click at [21, 366] on icon "Fechar mensagem da Intercom" at bounding box center [19, 363] width 11 height 11
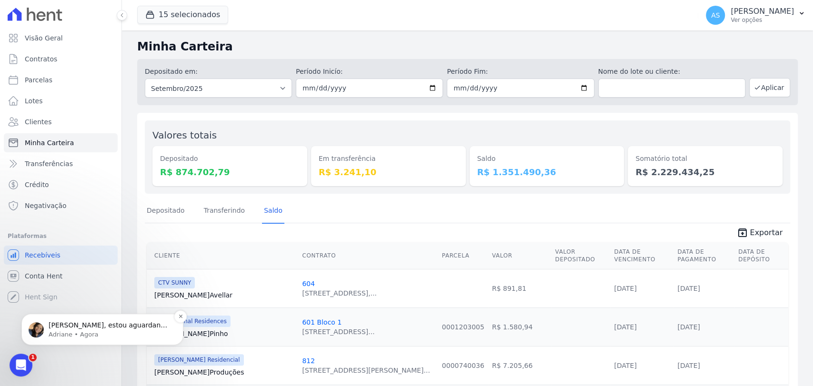
click at [80, 329] on p "[PERSON_NAME], estou aguardando o retorno do time sobre a transferência. Aviso …" at bounding box center [110, 326] width 123 height 10
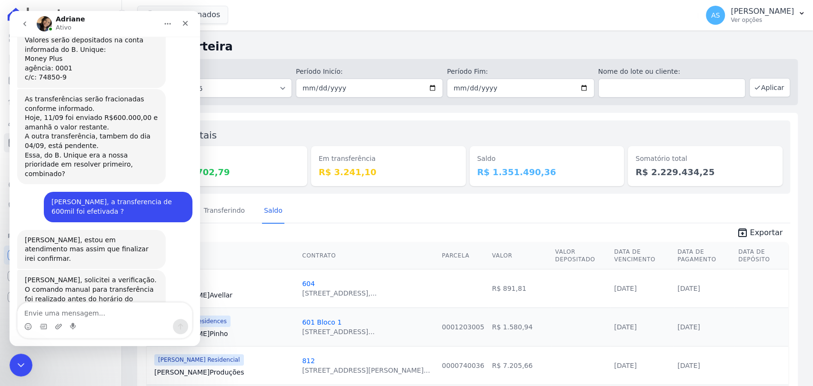
scroll to position [2568, 0]
click at [24, 367] on icon "Fechar mensagem da Intercom" at bounding box center [19, 363] width 11 height 11
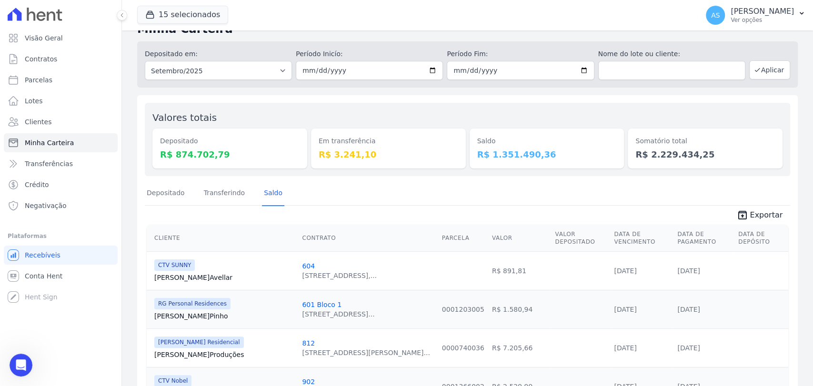
scroll to position [0, 0]
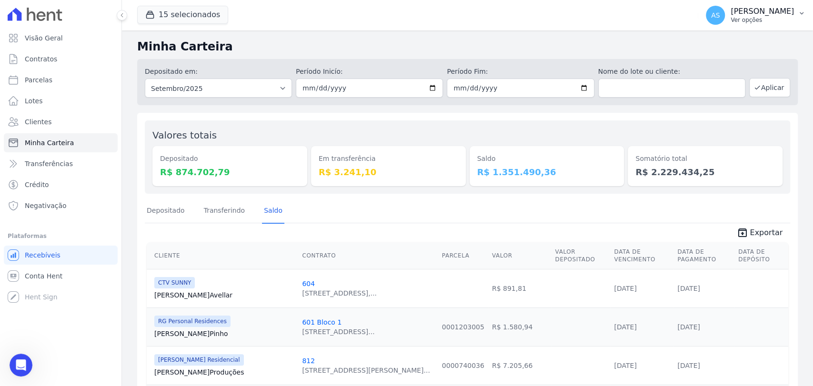
click at [799, 13] on icon "button" at bounding box center [802, 14] width 8 height 8
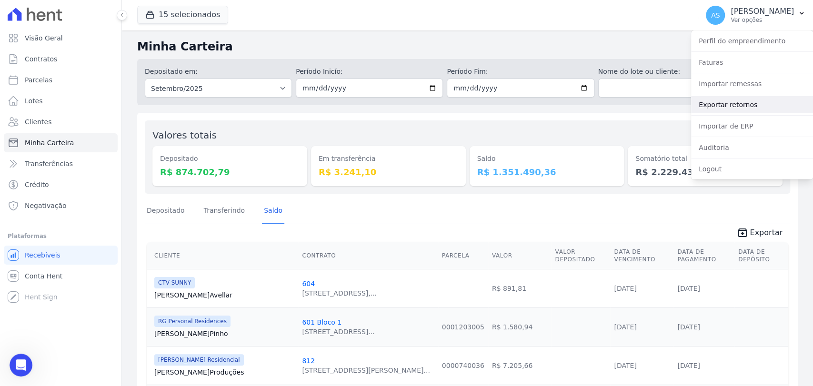
click at [716, 104] on link "Exportar retornos" at bounding box center [752, 104] width 122 height 17
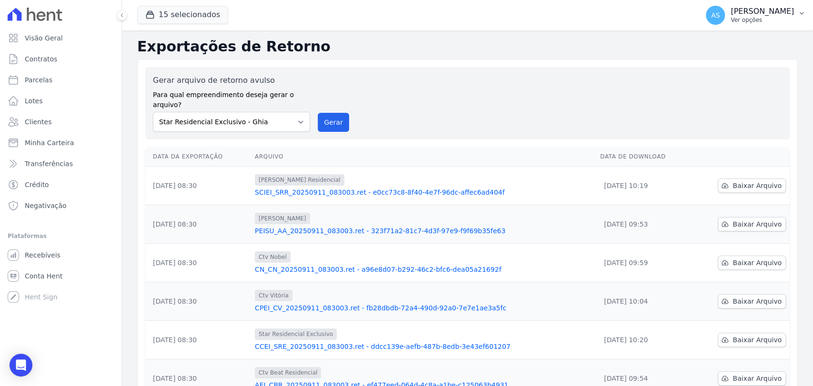
click at [800, 15] on icon "button" at bounding box center [802, 14] width 8 height 8
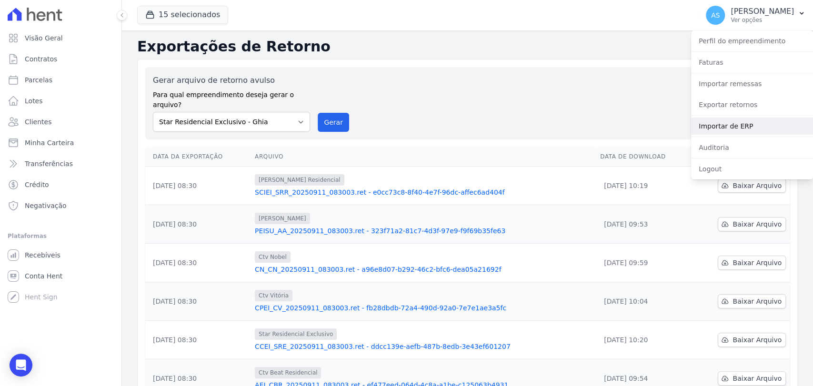
click at [709, 128] on link "Importar de ERP" at bounding box center [752, 126] width 122 height 17
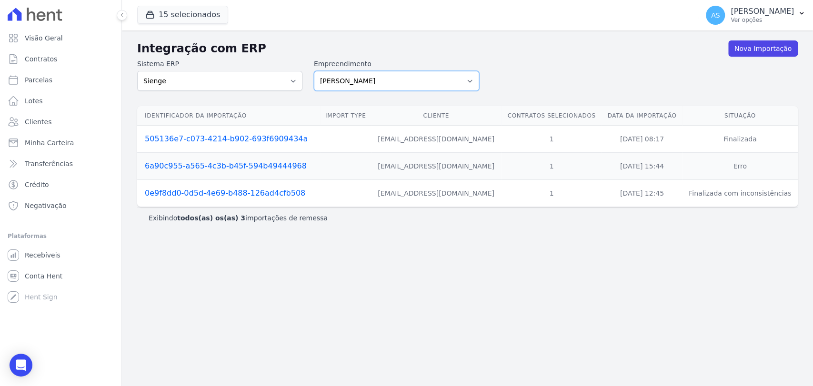
click at [473, 80] on select "[PERSON_NAME] Art Prime - [PERSON_NAME] Unique CTV Beat Residencial CTV Mob CTV…" at bounding box center [396, 81] width 165 height 20
select select "9db4d767-ec98-4519-aed7-f9568aa0b04c"
click at [314, 71] on select "[PERSON_NAME] Art Prime - [PERSON_NAME] Unique CTV Beat Residencial CTV Mob CTV…" at bounding box center [396, 81] width 165 height 20
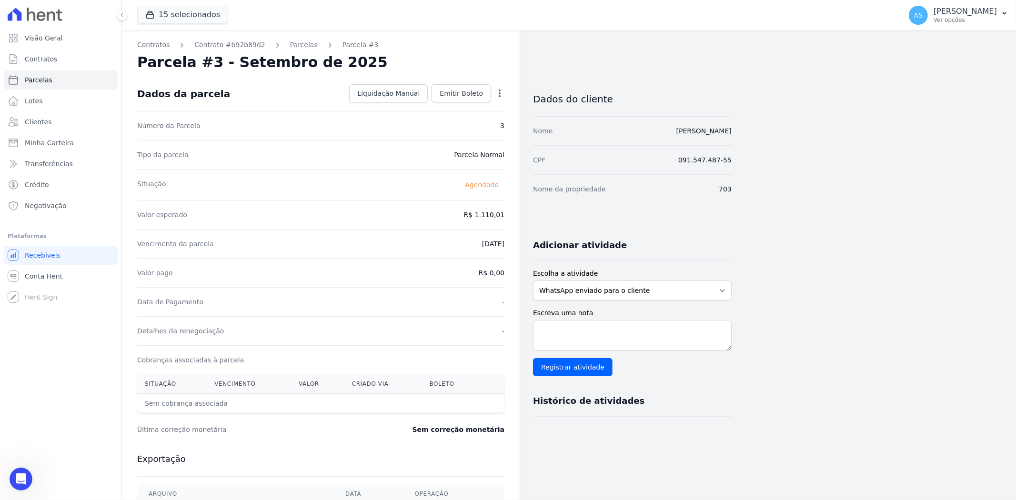
scroll to position [9263, 0]
click at [1001, 12] on icon "button" at bounding box center [1004, 14] width 8 height 8
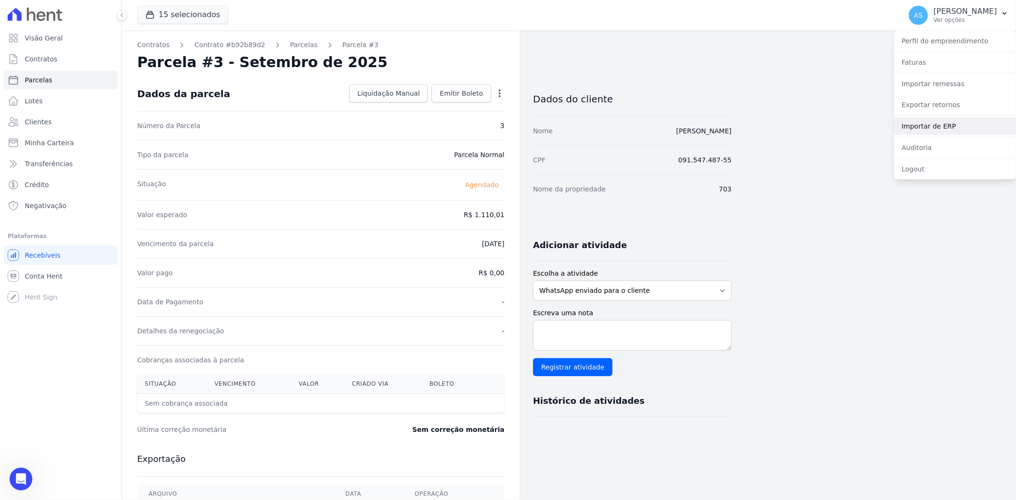
click at [922, 129] on link "Importar de ERP" at bounding box center [955, 126] width 122 height 17
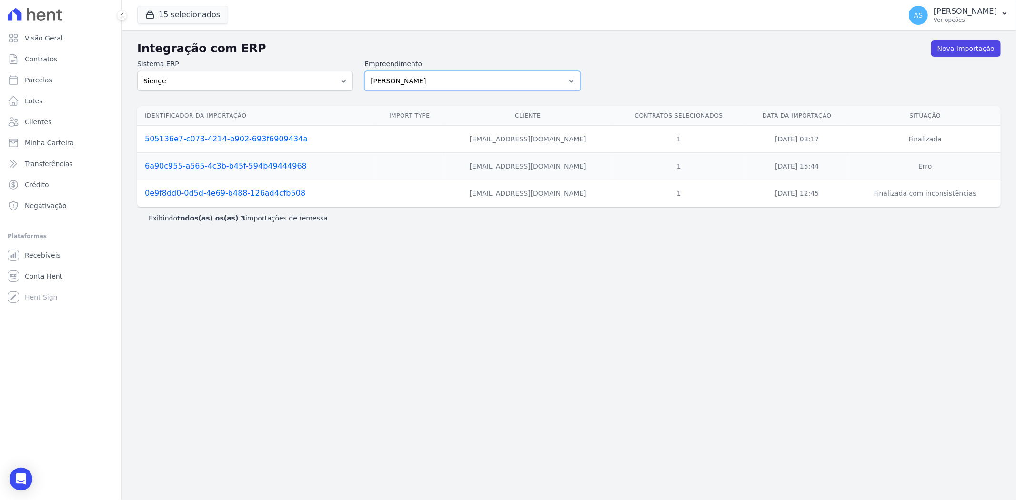
click at [574, 79] on select "Amaré Arpoador Art Prime - Irajá ÁUREOS B. Unique CTV Beat Residencial CTV Mob …" at bounding box center [472, 81] width 216 height 20
select select "9db4d767-ec98-4519-aed7-f9568aa0b04c"
click at [364, 71] on select "Amaré Arpoador Art Prime - Irajá ÁUREOS B. Unique CTV Beat Residencial CTV Mob …" at bounding box center [472, 81] width 216 height 20
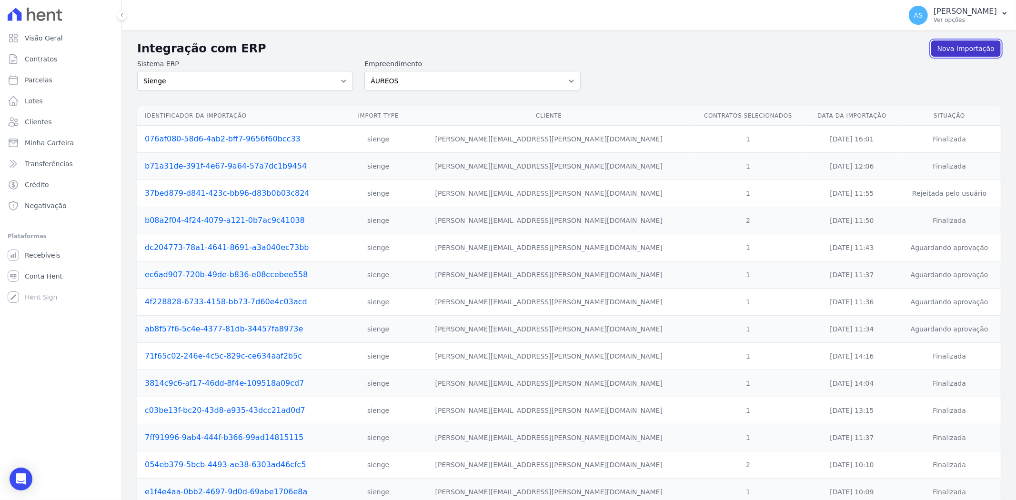
click at [960, 49] on link "Nova Importação" at bounding box center [966, 48] width 70 height 16
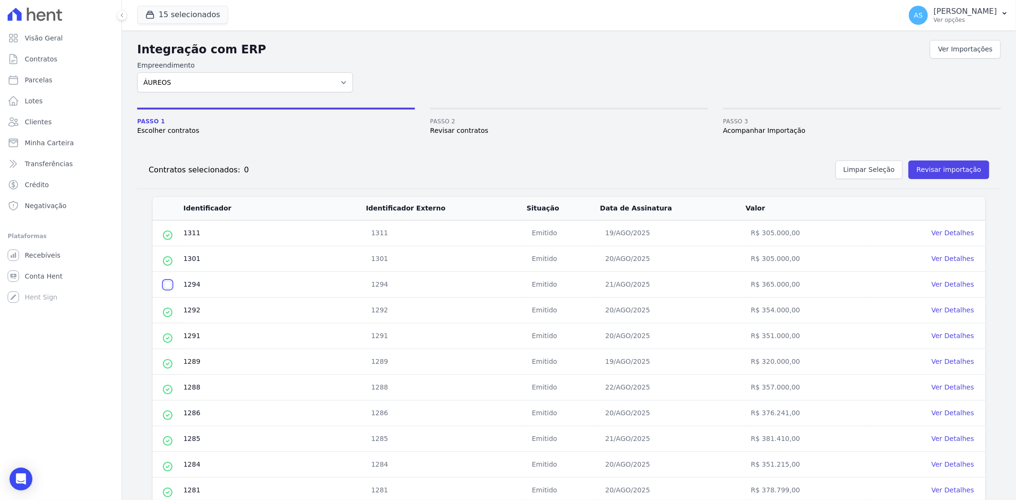
click at [165, 287] on input "checkbox" at bounding box center [168, 285] width 8 height 8
checkbox input "true"
click at [934, 166] on button "Revisar importação" at bounding box center [948, 169] width 81 height 19
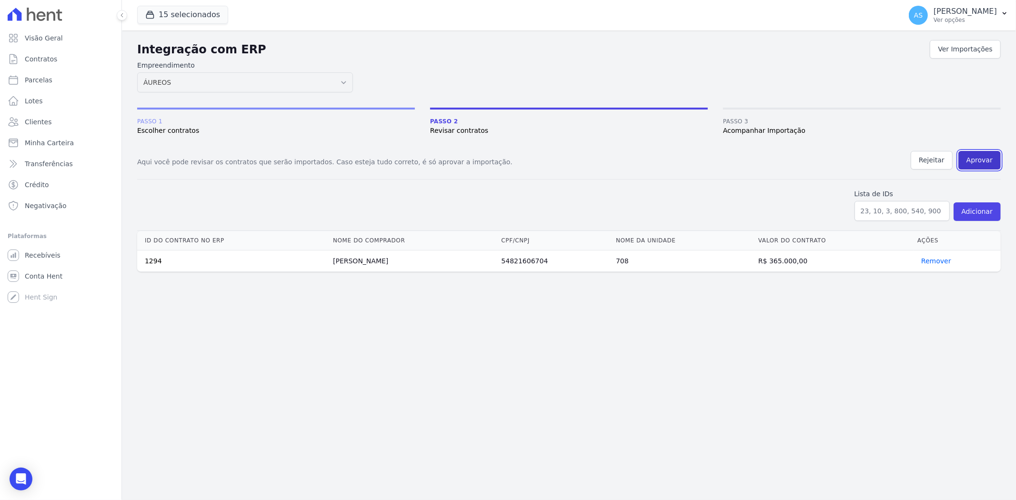
click at [978, 160] on button "Aprovar" at bounding box center [979, 160] width 42 height 19
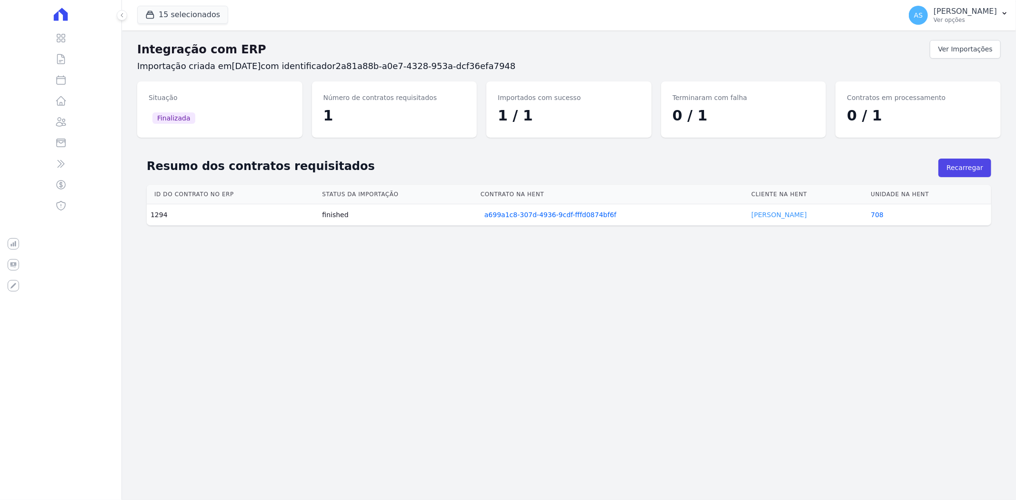
click at [767, 215] on link "[PERSON_NAME]" at bounding box center [778, 215] width 55 height 8
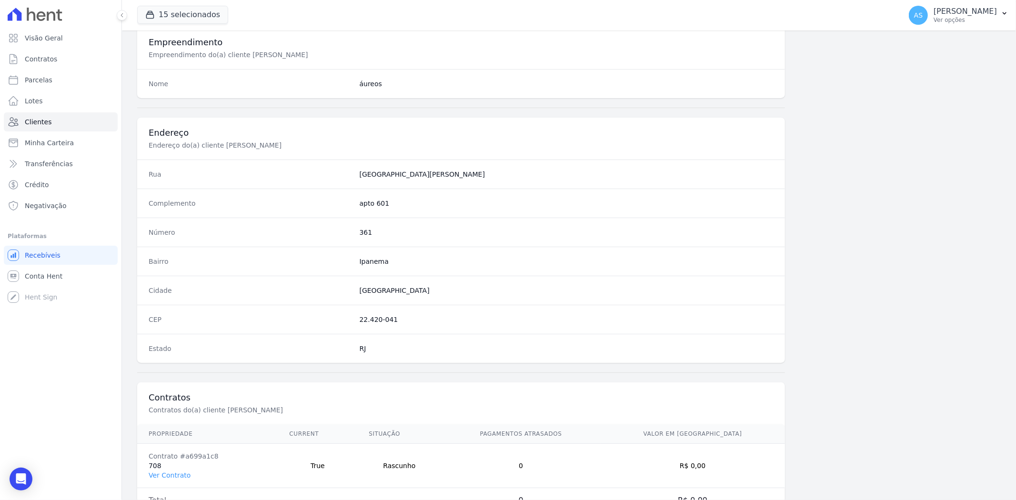
scroll to position [392, 0]
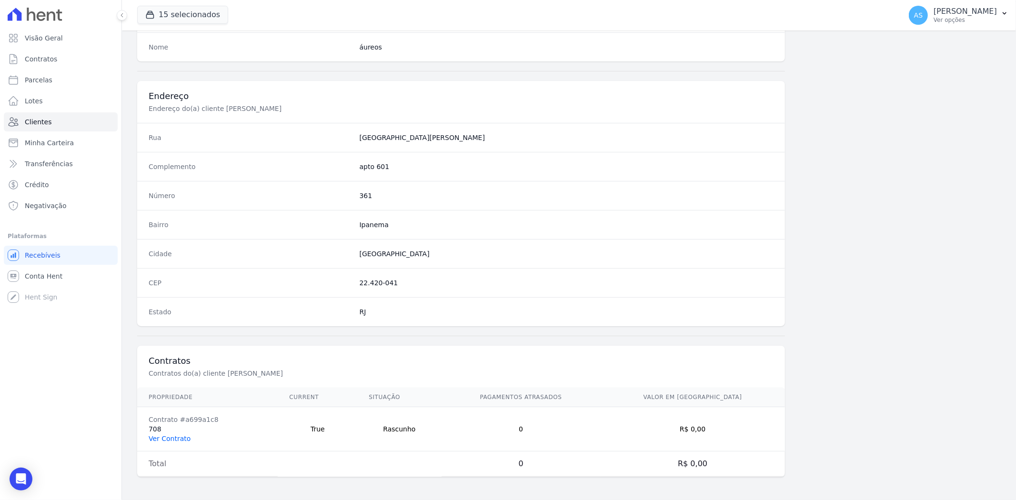
click at [163, 437] on link "Ver Contrato" at bounding box center [170, 439] width 42 height 8
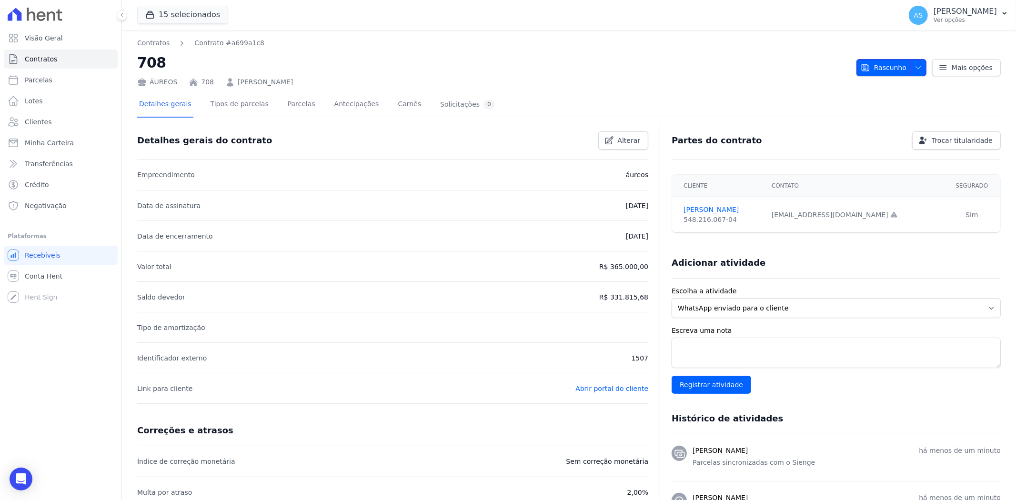
click at [914, 65] on icon "button" at bounding box center [918, 68] width 8 height 8
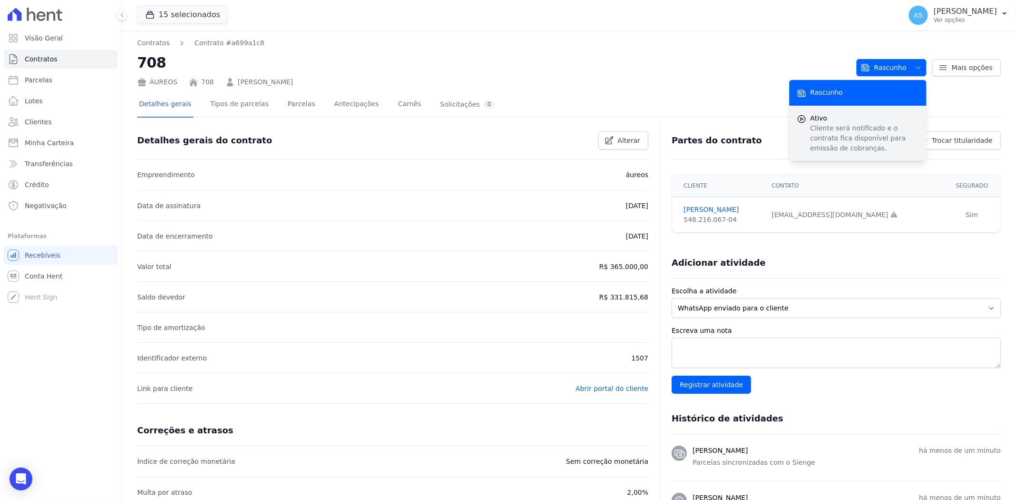
click at [823, 113] on span "Ativo" at bounding box center [864, 118] width 109 height 10
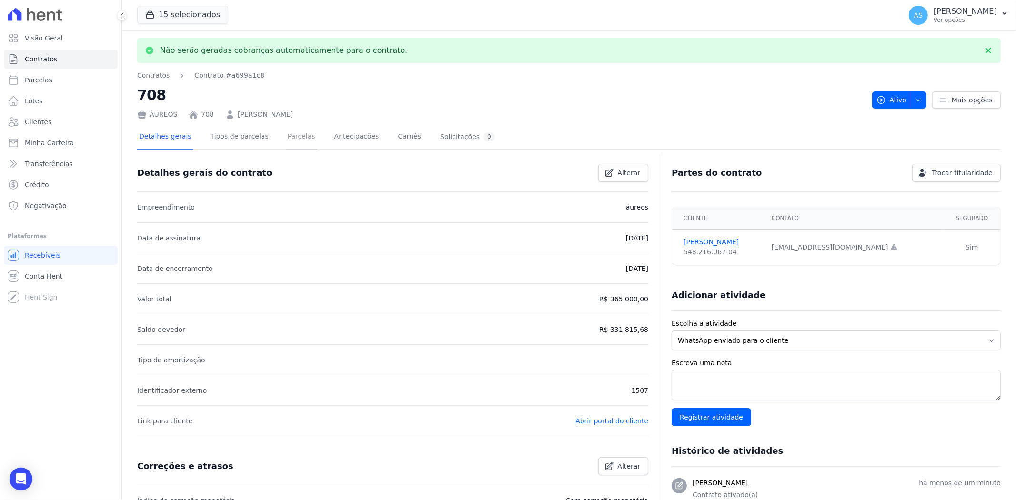
click at [286, 135] on link "Parcelas" at bounding box center [301, 137] width 31 height 25
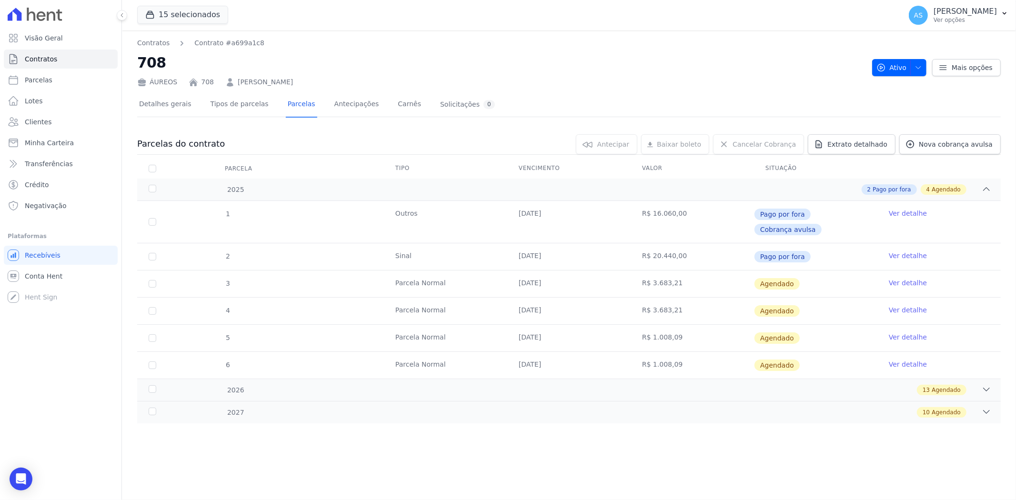
click at [911, 278] on link "Ver detalhe" at bounding box center [907, 283] width 38 height 10
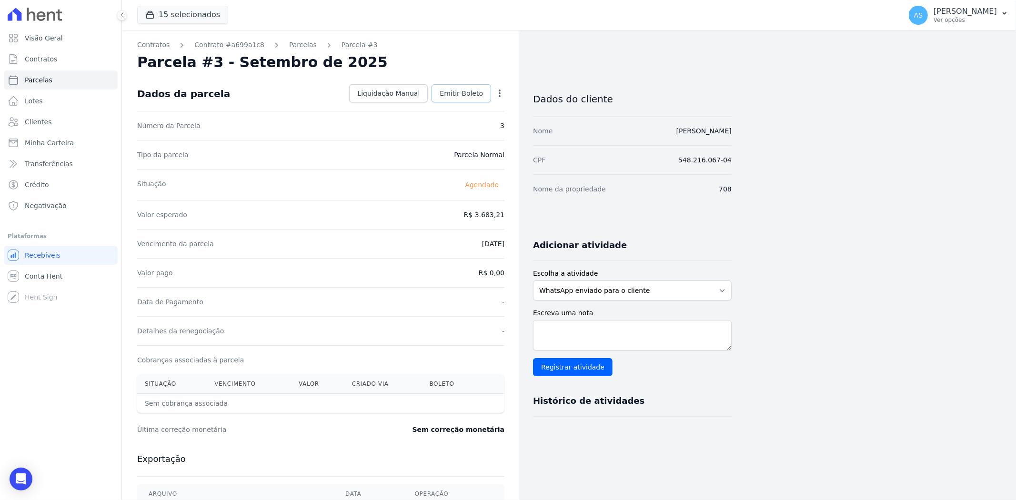
click at [467, 95] on span "Emitir Boleto" at bounding box center [460, 94] width 43 height 10
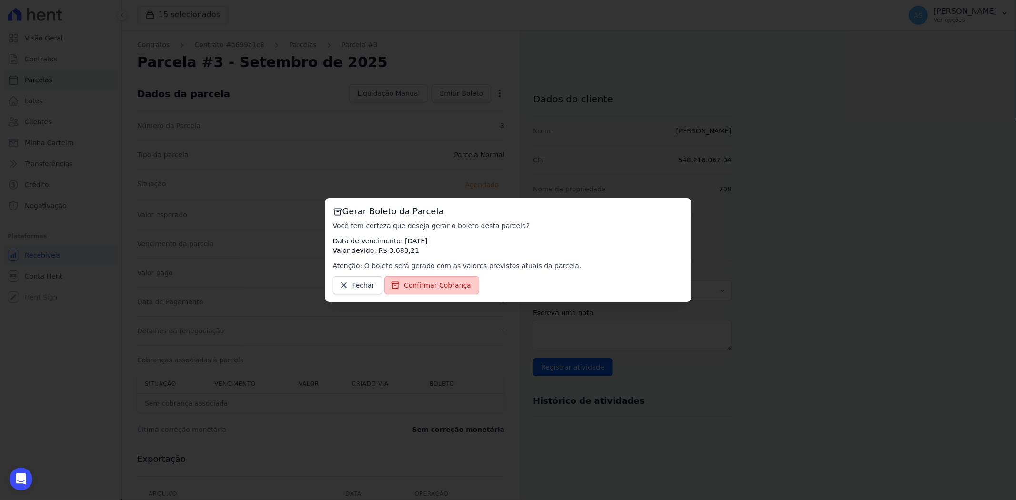
click at [426, 289] on span "Confirmar Cobrança" at bounding box center [437, 285] width 67 height 10
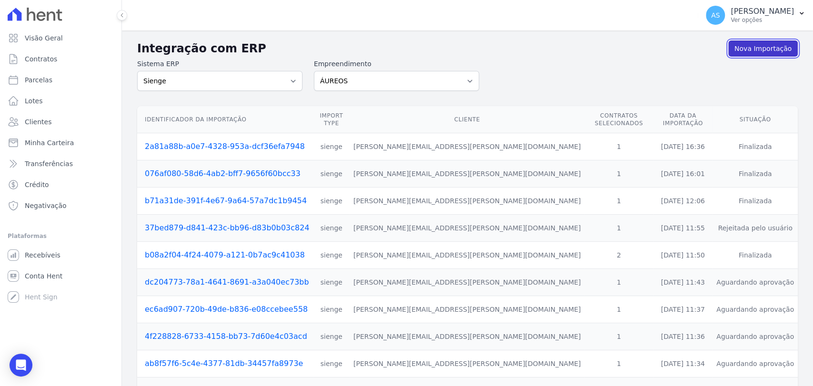
click at [750, 50] on link "Nova Importação" at bounding box center [763, 48] width 70 height 16
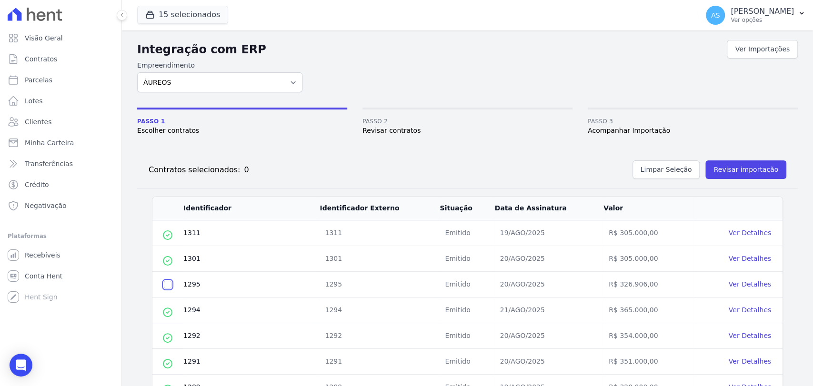
click at [170, 282] on input "checkbox" at bounding box center [168, 285] width 8 height 8
checkbox input "true"
click at [721, 172] on button "Revisar importação" at bounding box center [745, 169] width 81 height 19
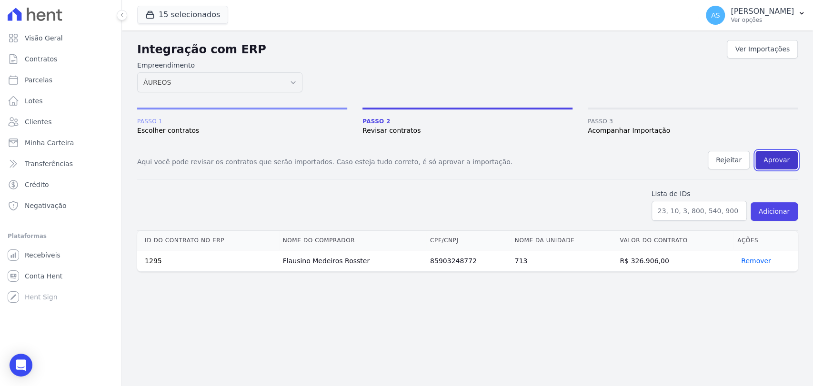
click at [780, 157] on button "Aprovar" at bounding box center [776, 160] width 42 height 19
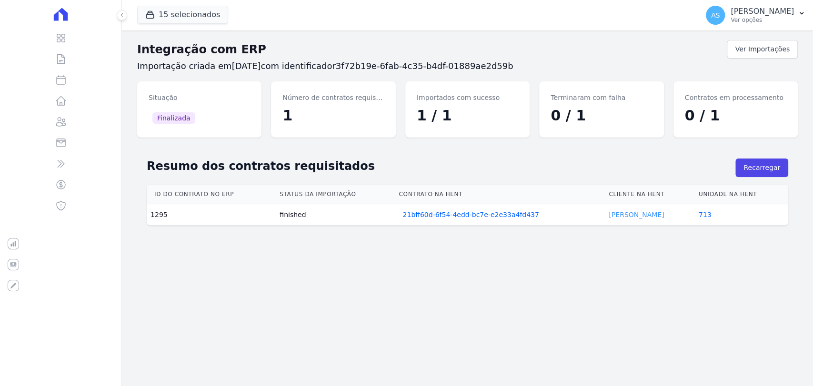
click at [621, 214] on link "[PERSON_NAME]" at bounding box center [636, 215] width 55 height 8
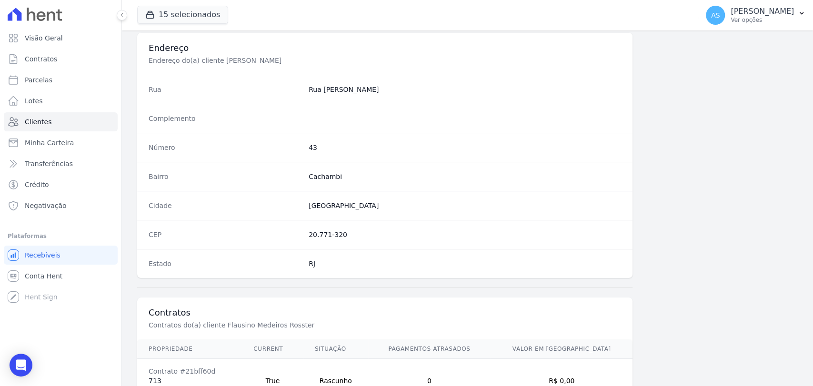
scroll to position [503, 0]
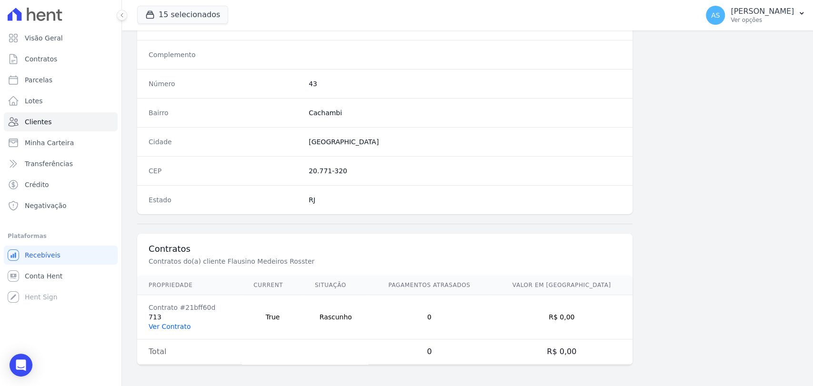
click at [160, 325] on link "Ver Contrato" at bounding box center [170, 327] width 42 height 8
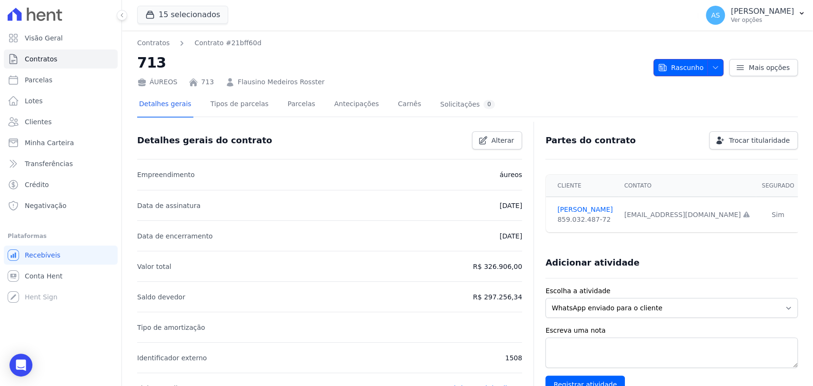
click at [711, 65] on icon "button" at bounding box center [715, 68] width 8 height 8
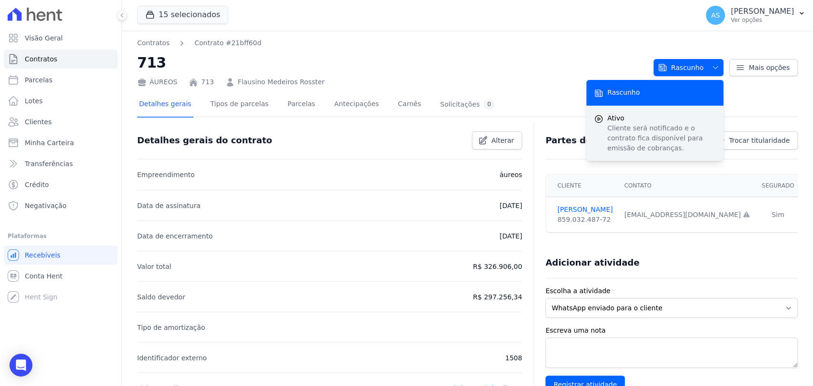
click at [629, 133] on p "Cliente será notificado e o contrato fica disponível para emissão de cobranças." at bounding box center [661, 138] width 109 height 30
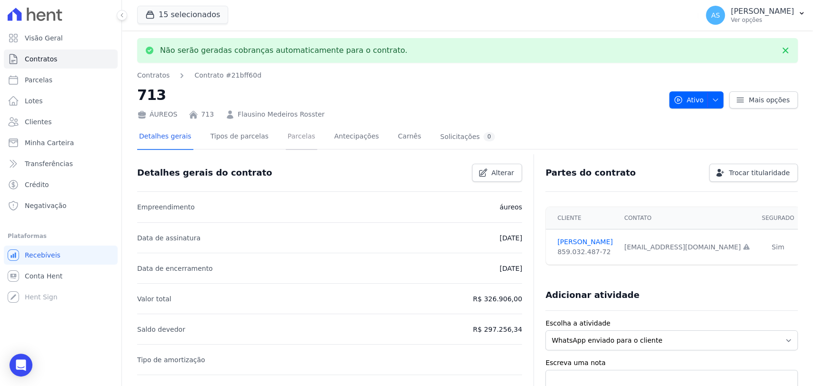
click at [286, 137] on link "Parcelas" at bounding box center [301, 137] width 31 height 25
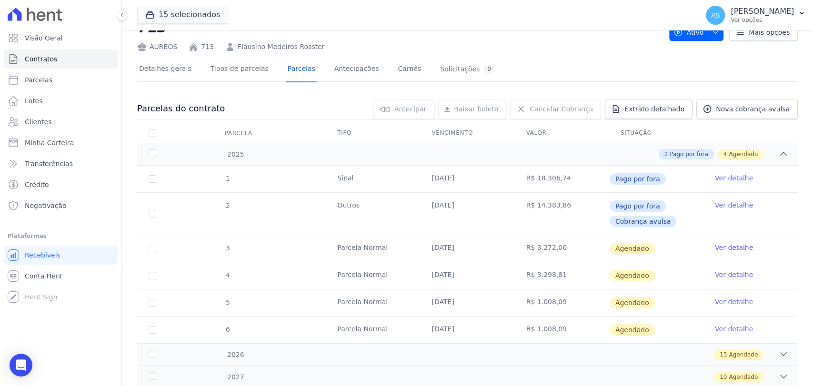
scroll to position [53, 0]
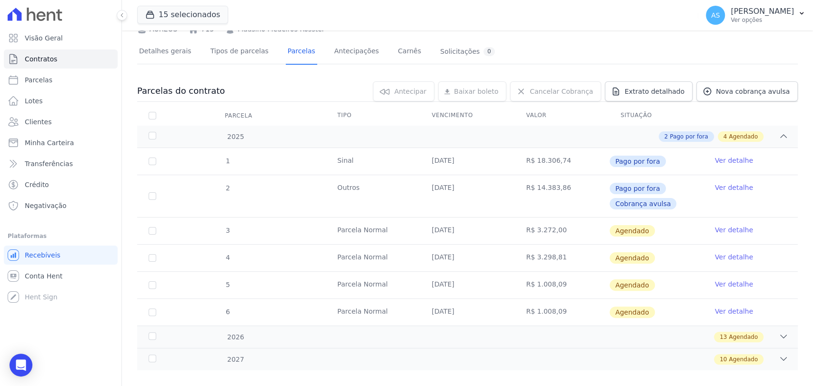
click at [723, 229] on link "Ver detalhe" at bounding box center [734, 230] width 38 height 10
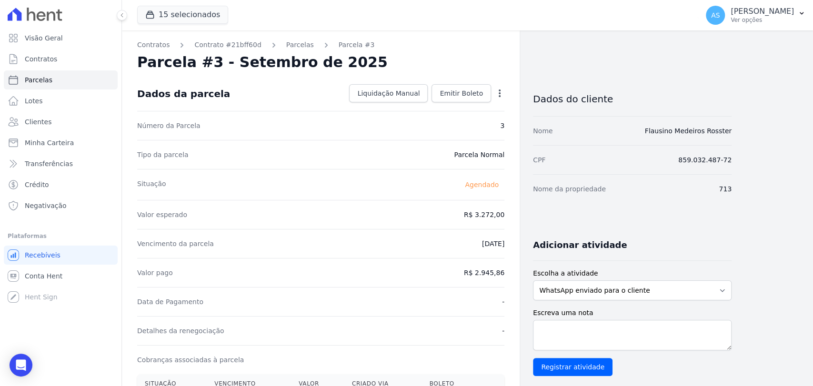
click at [499, 91] on icon "button" at bounding box center [500, 94] width 2 height 8
click at [438, 103] on link "Alterar" at bounding box center [459, 106] width 84 height 17
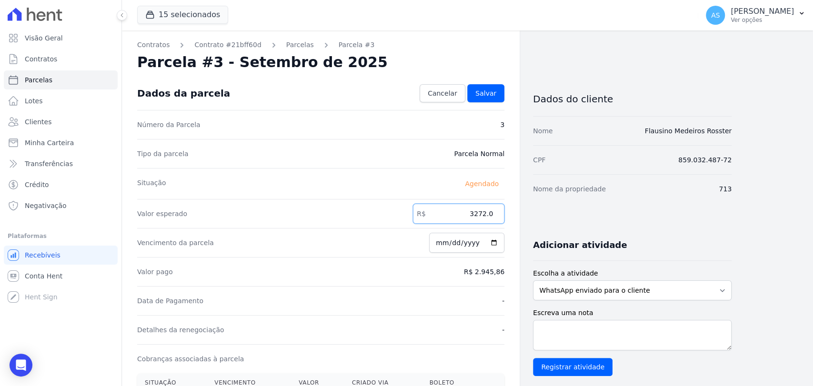
drag, startPoint x: 449, startPoint y: 214, endPoint x: 568, endPoint y: 215, distance: 118.6
click at [568, 215] on div "Contratos Contrato #21bff60d [GEOGRAPHIC_DATA] Parcela #3 Parcela #3 - Setembro…" at bounding box center [426, 335] width 609 height 611
type input "326.14"
click at [486, 91] on span "Salvar" at bounding box center [485, 94] width 21 height 10
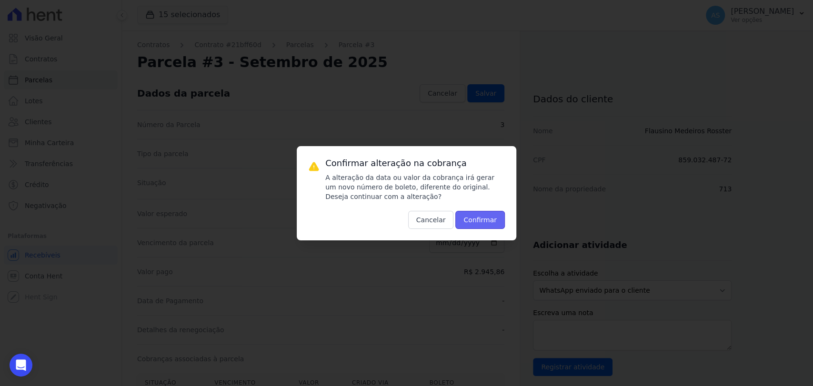
click at [471, 221] on button "Confirmar" at bounding box center [480, 220] width 50 height 18
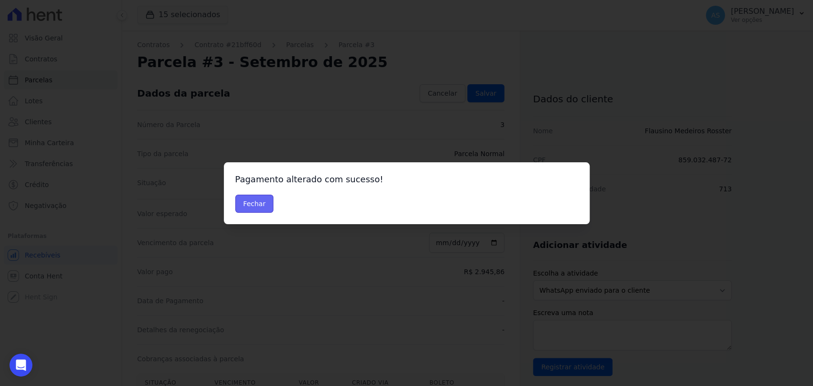
click at [249, 205] on button "Fechar" at bounding box center [254, 204] width 39 height 18
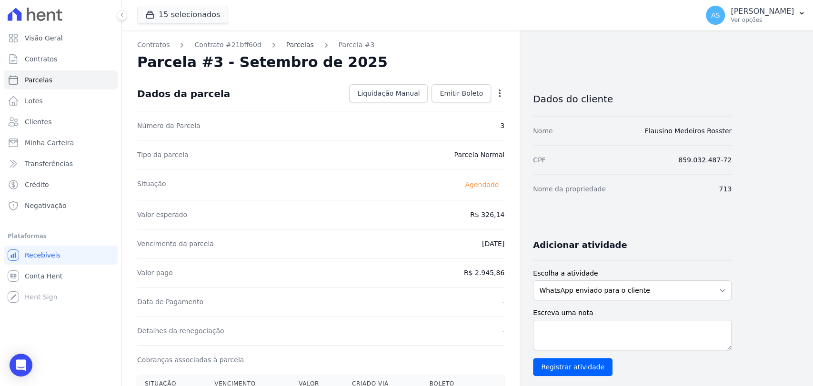
click at [286, 44] on link "Parcelas" at bounding box center [300, 45] width 28 height 10
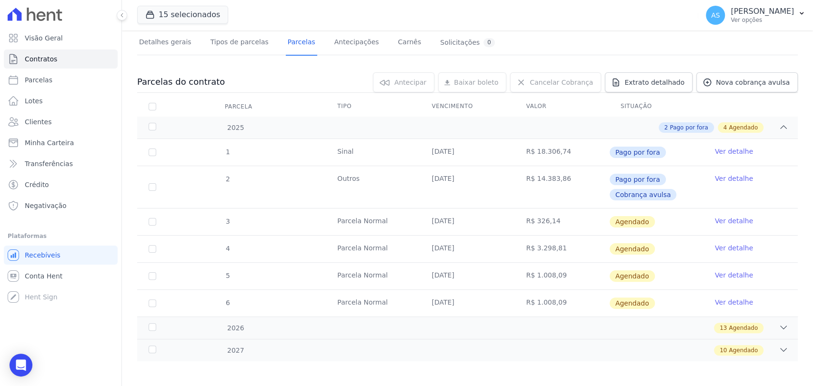
scroll to position [65, 0]
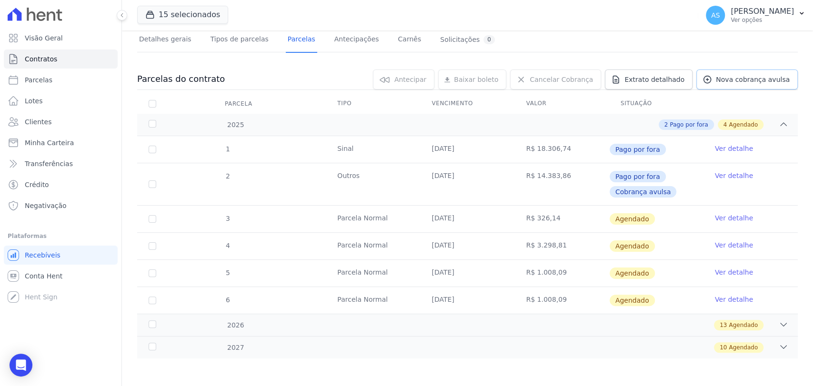
click at [741, 80] on span "Nova cobrança avulsa" at bounding box center [753, 80] width 74 height 10
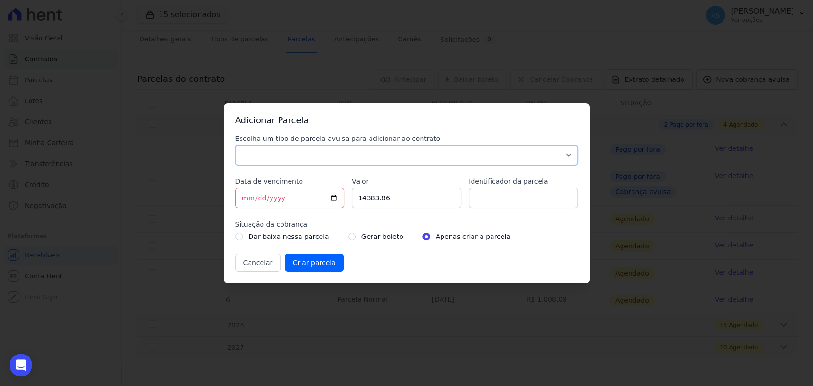
drag, startPoint x: 563, startPoint y: 152, endPoint x: 536, endPoint y: 150, distance: 27.2
click at [563, 152] on select "Parcela Normal Sinal Caução Intercalada Chaves Pré Chaves Pós Chaves Taxas Quit…" at bounding box center [406, 155] width 343 height 20
select select "standard"
click at [235, 145] on select "Parcela Normal Sinal Caução Intercalada Chaves Pré Chaves Pós Chaves Taxas Quit…" at bounding box center [406, 155] width 343 height 20
click at [332, 196] on input "[DATE]" at bounding box center [289, 198] width 109 height 20
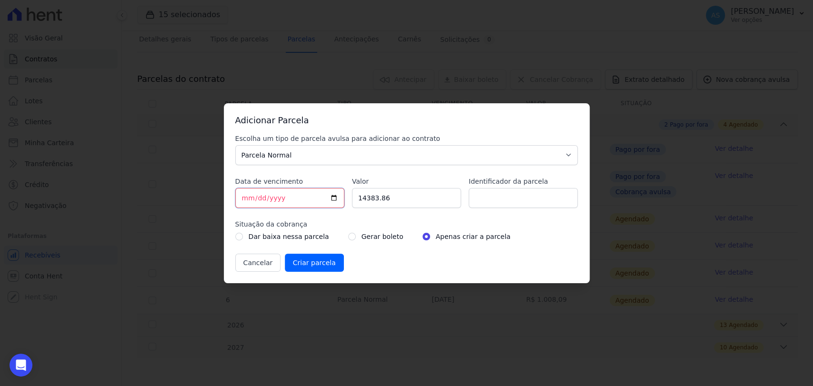
type input "2025-09-20"
drag, startPoint x: 409, startPoint y: 201, endPoint x: 339, endPoint y: 203, distance: 71.0
click at [339, 203] on div "Escolha um tipo de parcela avulsa para adicionar ao contrato Parcela Normal Sin…" at bounding box center [406, 203] width 343 height 138
type input "2945.86"
click at [487, 193] on input "Identificador da parcela" at bounding box center [523, 198] width 109 height 20
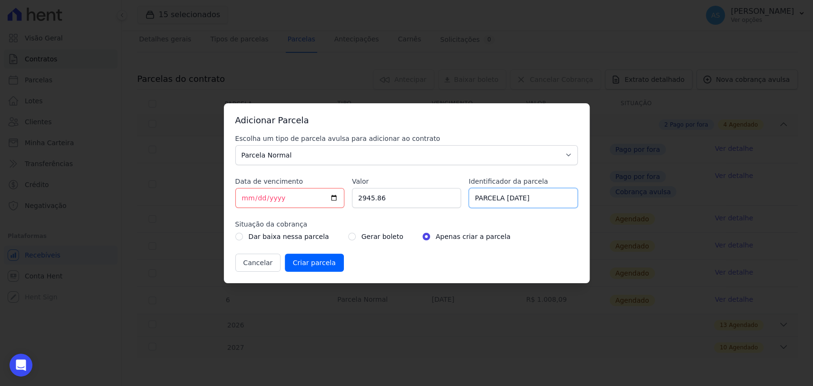
click at [516, 199] on input "PARCELA 10/02/2025" at bounding box center [523, 198] width 109 height 20
type input "PARCELA 10/09/2025"
click at [303, 260] on input "Criar parcela" at bounding box center [314, 263] width 59 height 18
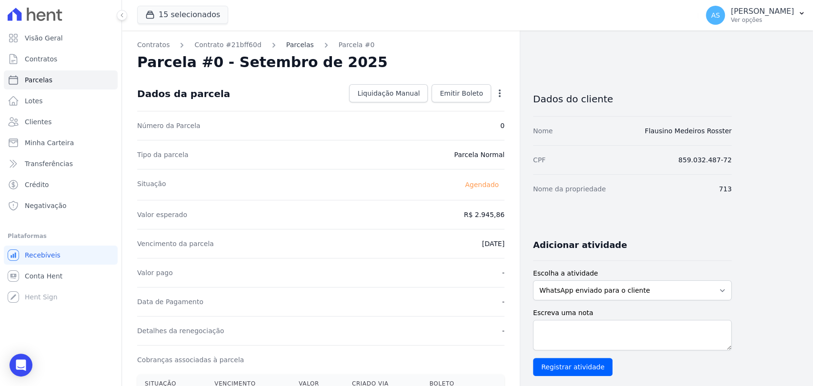
click at [291, 43] on link "Parcelas" at bounding box center [300, 45] width 28 height 10
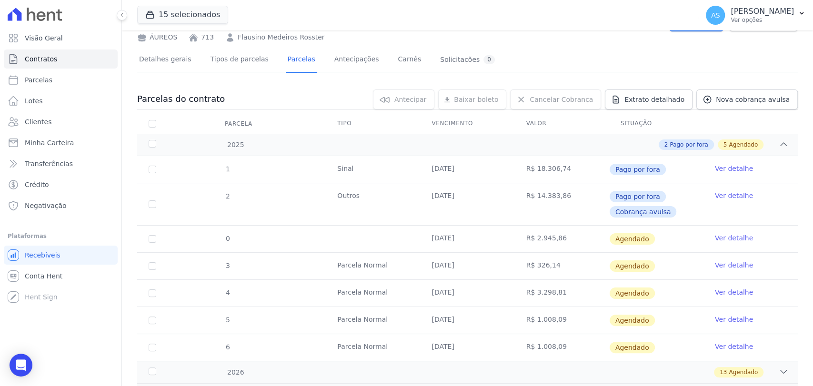
scroll to position [92, 0]
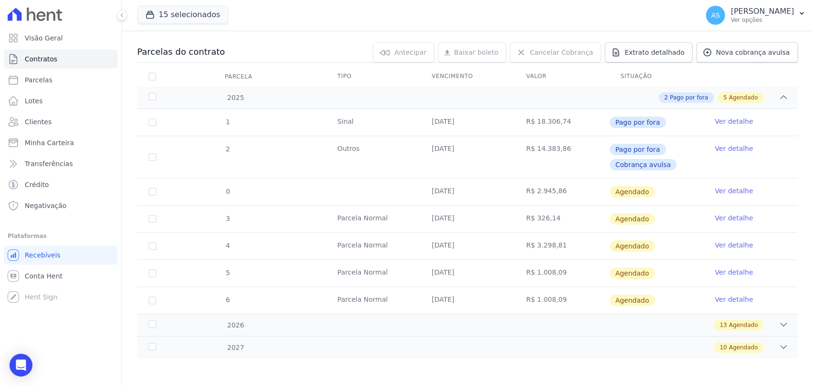
click at [727, 189] on link "Ver detalhe" at bounding box center [734, 191] width 38 height 10
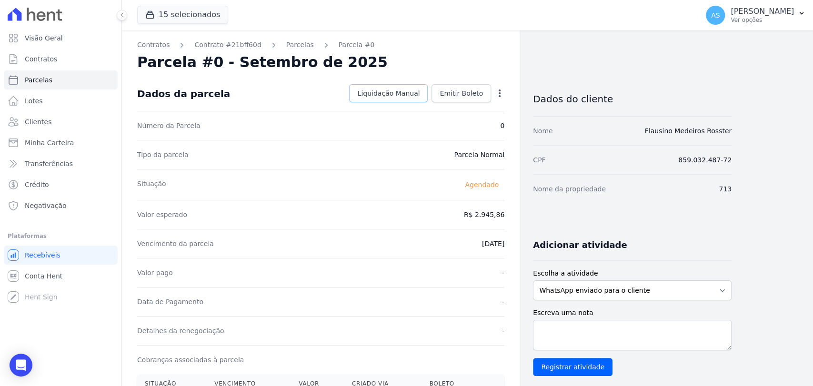
click at [399, 90] on span "Liquidação Manual" at bounding box center [388, 94] width 62 height 10
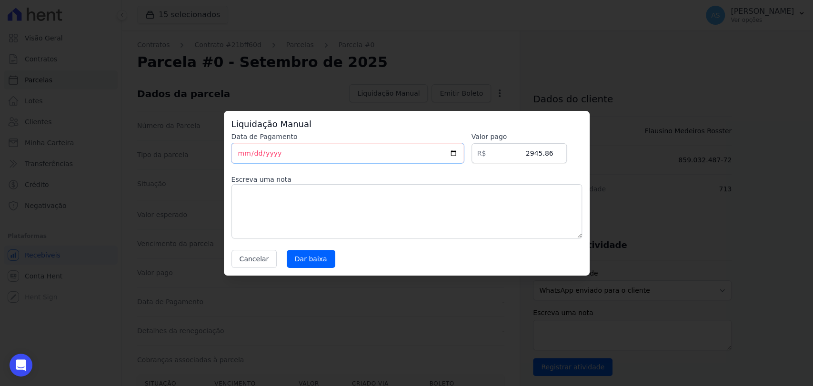
click at [461, 153] on input "[DATE]" at bounding box center [347, 153] width 232 height 20
click at [274, 145] on input "[DATE]" at bounding box center [347, 153] width 232 height 20
type input "2025-09-25"
type input "2025-08-25"
click at [299, 263] on input "Dar baixa" at bounding box center [311, 259] width 49 height 18
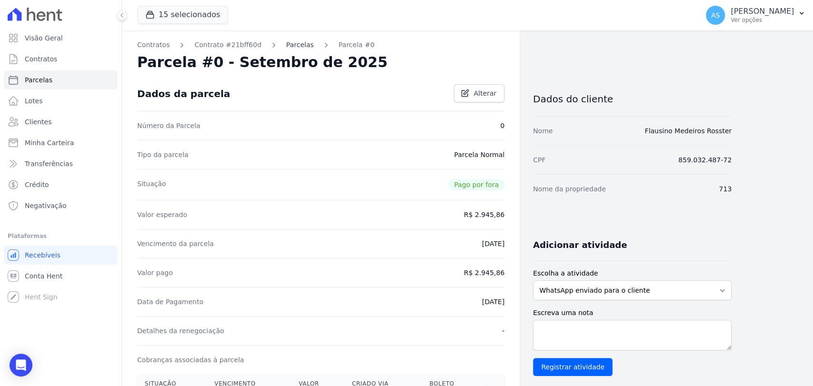
click at [287, 45] on link "Parcelas" at bounding box center [300, 45] width 28 height 10
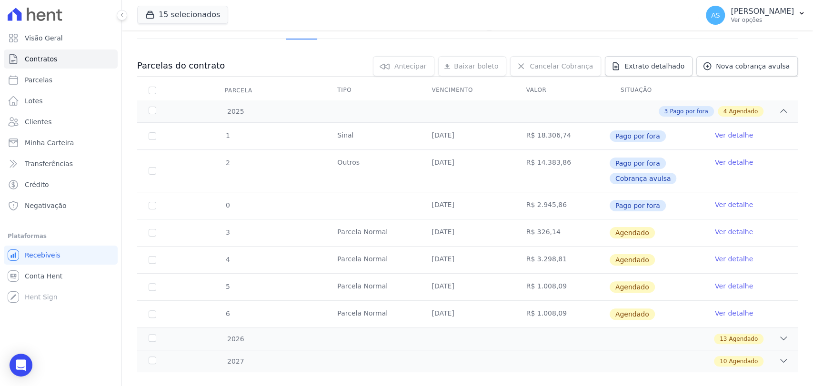
scroll to position [92, 0]
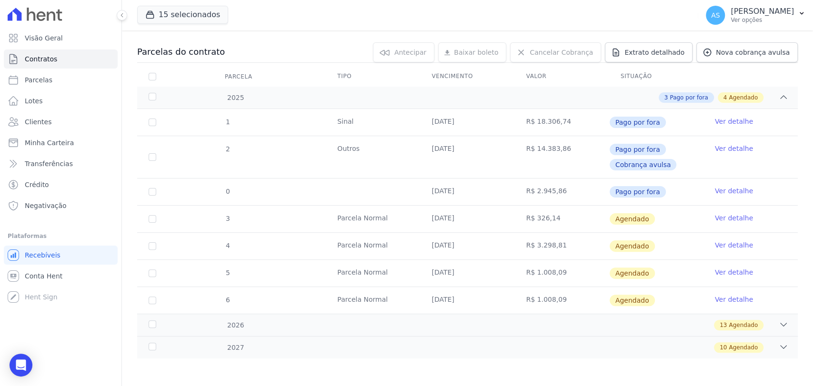
click at [735, 218] on link "Ver detalhe" at bounding box center [734, 218] width 38 height 10
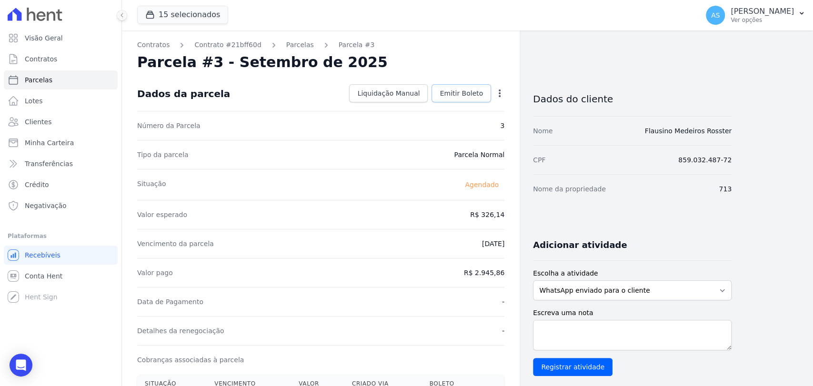
click at [467, 89] on span "Emitir Boleto" at bounding box center [460, 94] width 43 height 10
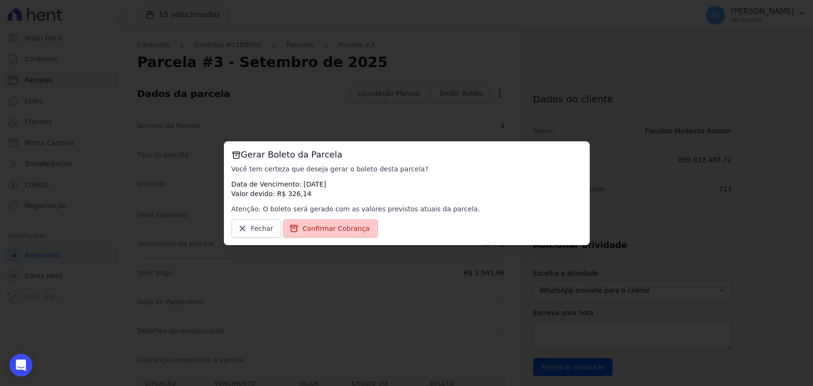
click at [348, 230] on span "Confirmar Cobrança" at bounding box center [335, 229] width 67 height 10
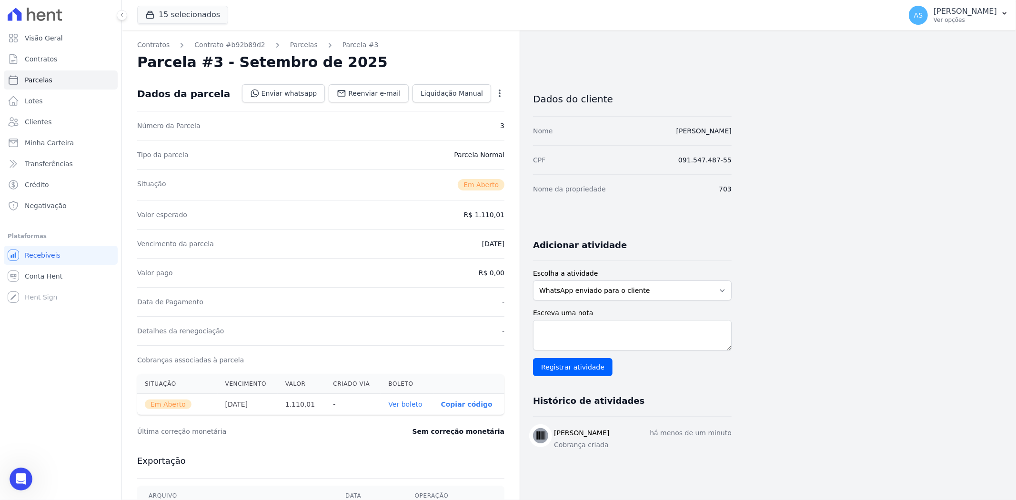
scroll to position [9149, 0]
click at [20, 479] on icon "Abrir mensagem da Intercom" at bounding box center [19, 478] width 7 height 8
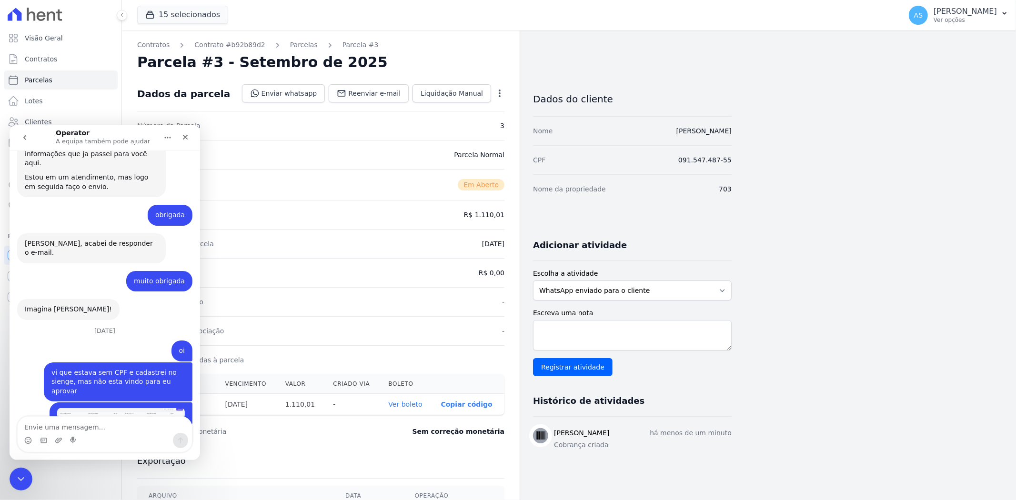
scroll to position [9164, 0]
click at [21, 135] on icon "go back" at bounding box center [25, 137] width 8 height 8
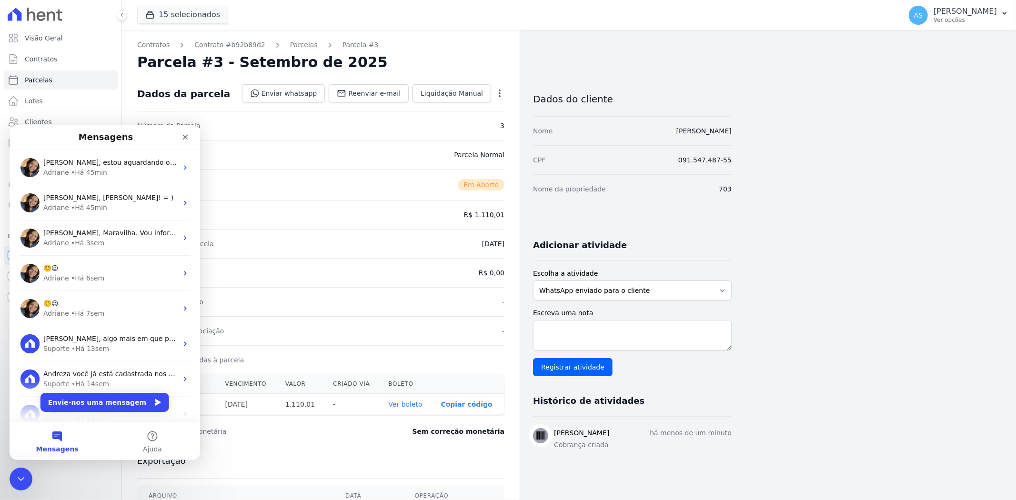
scroll to position [0, 0]
click at [117, 162] on span "Andreza, estou aguardando o retorno do time sobre a transferência. Aviso você a…" at bounding box center [245, 162] width 405 height 8
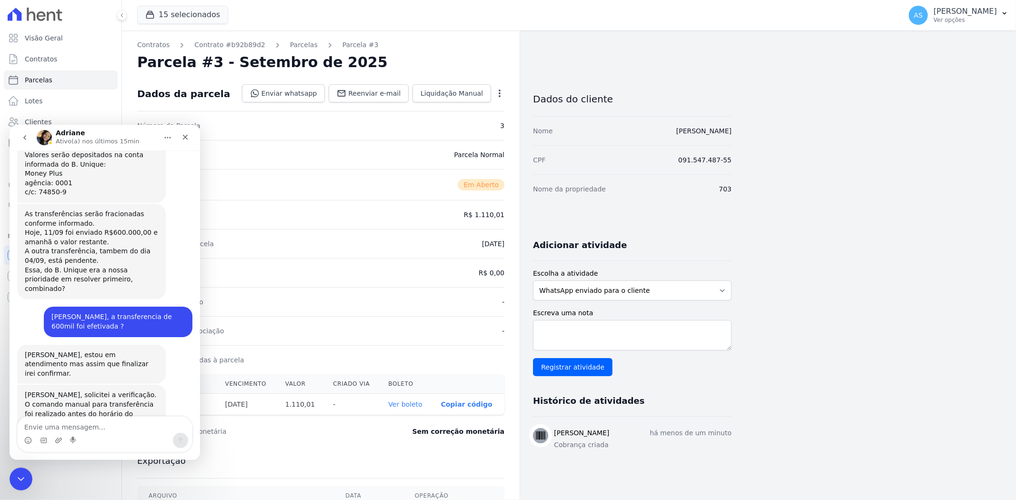
scroll to position [2567, 0]
type textarea "O"
type textarea "ok no aguardo"
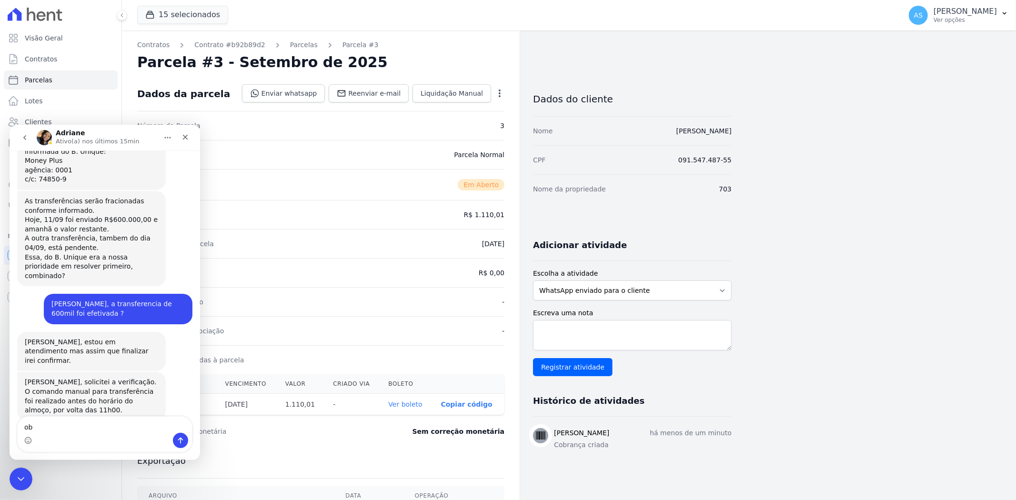
scroll to position [2579, 0]
type textarea "obrigada"
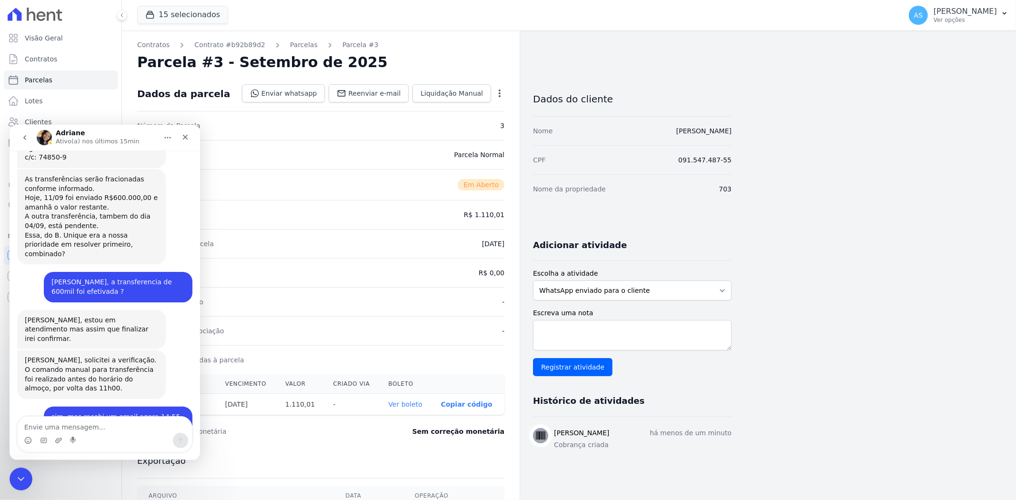
scroll to position [2601, 0]
click at [17, 470] on div "Fechar mensagem da Intercom" at bounding box center [19, 477] width 23 height 23
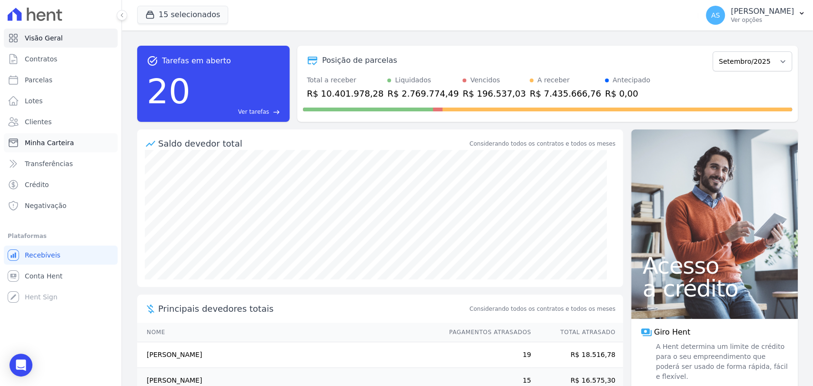
click at [38, 142] on span "Minha Carteira" at bounding box center [49, 143] width 49 height 10
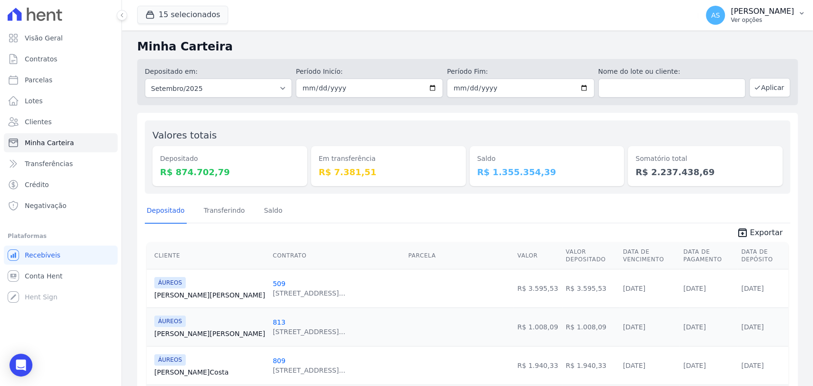
click at [794, 10] on button "AS [PERSON_NAME] Ver opções" at bounding box center [755, 15] width 115 height 27
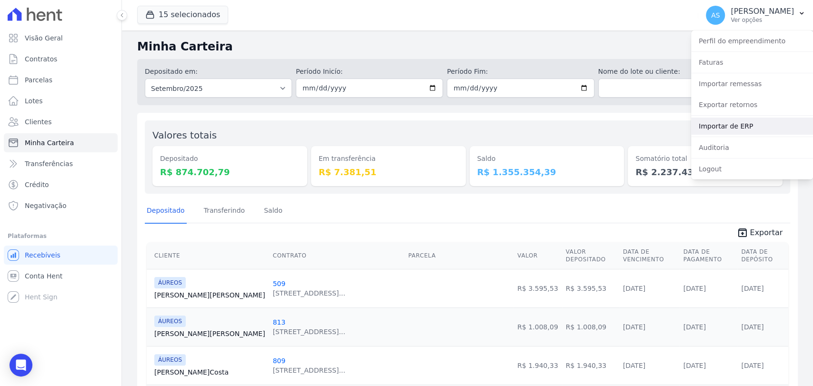
click at [727, 125] on link "Importar de ERP" at bounding box center [752, 126] width 122 height 17
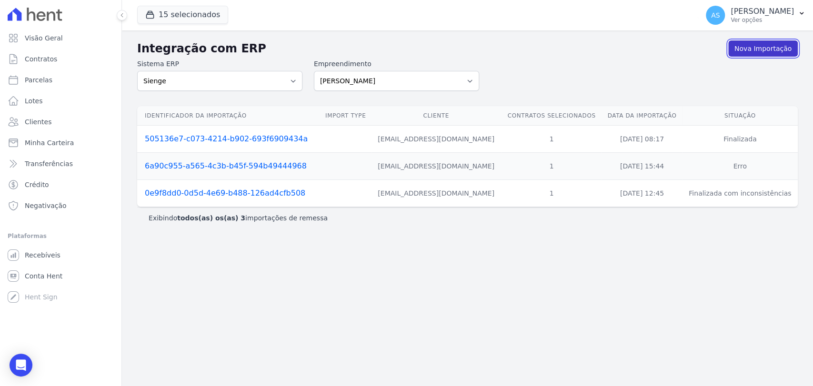
click at [760, 49] on link "Nova Importação" at bounding box center [763, 48] width 70 height 16
click at [469, 77] on select "[PERSON_NAME] Art Prime - [PERSON_NAME] Unique CTV Beat Residencial CTV Mob CTV…" at bounding box center [396, 81] width 165 height 20
select select "9db4d767-ec98-4519-aed7-f9568aa0b04c"
click at [314, 71] on select "[PERSON_NAME] Art Prime - [PERSON_NAME] Unique CTV Beat Residencial CTV Mob CTV…" at bounding box center [396, 81] width 165 height 20
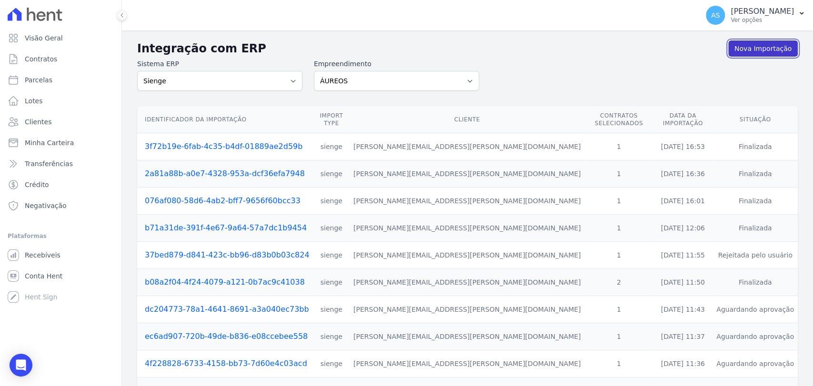
click at [749, 50] on link "Nova Importação" at bounding box center [763, 48] width 70 height 16
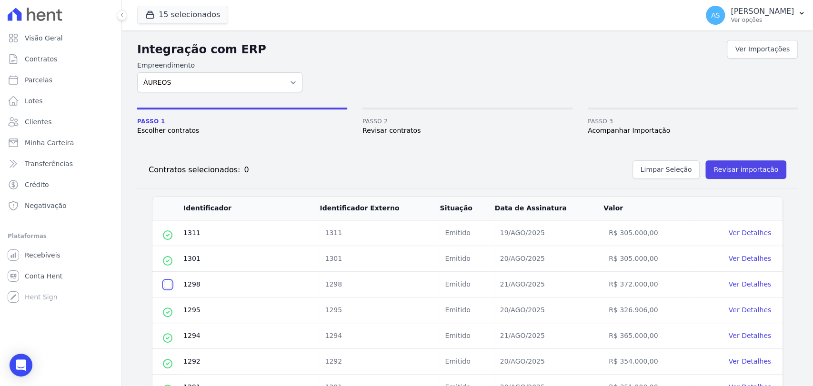
click at [169, 286] on input "checkbox" at bounding box center [168, 285] width 8 height 8
checkbox input "true"
click at [740, 165] on button "Revisar importação" at bounding box center [745, 169] width 81 height 19
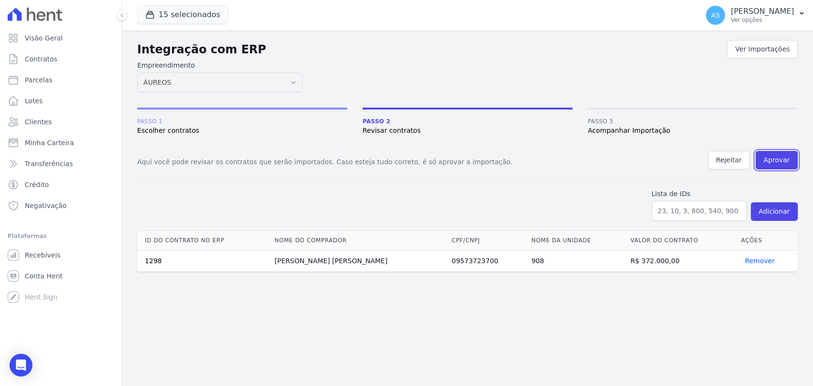
drag, startPoint x: 776, startPoint y: 154, endPoint x: 441, endPoint y: 60, distance: 347.2
click at [776, 154] on button "Aprovar" at bounding box center [776, 160] width 42 height 19
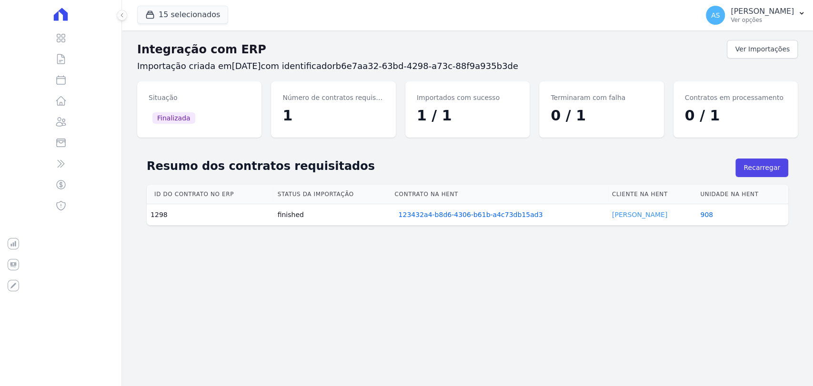
click at [619, 213] on link "Claudio Correa" at bounding box center [639, 215] width 55 height 8
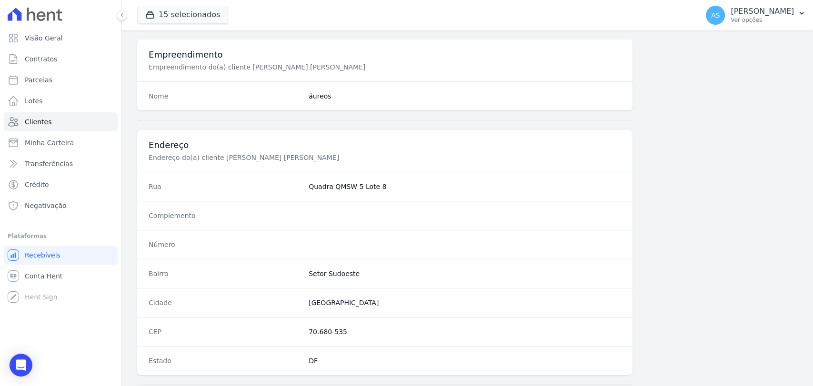
scroll to position [503, 0]
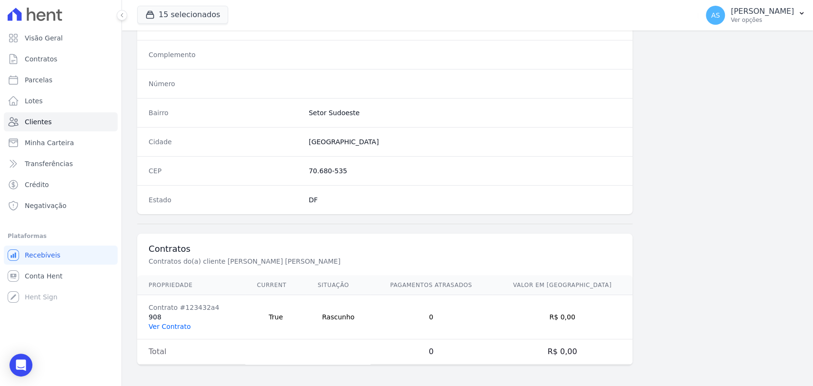
click at [159, 323] on link "Ver Contrato" at bounding box center [170, 327] width 42 height 8
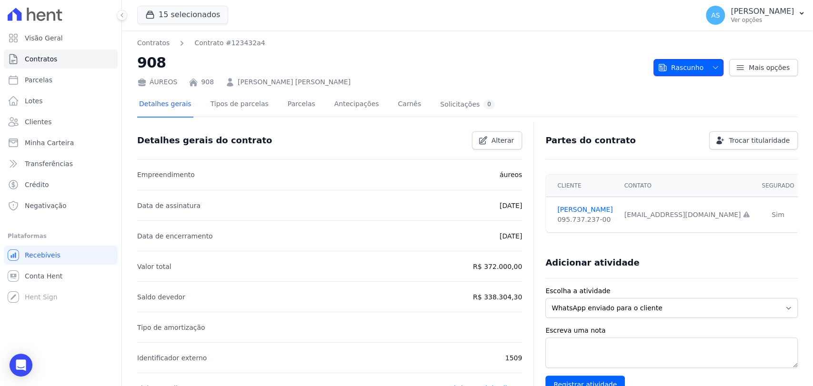
click at [711, 68] on icon "button" at bounding box center [715, 68] width 8 height 8
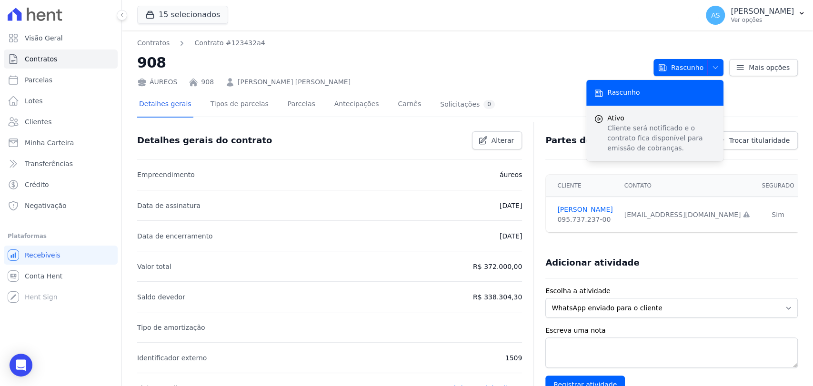
click at [630, 126] on p "Cliente será notificado e o contrato fica disponível para emissão de cobranças." at bounding box center [661, 138] width 109 height 30
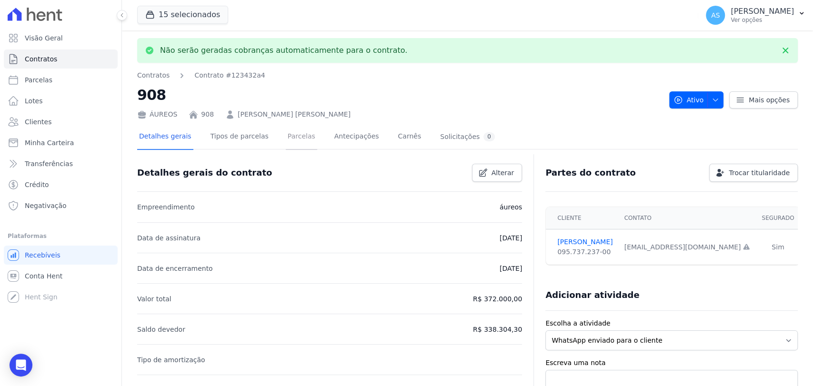
click at [286, 138] on link "Parcelas" at bounding box center [301, 137] width 31 height 25
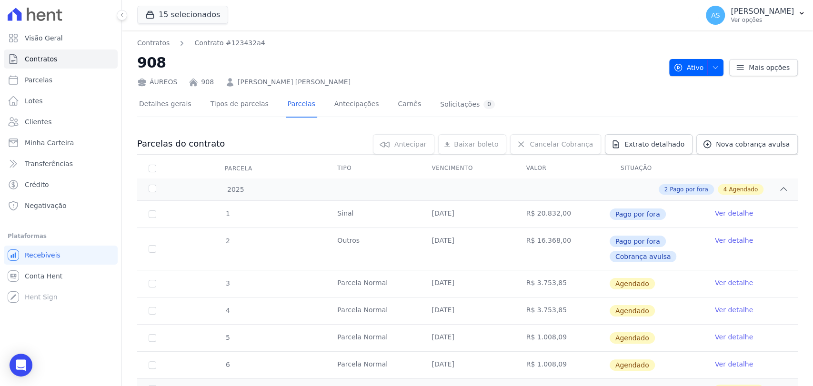
click at [716, 283] on link "Ver detalhe" at bounding box center [734, 283] width 38 height 10
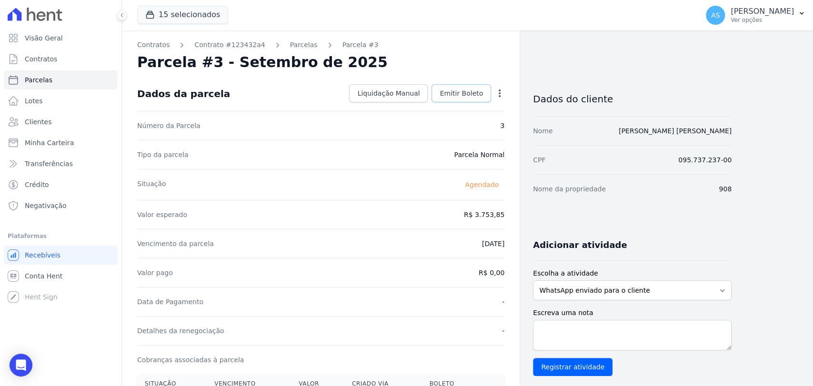
click at [460, 92] on span "Emitir Boleto" at bounding box center [460, 94] width 43 height 10
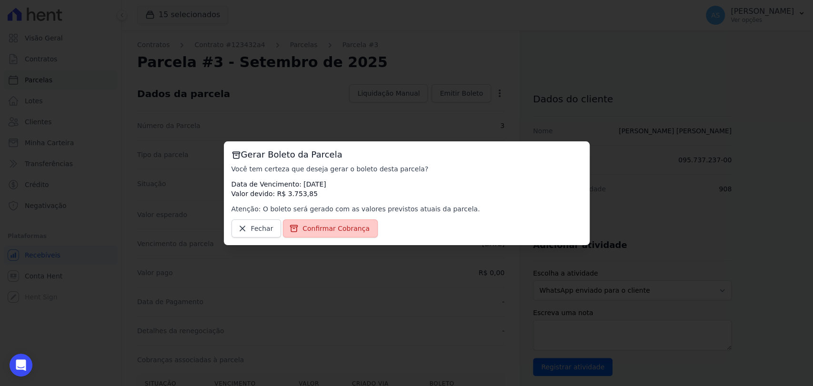
click at [305, 229] on span "Confirmar Cobrança" at bounding box center [335, 229] width 67 height 10
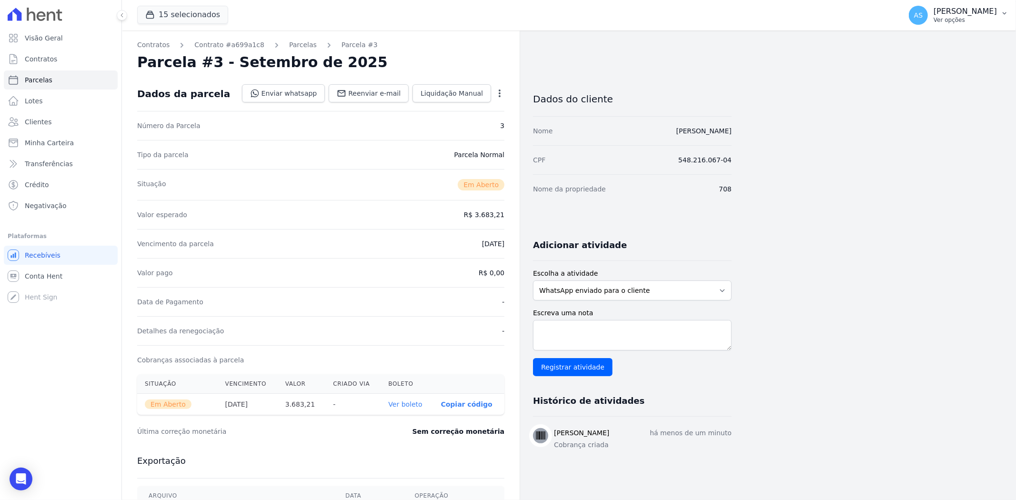
click at [965, 11] on p "[PERSON_NAME]" at bounding box center [964, 12] width 63 height 10
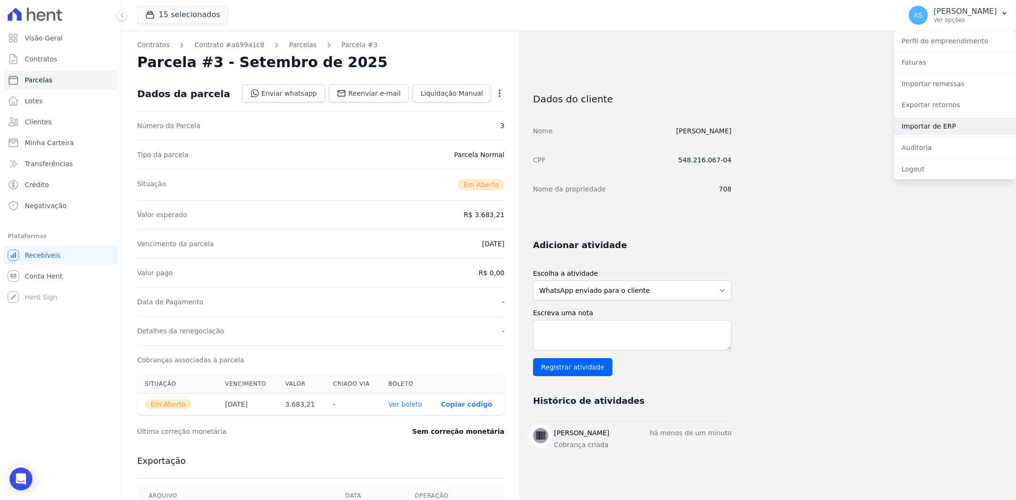
click at [919, 128] on link "Importar de ERP" at bounding box center [955, 126] width 122 height 17
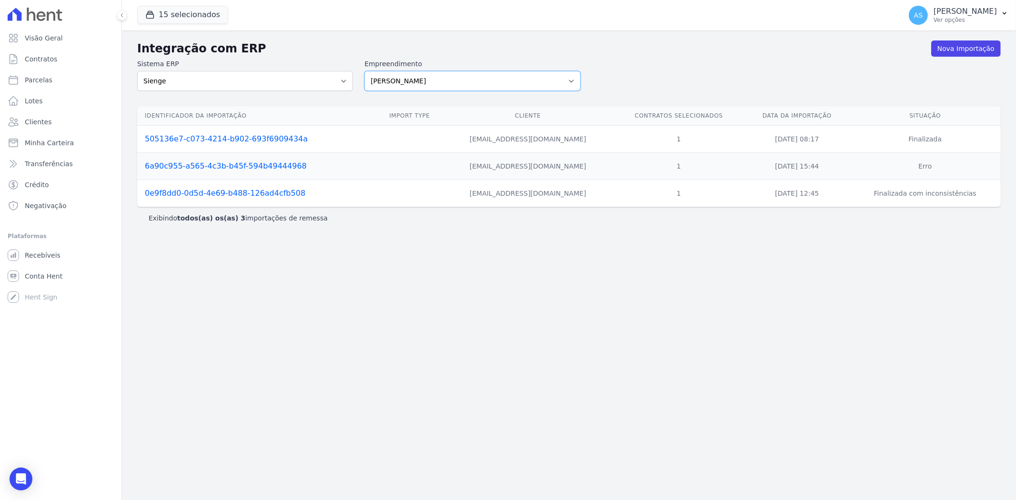
click at [569, 78] on select "[PERSON_NAME] Art Prime - [PERSON_NAME] Unique CTV Beat Residencial CTV Mob CTV…" at bounding box center [472, 81] width 216 height 20
select select "9db4d767-ec98-4519-aed7-f9568aa0b04c"
click at [364, 71] on select "[PERSON_NAME] Art Prime - [PERSON_NAME] Unique CTV Beat Residencial CTV Mob CTV…" at bounding box center [472, 81] width 216 height 20
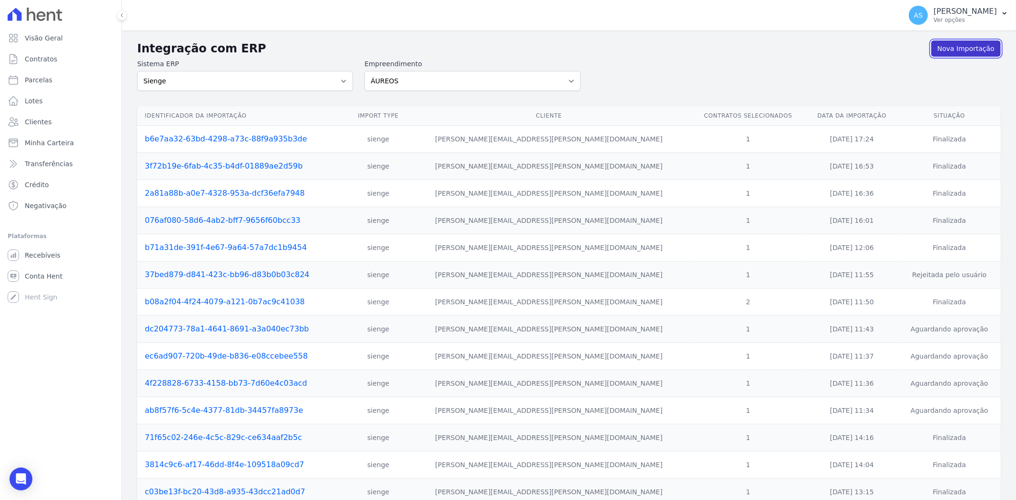
click at [956, 50] on link "Nova Importação" at bounding box center [966, 48] width 70 height 16
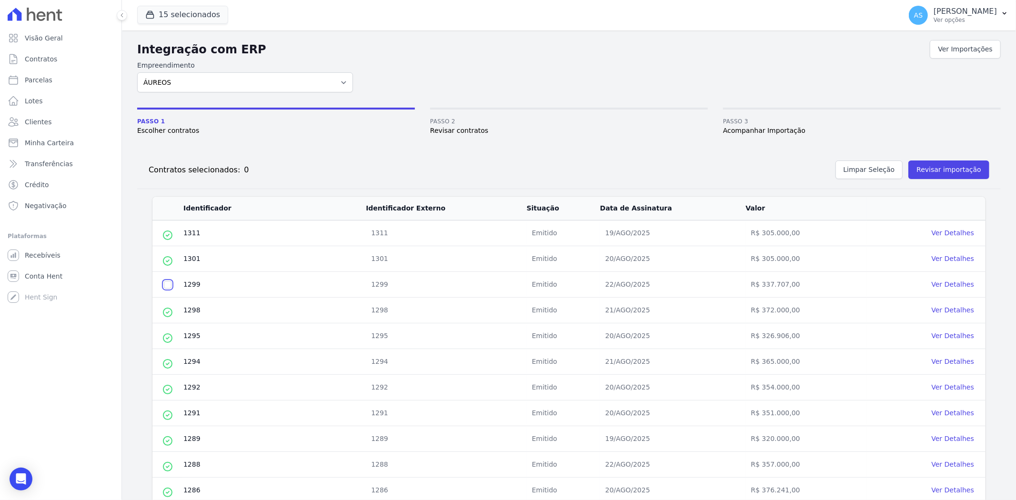
click at [168, 288] on input "checkbox" at bounding box center [168, 285] width 8 height 8
checkbox input "true"
click at [935, 173] on button "Revisar importação" at bounding box center [948, 169] width 81 height 19
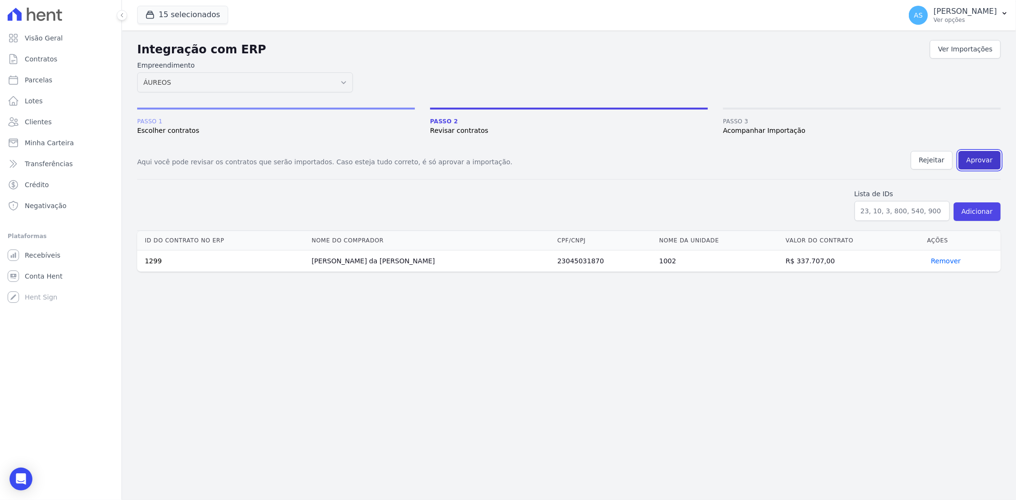
click at [977, 159] on button "Aprovar" at bounding box center [979, 160] width 42 height 19
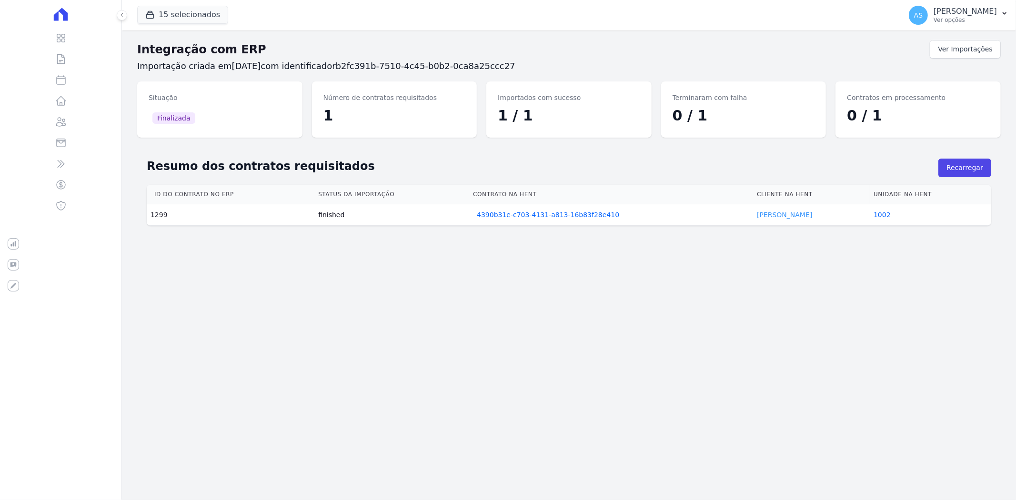
click at [768, 211] on link "Silas Souza" at bounding box center [784, 215] width 55 height 8
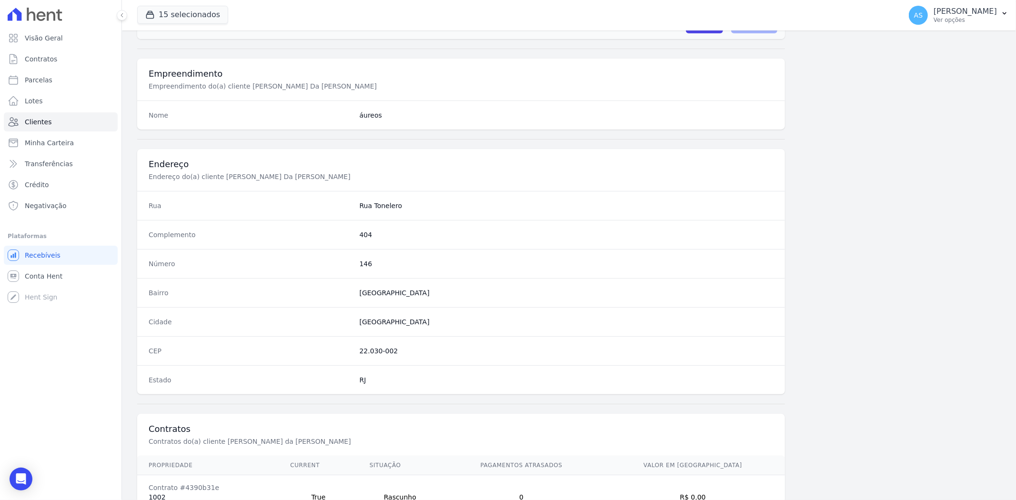
scroll to position [392, 0]
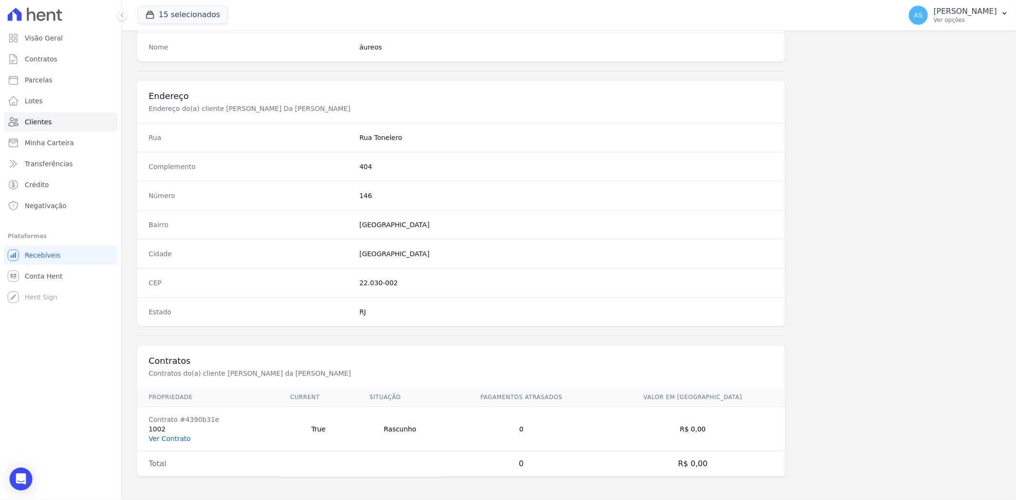
click at [163, 436] on link "Ver Contrato" at bounding box center [170, 439] width 42 height 8
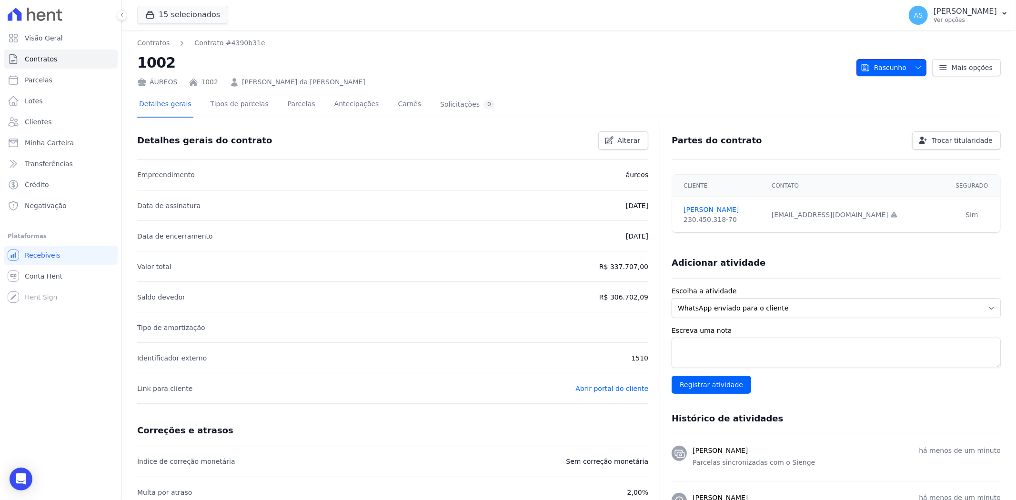
click at [916, 67] on icon "button" at bounding box center [918, 67] width 5 height 2
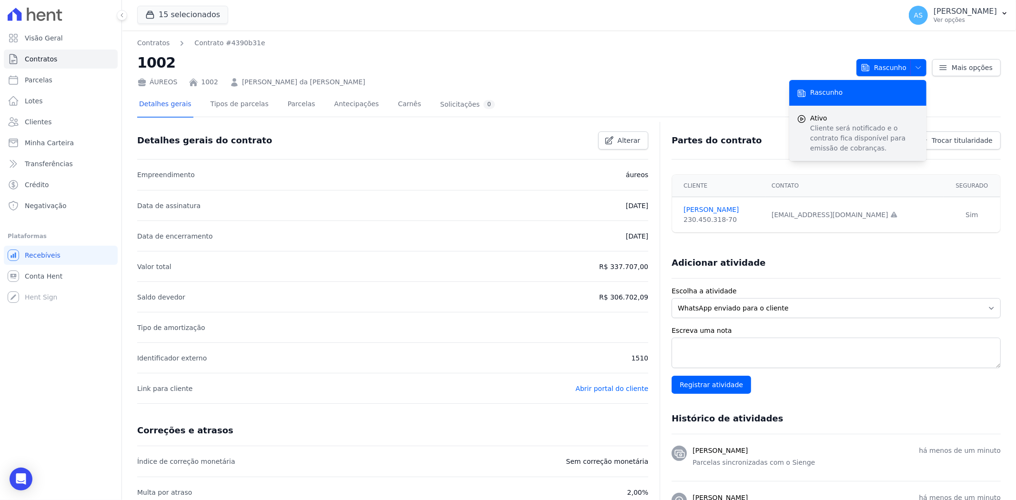
click at [798, 133] on div "submit" at bounding box center [802, 133] width 10 height 40
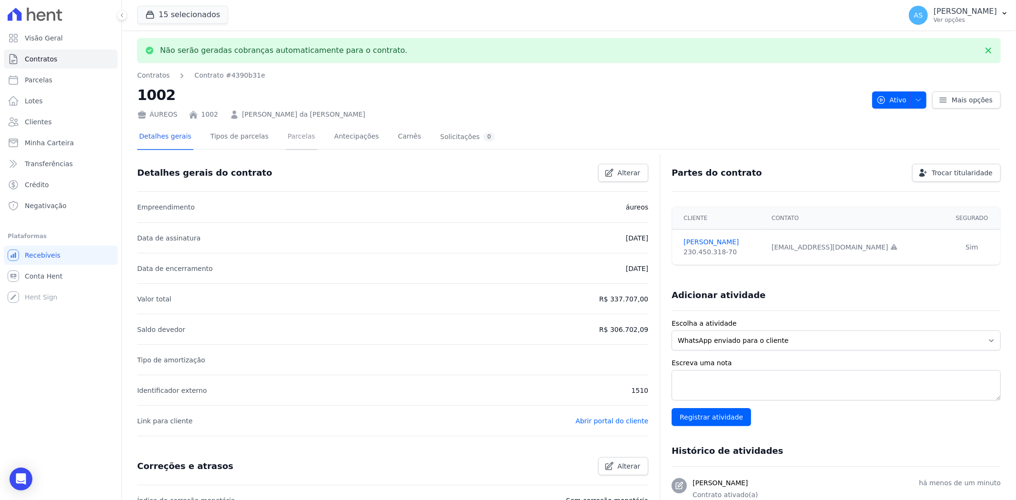
click at [288, 136] on link "Parcelas" at bounding box center [301, 137] width 31 height 25
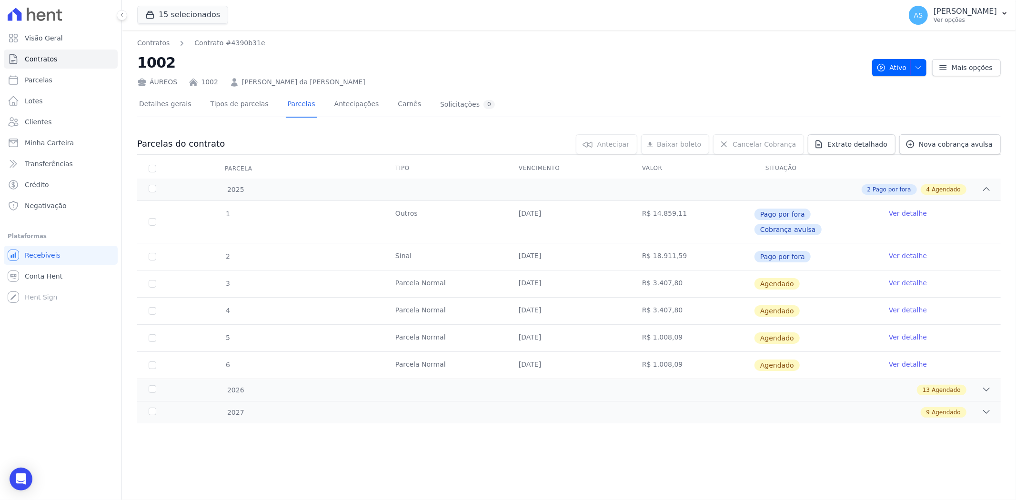
click at [896, 278] on link "Ver detalhe" at bounding box center [907, 283] width 38 height 10
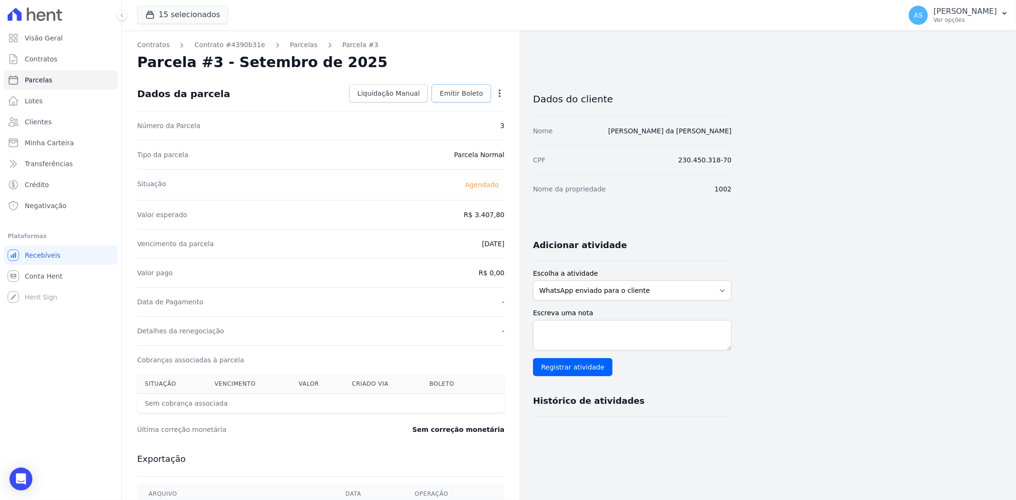
click at [458, 92] on span "Emitir Boleto" at bounding box center [460, 94] width 43 height 10
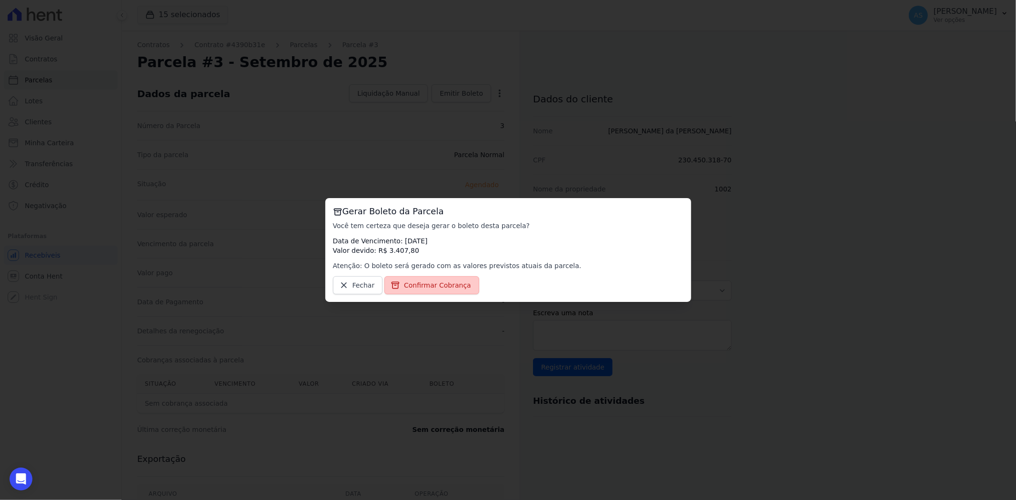
click at [428, 282] on span "Confirmar Cobrança" at bounding box center [437, 285] width 67 height 10
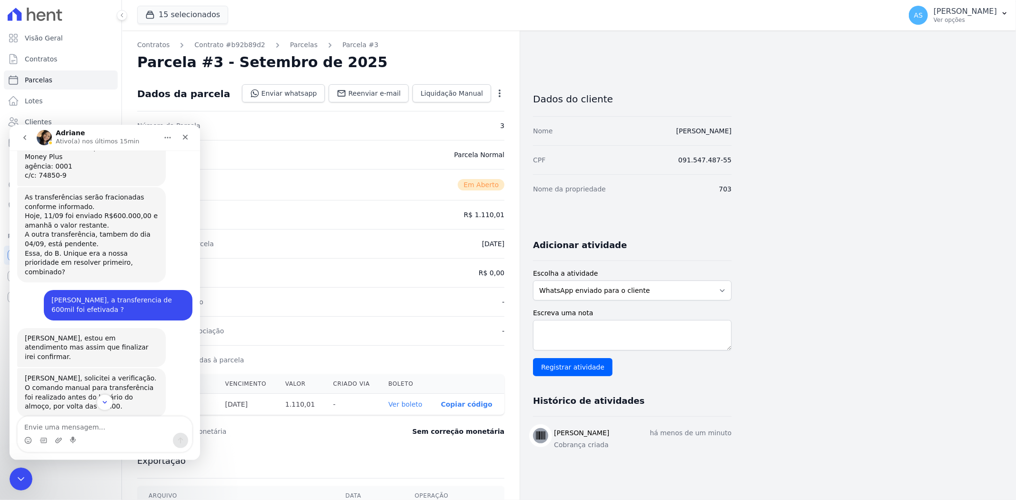
scroll to position [2601, 0]
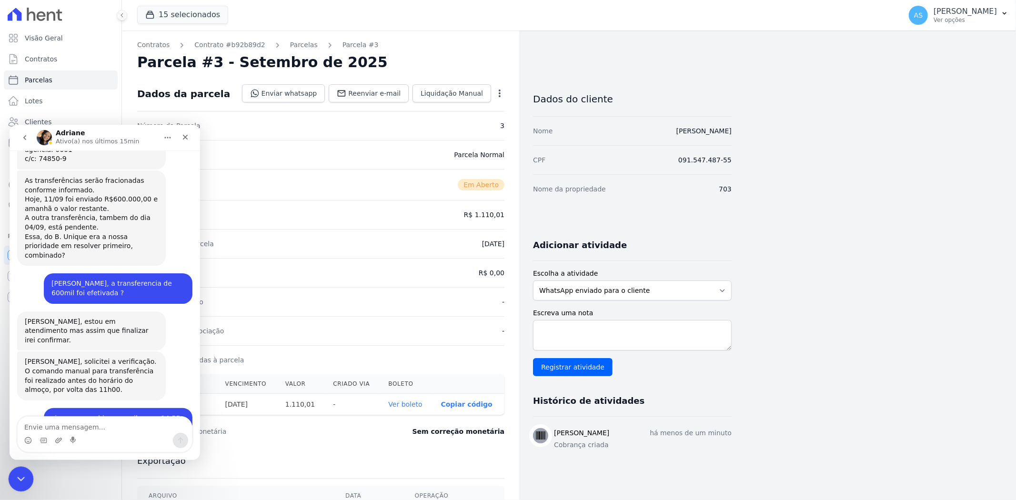
click at [18, 472] on icon "Fechar mensagem da Intercom" at bounding box center [19, 477] width 11 height 11
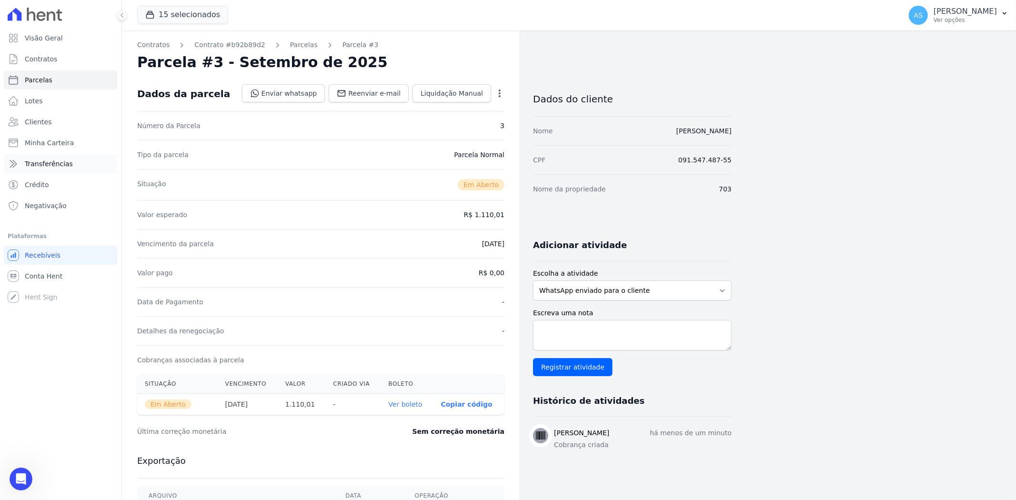
click at [49, 164] on span "Transferências" at bounding box center [49, 164] width 48 height 10
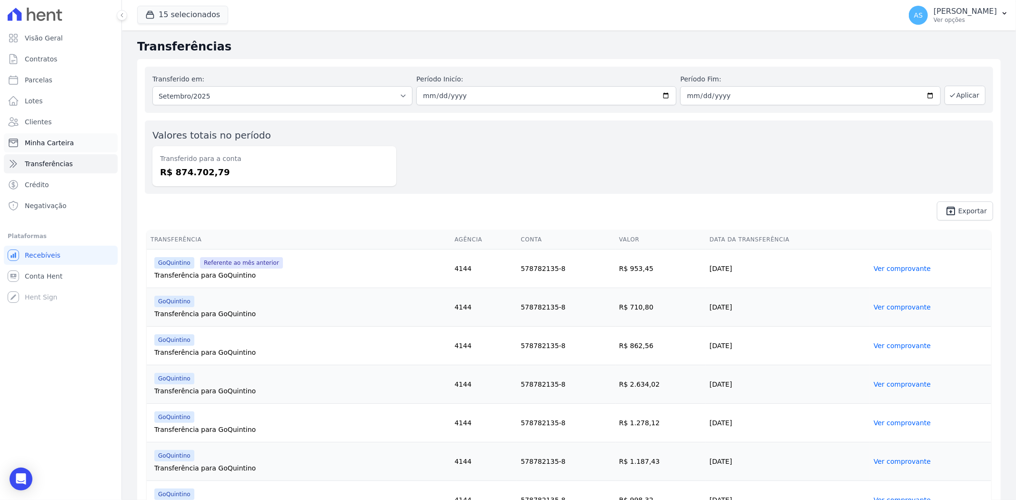
click at [50, 147] on span "Minha Carteira" at bounding box center [49, 143] width 49 height 10
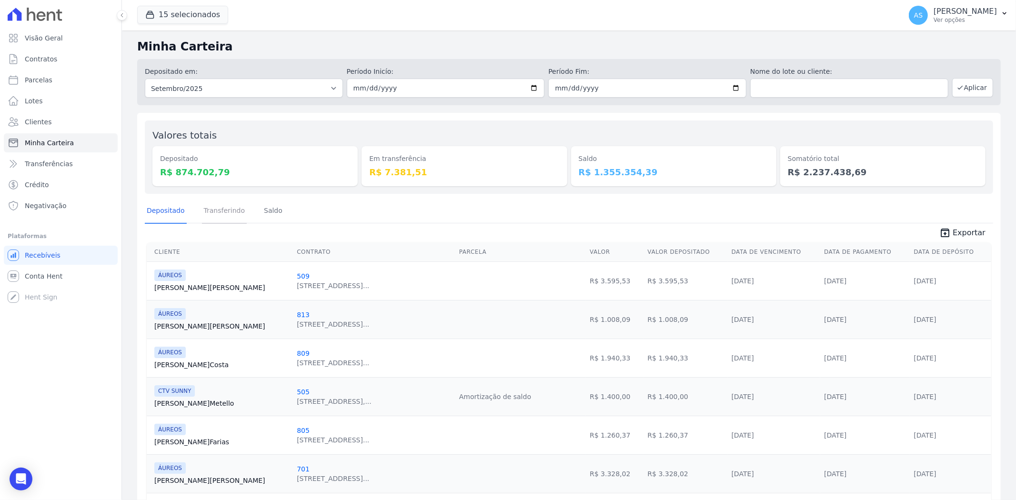
click at [222, 206] on link "Transferindo" at bounding box center [224, 211] width 45 height 25
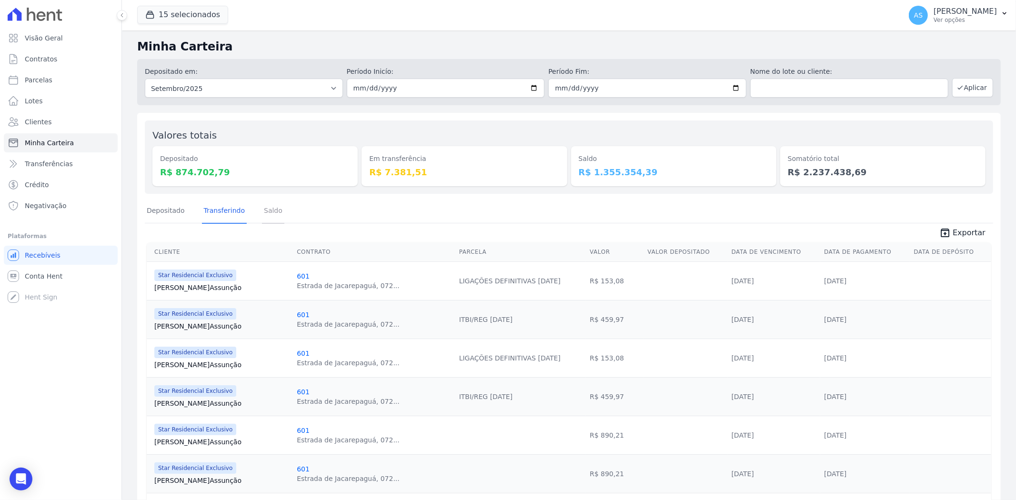
click at [265, 210] on link "Saldo" at bounding box center [273, 211] width 22 height 25
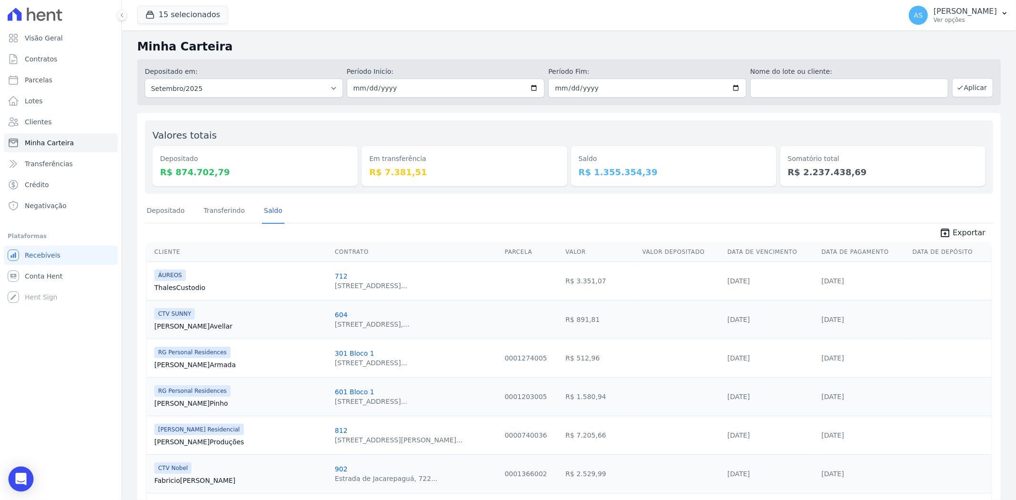
click at [26, 473] on icon "Open Intercom Messenger" at bounding box center [21, 479] width 12 height 12
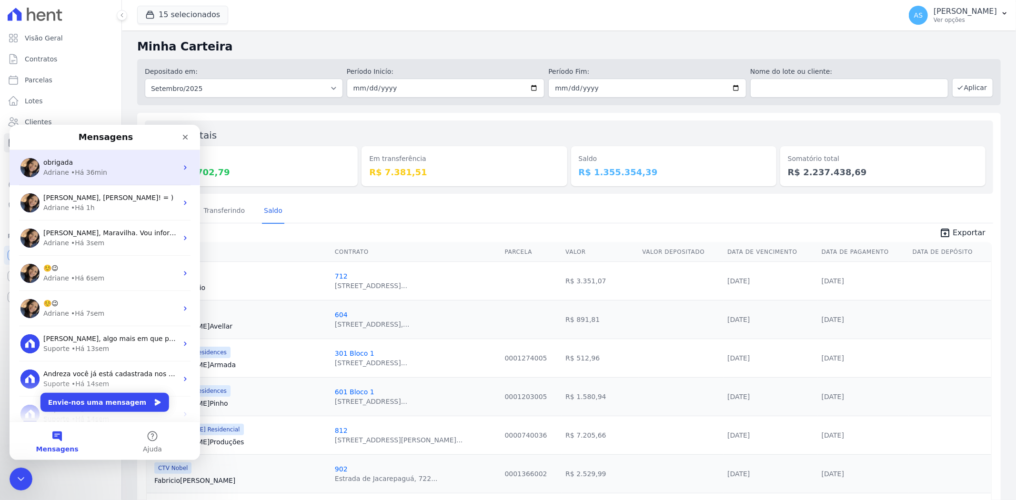
click at [64, 163] on span "obrigada" at bounding box center [58, 162] width 30 height 8
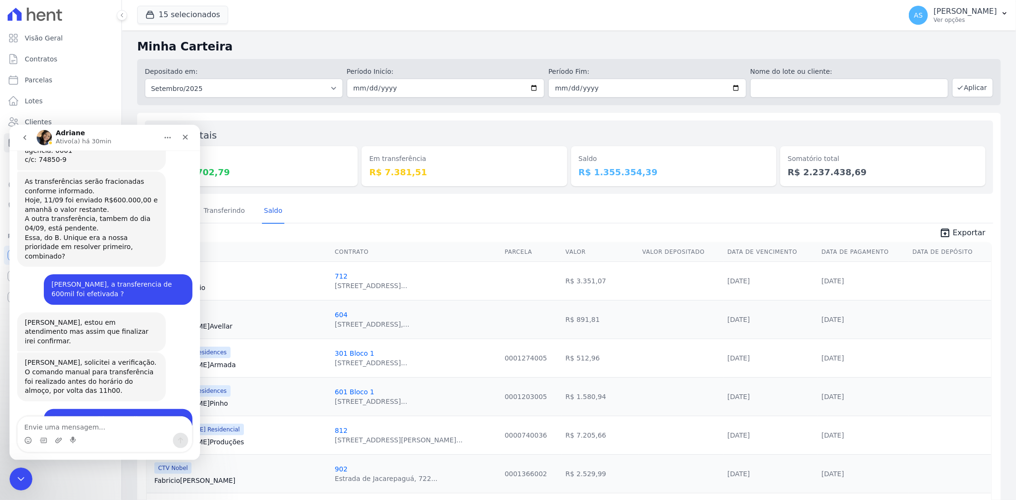
scroll to position [2602, 0]
click at [31, 431] on textarea "Envie uma mensagem..." at bounding box center [105, 424] width 174 height 16
click at [20, 472] on icon "Fechar mensagem da Intercom" at bounding box center [19, 477] width 11 height 11
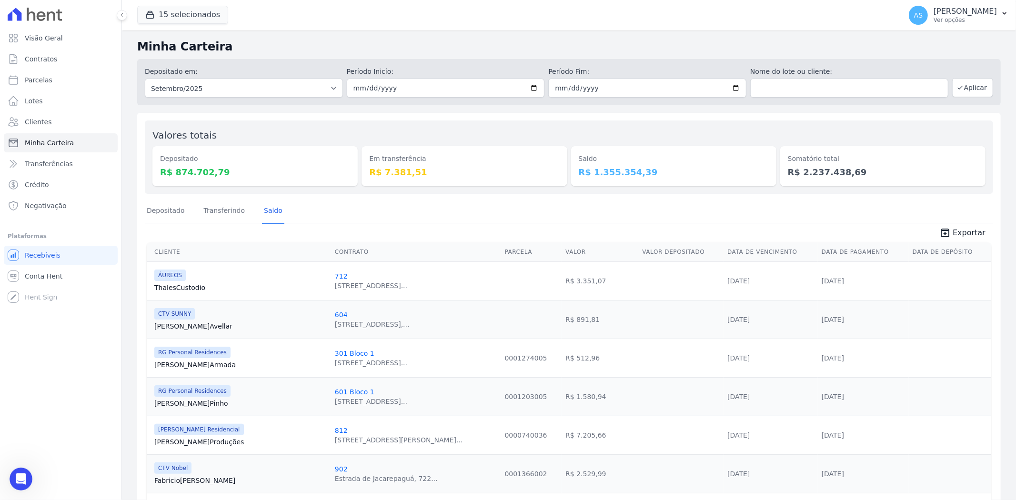
scroll to position [2601, 0]
click at [389, 163] on dt "Em transferência" at bounding box center [464, 159] width 190 height 10
click at [227, 211] on link "Transferindo" at bounding box center [224, 211] width 45 height 25
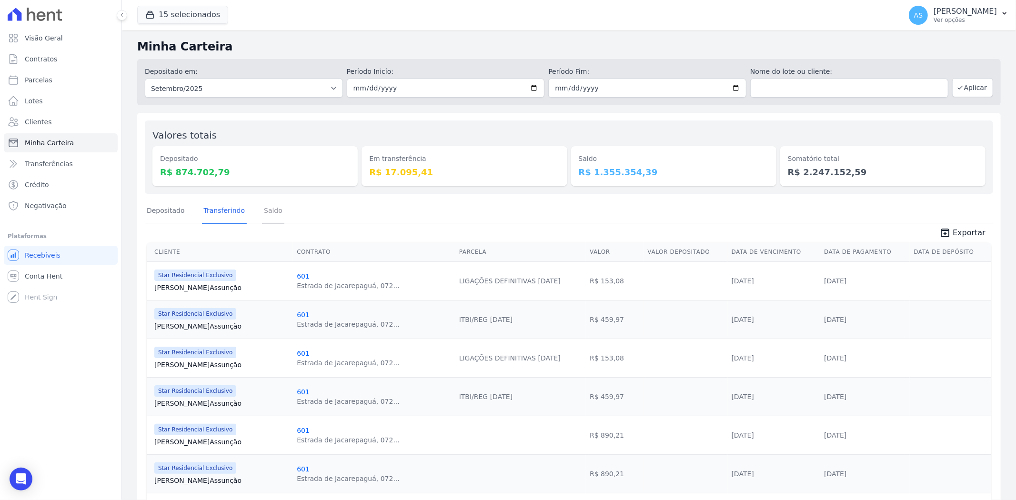
click at [265, 211] on link "Saldo" at bounding box center [273, 211] width 22 height 25
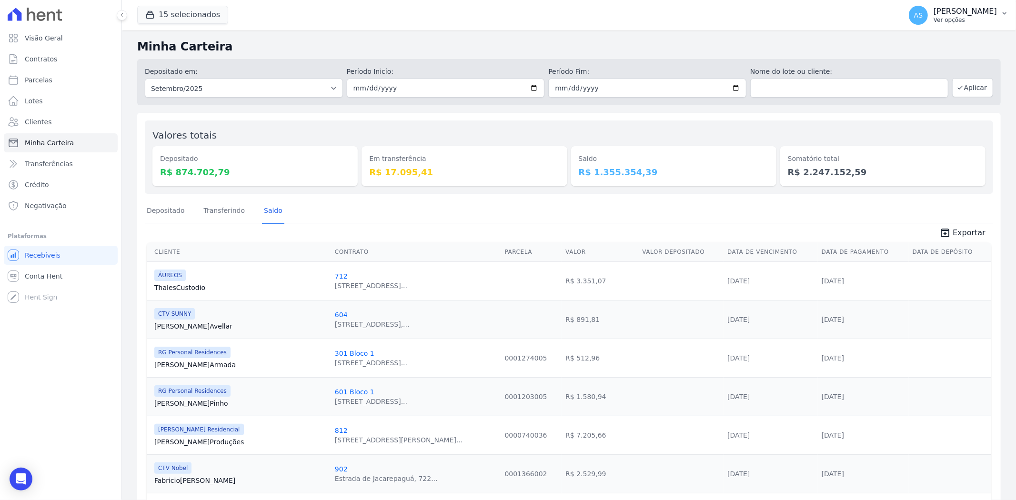
click at [1003, 10] on icon "button" at bounding box center [1004, 14] width 8 height 8
click at [944, 125] on link "Importar de ERP" at bounding box center [955, 126] width 122 height 17
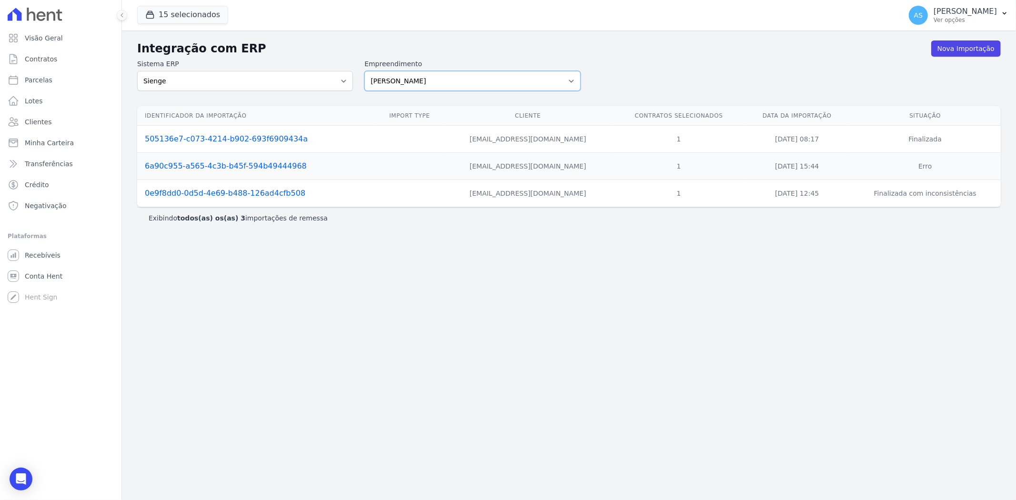
drag, startPoint x: 568, startPoint y: 79, endPoint x: 550, endPoint y: 79, distance: 17.6
click at [568, 79] on select "[PERSON_NAME] Art Prime - [PERSON_NAME] Unique CTV Beat Residencial CTV Mob CTV…" at bounding box center [472, 81] width 216 height 20
select select "9db4d767-ec98-4519-aed7-f9568aa0b04c"
click at [364, 71] on select "[PERSON_NAME] Art Prime - [PERSON_NAME] Unique CTV Beat Residencial CTV Mob CTV…" at bounding box center [472, 81] width 216 height 20
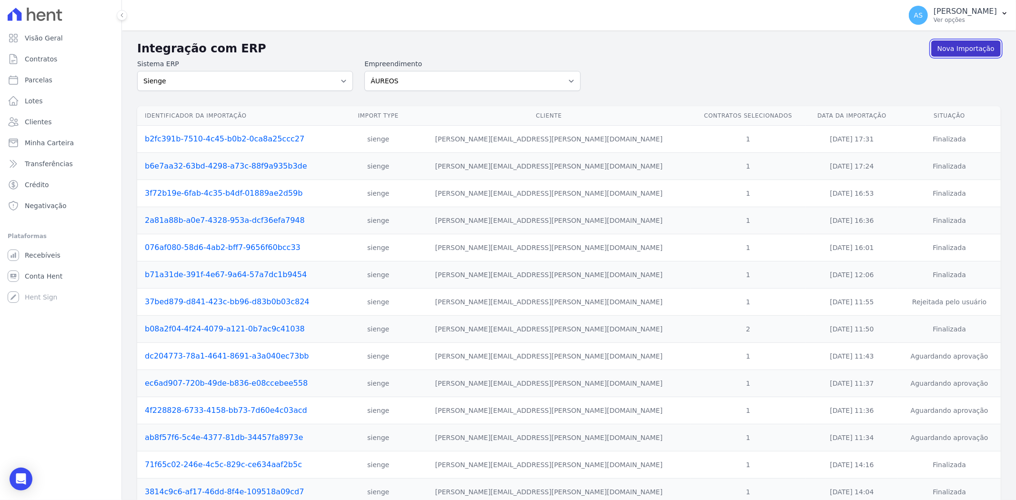
click at [965, 49] on link "Nova Importação" at bounding box center [966, 48] width 70 height 16
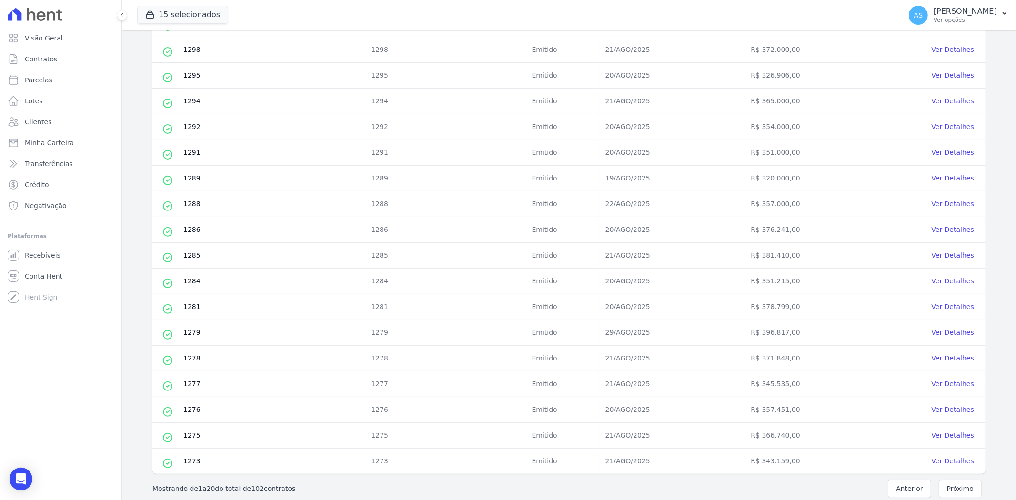
scroll to position [272, 0]
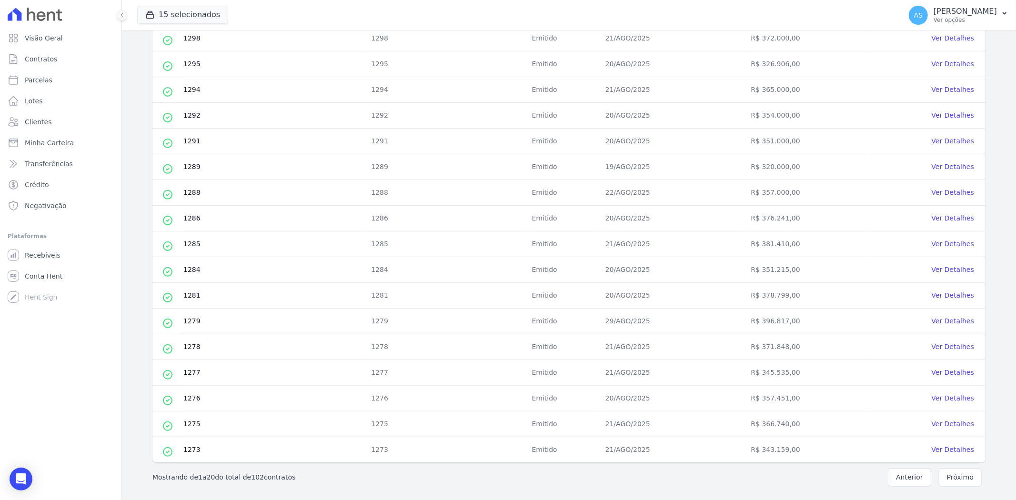
click at [943, 478] on button "Próximo" at bounding box center [959, 477] width 43 height 19
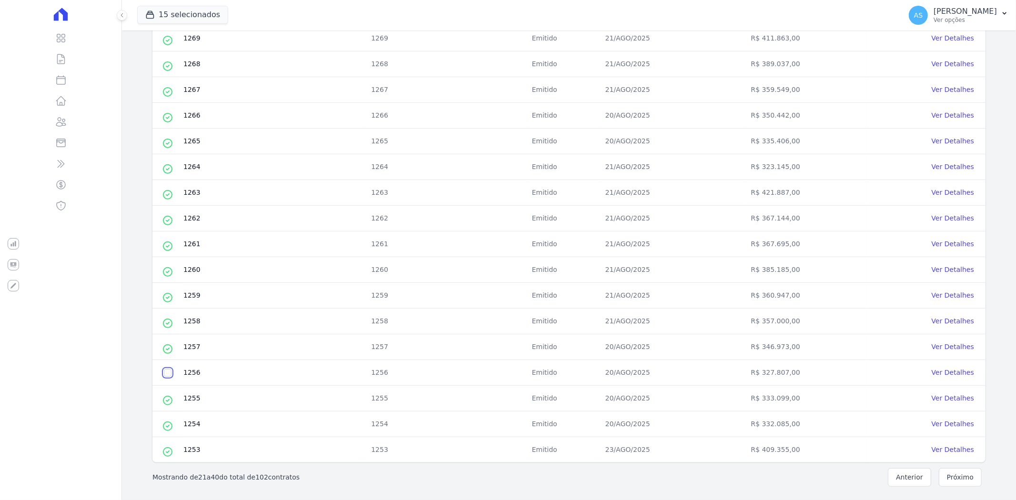
click at [169, 375] on input "checkbox" at bounding box center [168, 373] width 8 height 8
checkbox input "true"
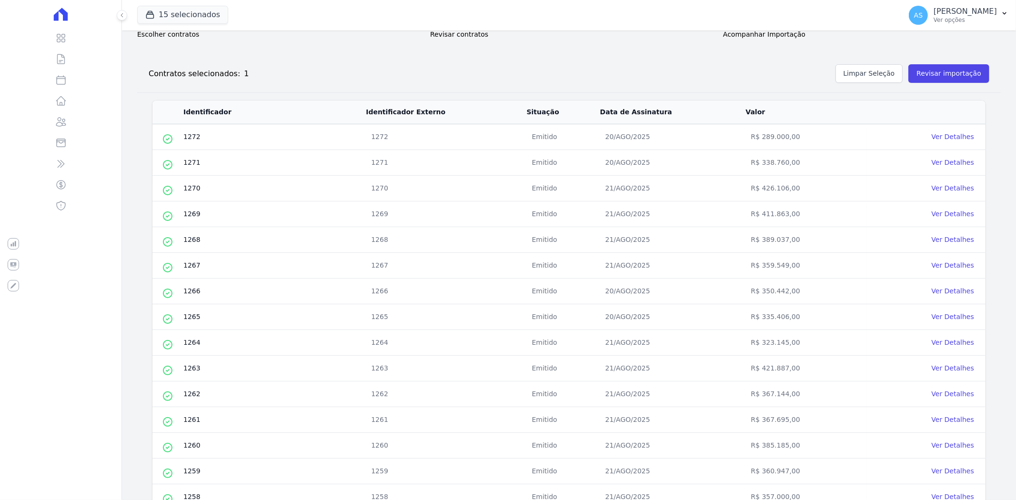
scroll to position [0, 0]
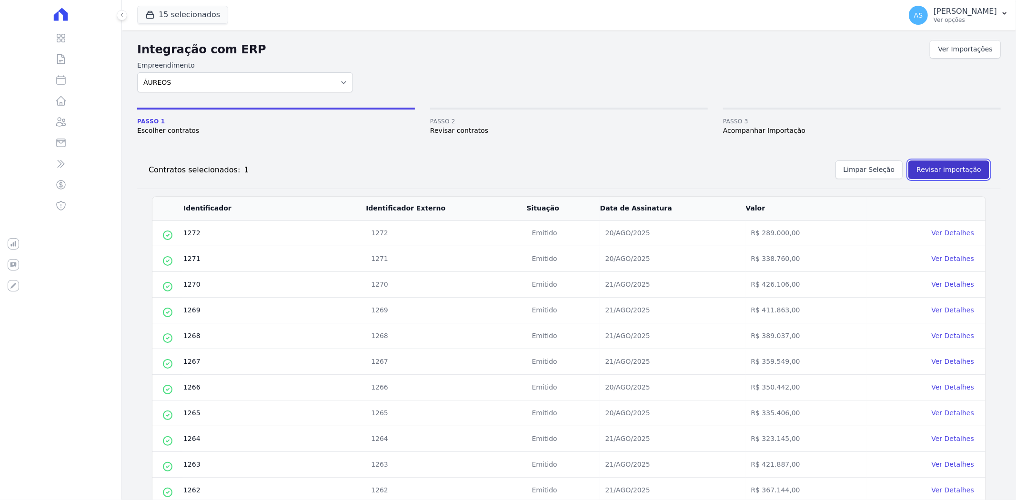
click at [925, 170] on button "Revisar importação" at bounding box center [948, 169] width 81 height 19
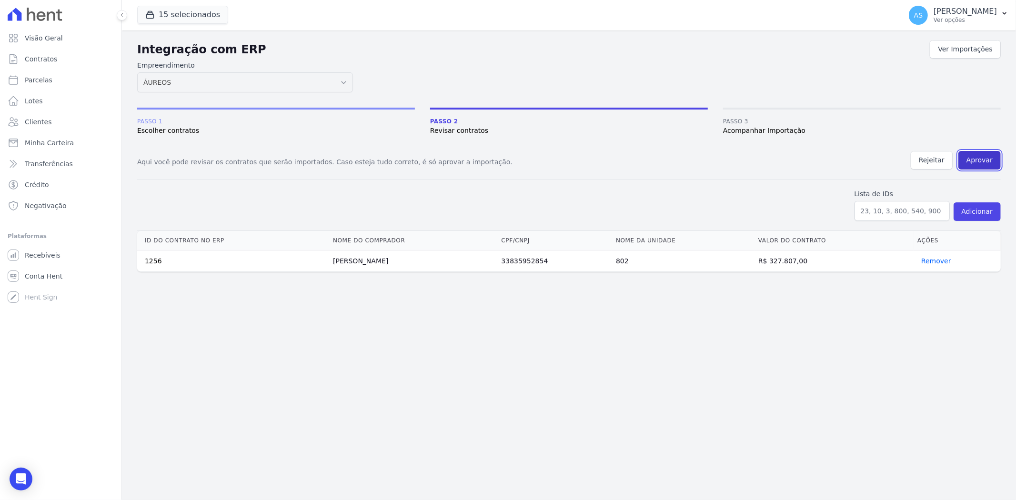
click at [977, 160] on button "Aprovar" at bounding box center [979, 160] width 42 height 19
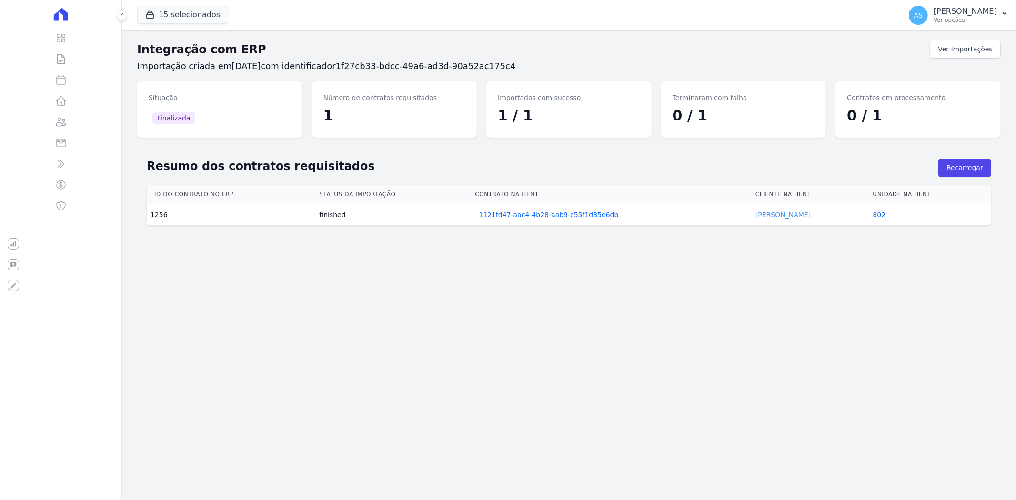
click at [788, 214] on link "[PERSON_NAME]" at bounding box center [782, 215] width 55 height 8
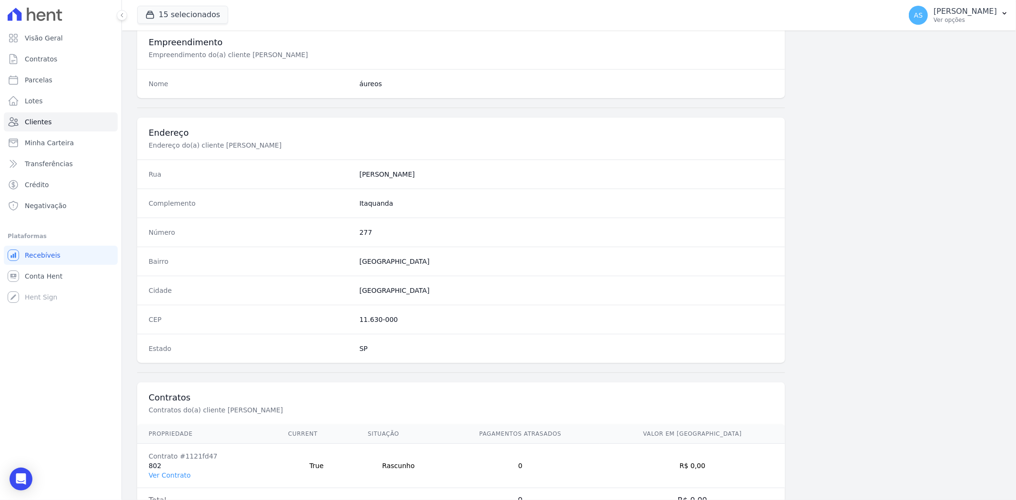
scroll to position [392, 0]
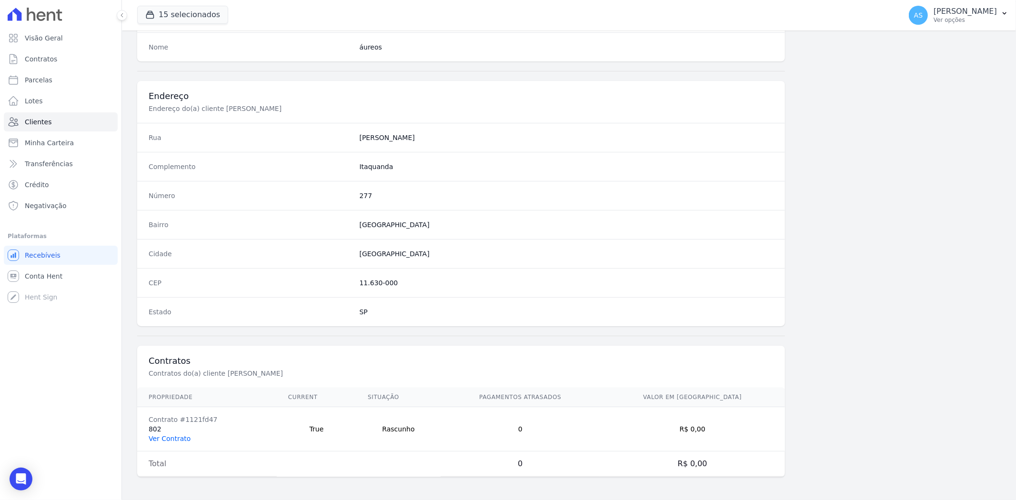
click at [172, 437] on link "Ver Contrato" at bounding box center [170, 439] width 42 height 8
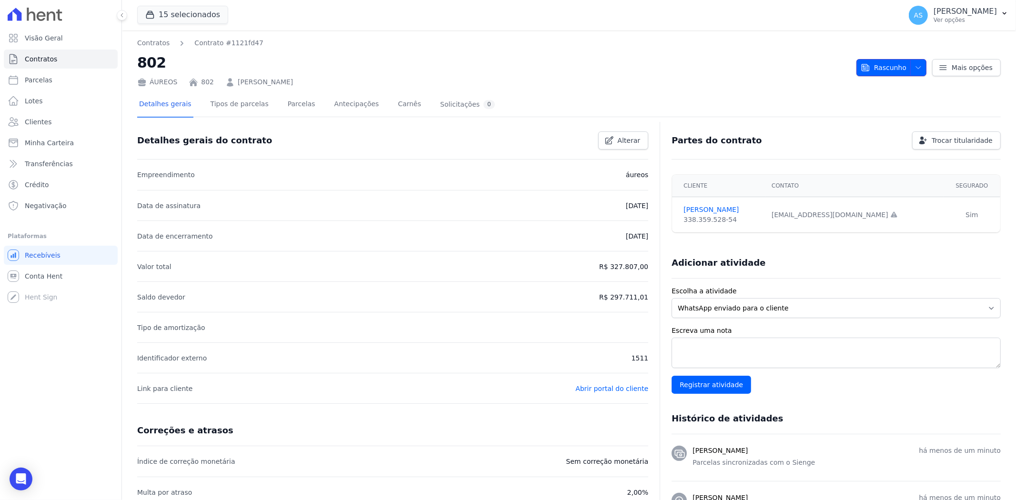
click at [914, 65] on icon "button" at bounding box center [918, 68] width 8 height 8
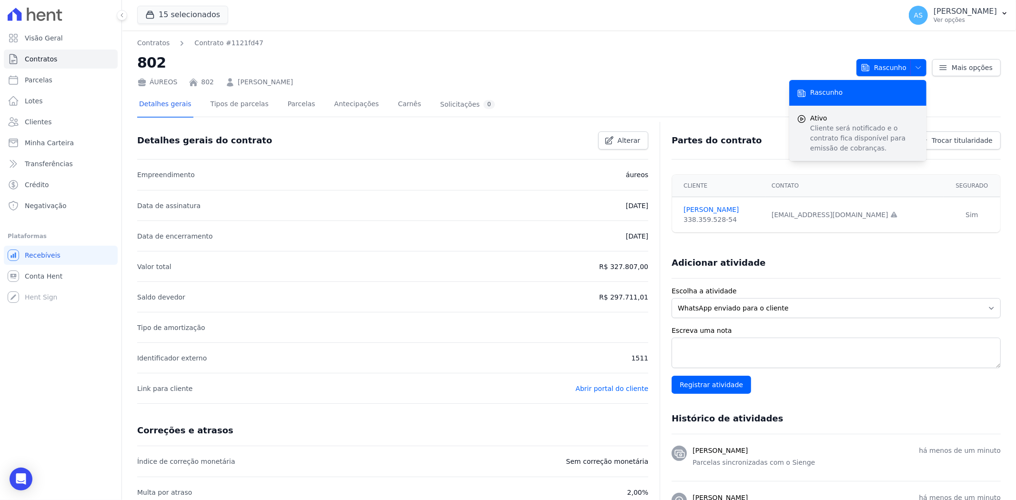
click at [825, 124] on p "Cliente será notificado e o contrato fica disponível para emissão de cobranças." at bounding box center [864, 138] width 109 height 30
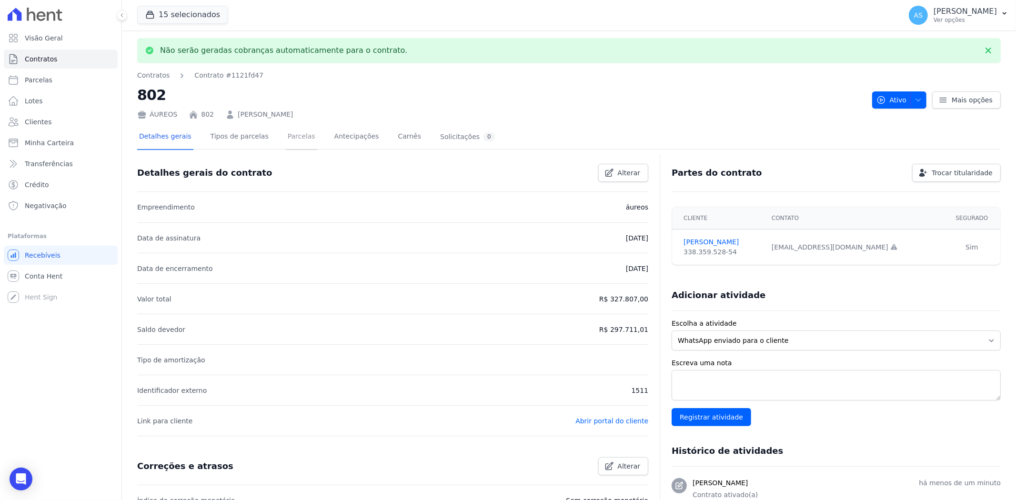
click at [286, 140] on link "Parcelas" at bounding box center [301, 137] width 31 height 25
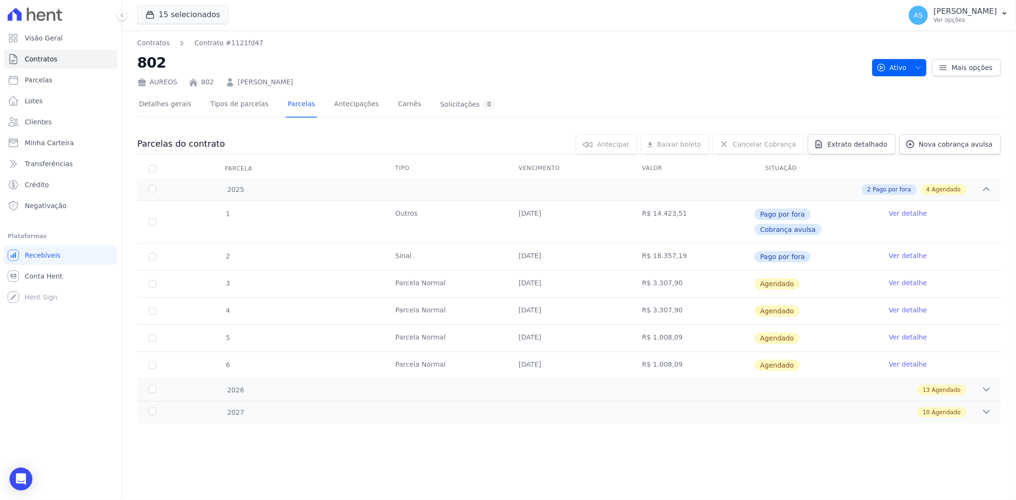
click at [906, 278] on link "Ver detalhe" at bounding box center [907, 283] width 38 height 10
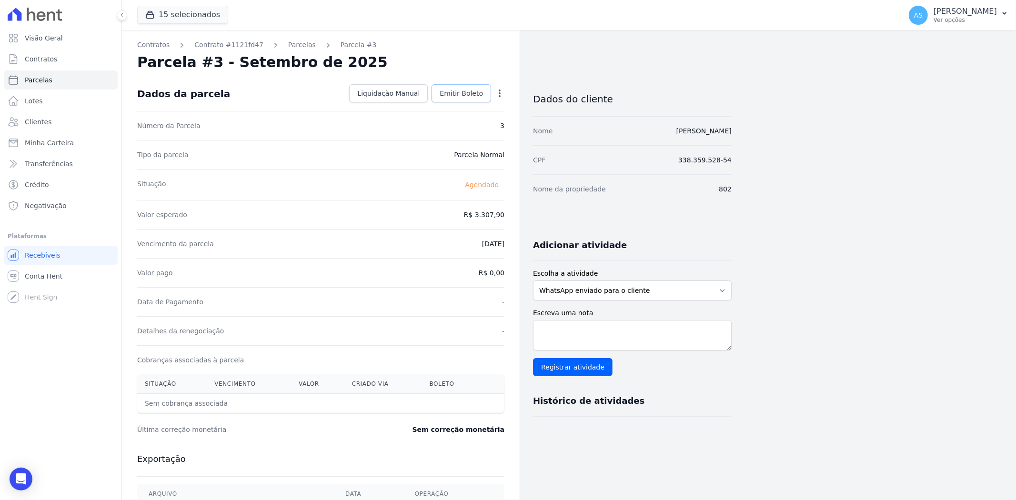
click at [459, 91] on span "Emitir Boleto" at bounding box center [460, 94] width 43 height 10
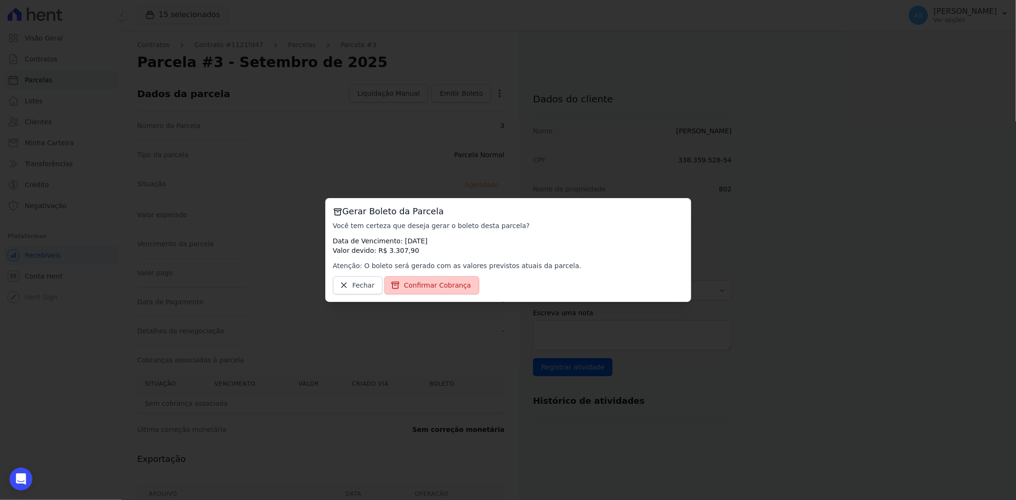
click at [425, 283] on span "Confirmar Cobrança" at bounding box center [437, 285] width 67 height 10
